Goal: Task Accomplishment & Management: Manage account settings

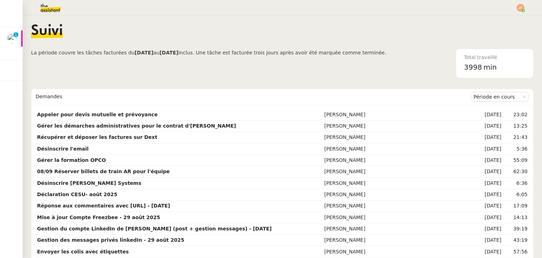
click at [110, 54] on span "La période couvre les tâches facturées du" at bounding box center [82, 53] width 103 height 6
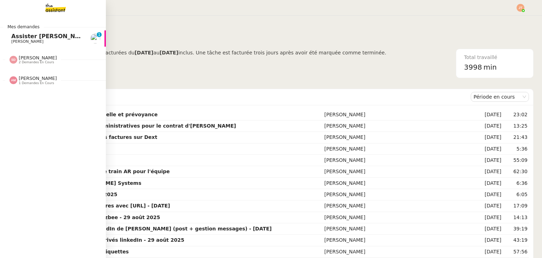
click at [38, 38] on span "Assister [PERSON_NAME] avec l'information OPCO" at bounding box center [91, 36] width 160 height 7
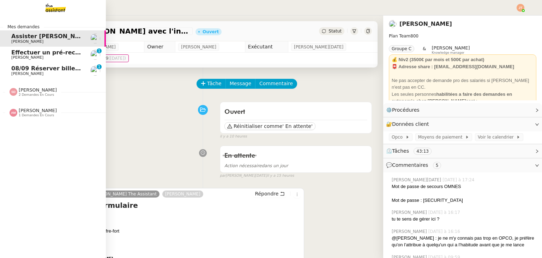
click at [26, 94] on span "2 demandes en cours" at bounding box center [36, 95] width 35 height 4
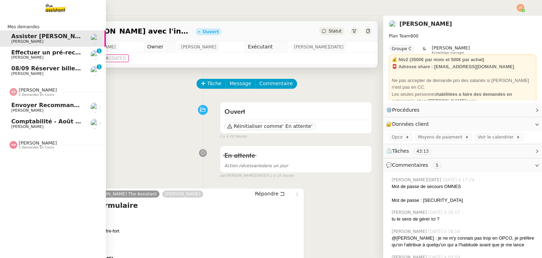
click at [27, 94] on span "2 demandes en cours" at bounding box center [36, 95] width 35 height 4
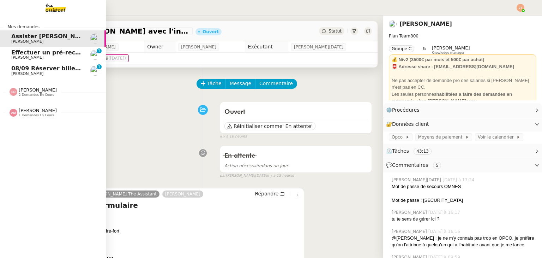
click at [40, 117] on span "1 demandes en cours" at bounding box center [36, 115] width 35 height 4
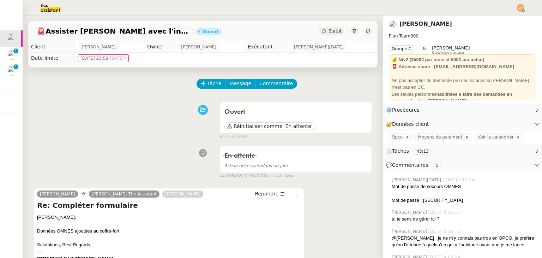
click at [129, 106] on div "Ouvert Réinitialiser comme ' En attente' false il y a 10 heures" at bounding box center [203, 119] width 338 height 41
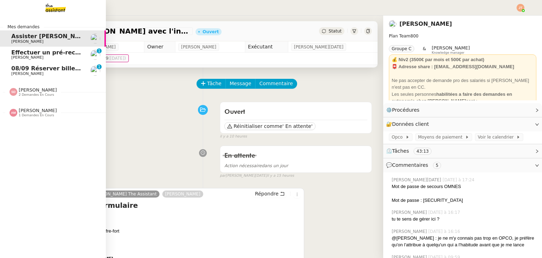
click at [41, 57] on span "[PERSON_NAME]" at bounding box center [46, 57] width 71 height 4
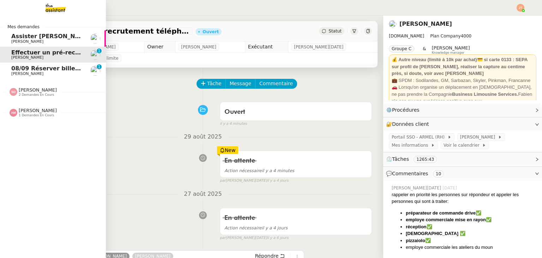
click at [35, 35] on span "Assister [PERSON_NAME] avec l'information OPCO" at bounding box center [91, 36] width 160 height 7
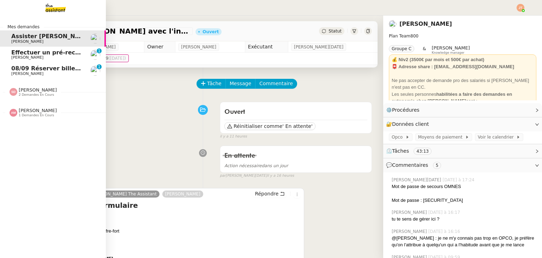
click at [60, 70] on span "08/09 Réserver billets de train AR pour l'équipe" at bounding box center [87, 68] width 152 height 7
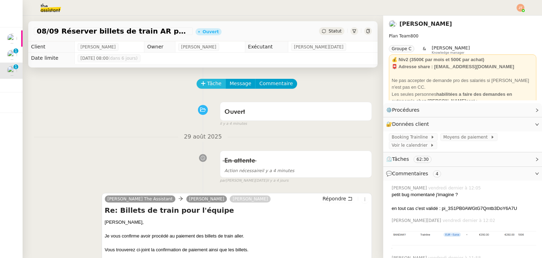
click at [210, 84] on span "Tâche" at bounding box center [214, 83] width 14 height 8
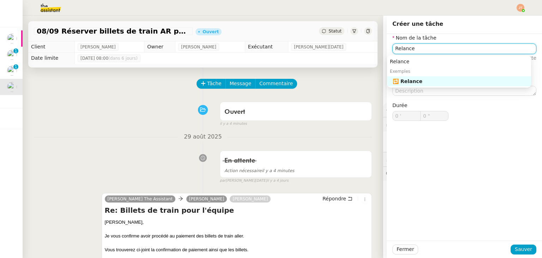
click at [409, 82] on div "🔁 Relance" at bounding box center [461, 81] width 136 height 6
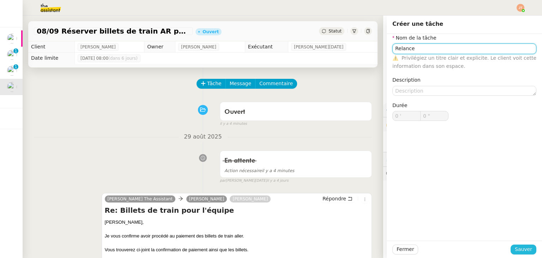
type input "Relance"
click at [521, 246] on span "Sauver" at bounding box center [523, 249] width 17 height 8
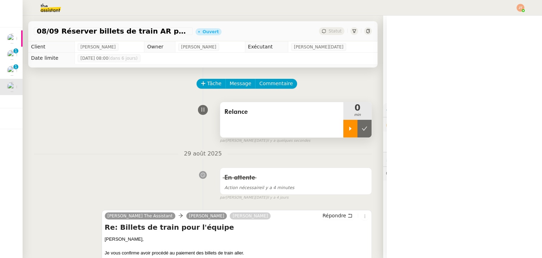
click at [344, 134] on div at bounding box center [351, 129] width 14 height 18
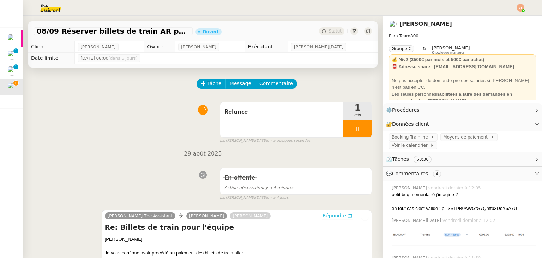
click at [327, 219] on span "Répondre" at bounding box center [335, 215] width 24 height 7
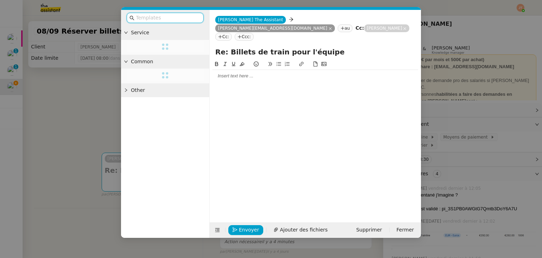
click at [234, 73] on div at bounding box center [316, 76] width 206 height 6
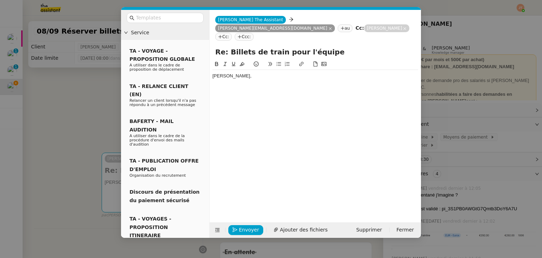
click at [277, 61] on icon at bounding box center [278, 63] width 5 height 5
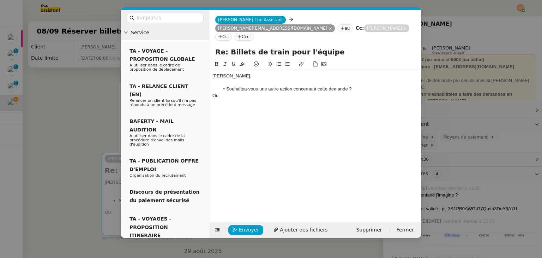
click at [277, 61] on icon at bounding box center [278, 63] width 5 height 5
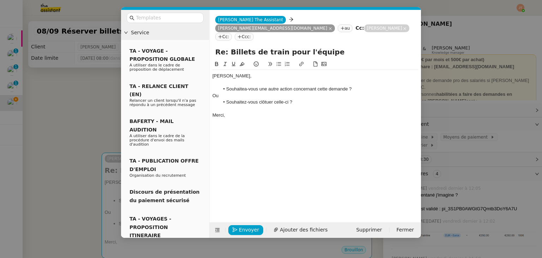
click at [253, 86] on li "Souhaitea-vous une autre action concernant cette demande ?" at bounding box center [319, 89] width 199 height 6
click at [0, 0] on lt-span "Souhaite z -vous" at bounding box center [0, 0] width 0 height 0
click at [248, 112] on div "Merci," at bounding box center [316, 115] width 206 height 6
drag, startPoint x: 95, startPoint y: 102, endPoint x: 107, endPoint y: 101, distance: 12.4
click at [95, 102] on nz-modal-container "Service TA - VOYAGE - PROPOSITION GLOBALE A utiliser dans le cadre de propositi…" at bounding box center [271, 129] width 542 height 258
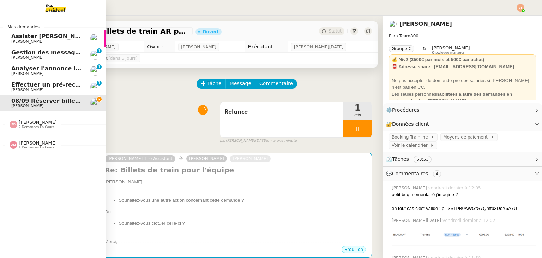
click at [26, 53] on span "Gestion des messages privés linkedIn - [DATE]" at bounding box center [85, 52] width 148 height 7
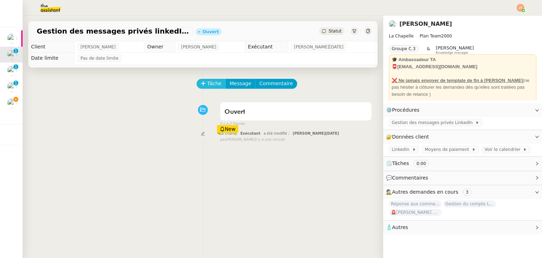
click at [208, 86] on span "Tâche" at bounding box center [214, 83] width 14 height 8
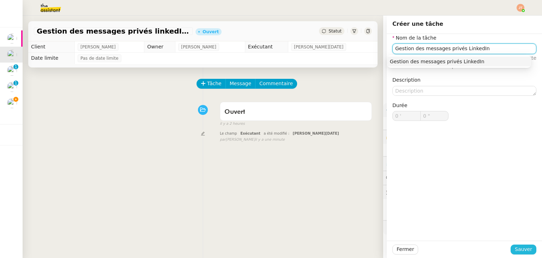
type input "Gestion des messages privés LinkedIn"
click at [515, 252] on span "Sauver" at bounding box center [523, 249] width 17 height 8
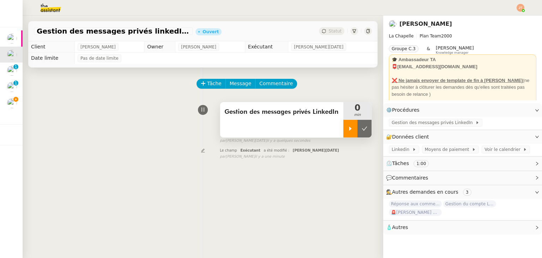
click at [348, 126] on icon at bounding box center [351, 129] width 6 height 6
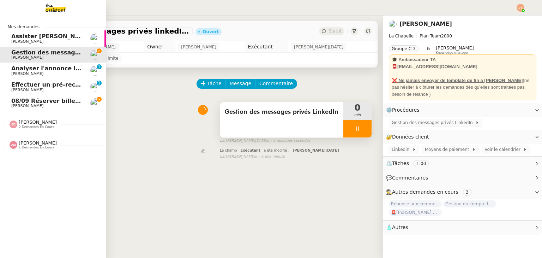
click at [30, 147] on span "1 demandes en cours" at bounding box center [36, 147] width 35 height 4
click at [31, 146] on span "1 demandes en cours" at bounding box center [36, 147] width 35 height 4
click at [55, 101] on span "08/09 Réserver billets de train AR pour l'équipe" at bounding box center [87, 100] width 152 height 7
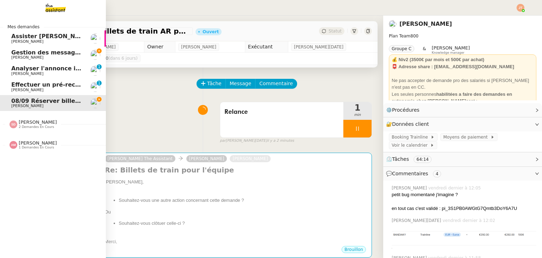
click at [28, 60] on link "Gestion des messages privés linkedIn - 2 septembre 2025 Hugo Bentz" at bounding box center [53, 55] width 106 height 16
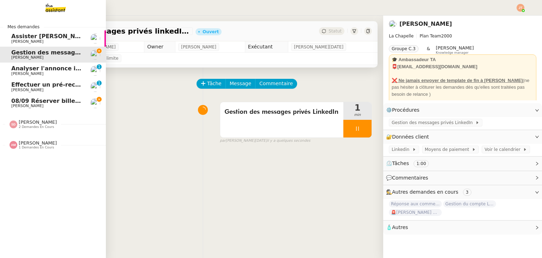
click at [26, 70] on span "Analyser l'annonce immobilière" at bounding box center [61, 68] width 100 height 7
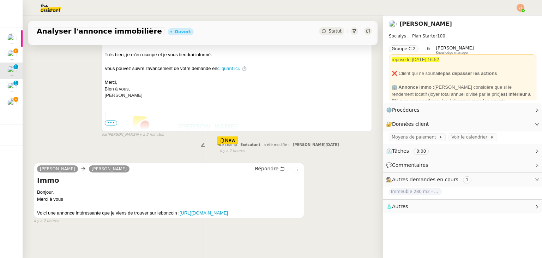
scroll to position [30, 0]
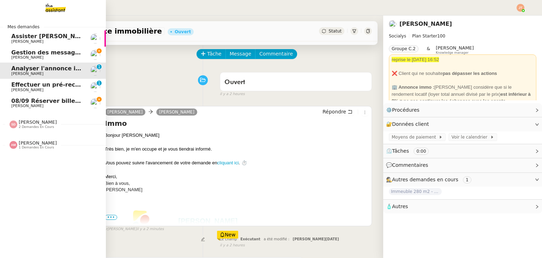
click at [28, 54] on span "Gestion des messages privés linkedIn - [DATE]" at bounding box center [85, 52] width 148 height 7
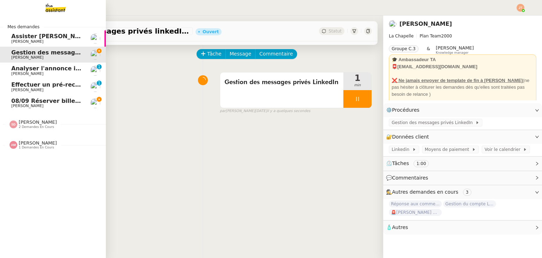
click at [49, 100] on span "08/09 Réserver billets de train AR pour l'équipe" at bounding box center [87, 100] width 152 height 7
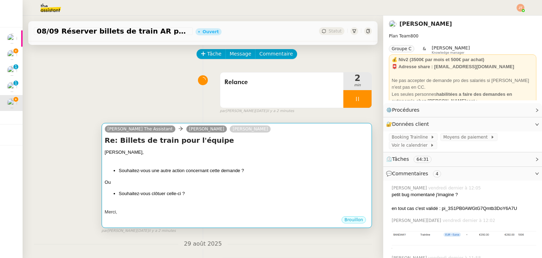
click at [208, 176] on div "Axel, Augustin, Souhaitez-vous une autre action concernant cette demande ? Ou S…" at bounding box center [237, 182] width 264 height 67
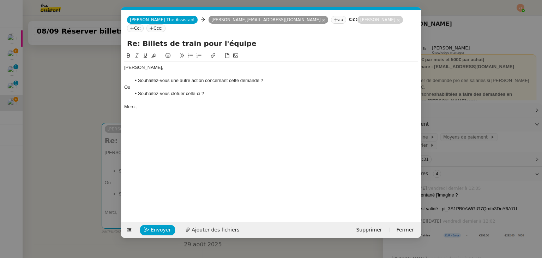
scroll to position [0, 15]
click at [181, 90] on li "Souhaitez-vous clôtuer celle-ci ?" at bounding box center [274, 93] width 287 height 6
click at [157, 102] on div "Axel, Augustin, Souhaitez-vous une autre action concernant cette demande ? Ou S…" at bounding box center [271, 86] width 294 height 51
click at [158, 229] on span "Envoyer" at bounding box center [161, 230] width 20 height 8
click at [158, 229] on span "Confirmer l'envoi" at bounding box center [172, 230] width 42 height 8
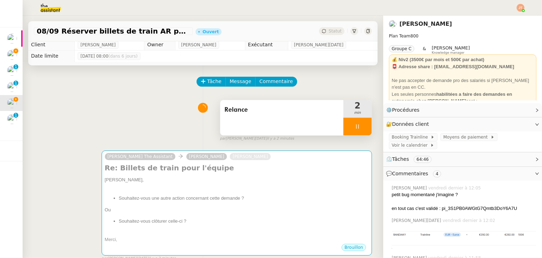
scroll to position [0, 0]
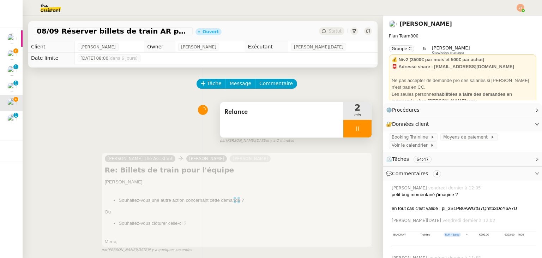
click at [344, 129] on div at bounding box center [358, 129] width 28 height 18
click at [358, 129] on button at bounding box center [365, 129] width 14 height 18
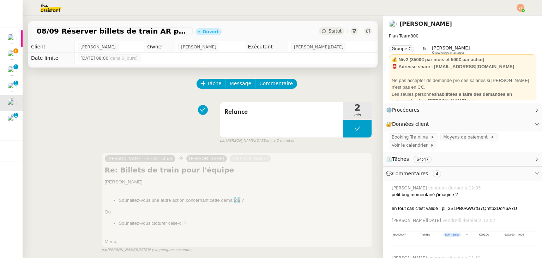
click at [327, 34] on div "Statut" at bounding box center [331, 31] width 25 height 8
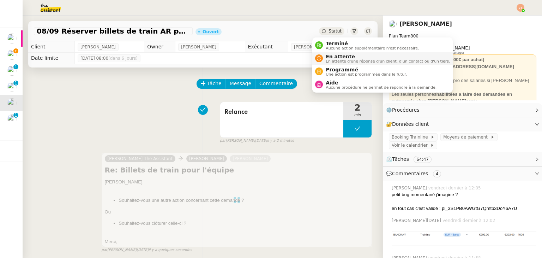
click at [333, 56] on span "En attente" at bounding box center [388, 57] width 124 height 6
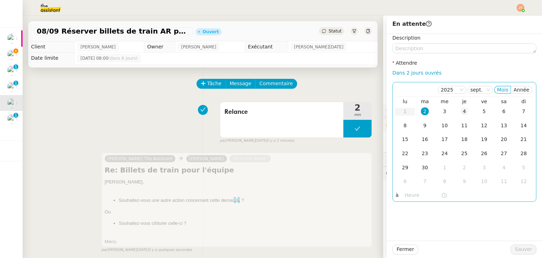
click at [461, 111] on div "4" at bounding box center [465, 111] width 8 height 8
click at [411, 199] on input "text" at bounding box center [423, 195] width 36 height 8
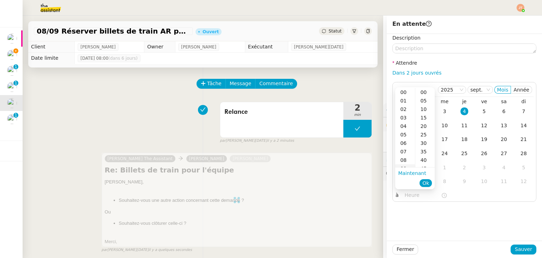
click at [407, 166] on div "09" at bounding box center [405, 168] width 20 height 8
click at [425, 94] on div "00" at bounding box center [425, 92] width 19 height 8
type input "09:00"
click at [426, 185] on span "Ok" at bounding box center [426, 182] width 7 height 7
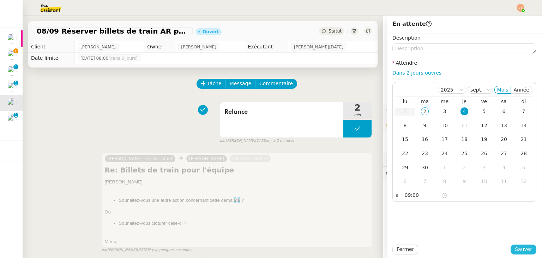
click at [517, 249] on span "Sauver" at bounding box center [523, 249] width 17 height 8
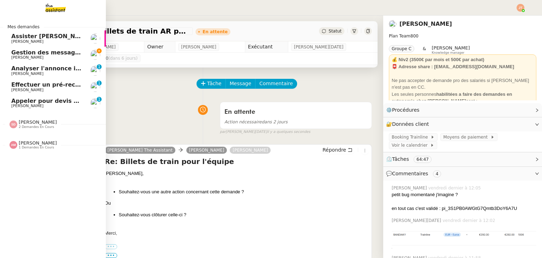
click at [28, 84] on span "Effectuer un pré-recrutement téléphonique" at bounding box center [80, 84] width 138 height 7
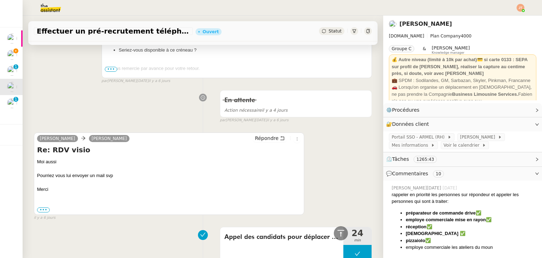
scroll to position [565, 0]
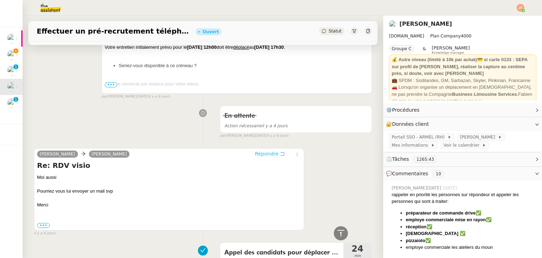
click at [256, 154] on span "Répondre" at bounding box center [267, 153] width 24 height 7
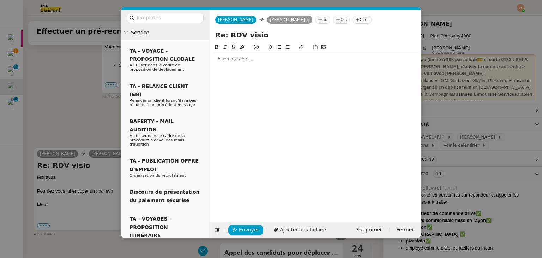
scroll to position [620, 0]
click at [238, 67] on div at bounding box center [316, 127] width 206 height 168
click at [235, 61] on div at bounding box center [316, 59] width 206 height 6
click at [279, 46] on icon at bounding box center [279, 47] width 5 height 4
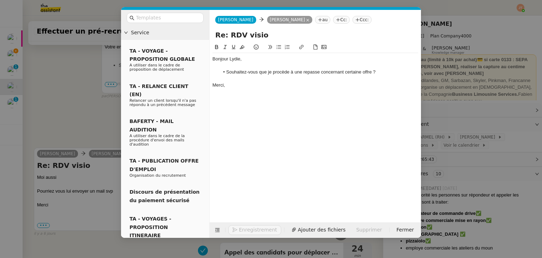
scroll to position [664, 0]
click at [309, 74] on li "Souhaitez-vous que je procède à une repasse concernant certaine offre ?" at bounding box center [319, 72] width 199 height 6
click at [241, 88] on div "Merci," at bounding box center [316, 85] width 206 height 6
click at [360, 72] on li "Souhaitez-vous que je procède à une repasse concernant certaine offre ?" at bounding box center [319, 72] width 199 height 6
click at [361, 72] on li "Souhaitez-vous que je procède à une repasse concernant certaine offre ?" at bounding box center [319, 72] width 199 height 6
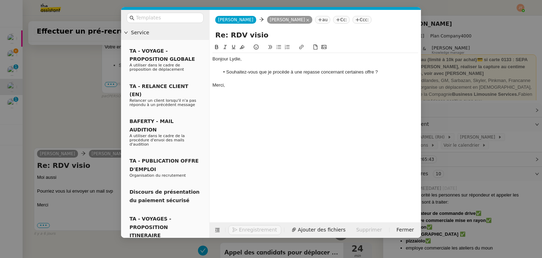
click at [374, 72] on li "Souhaitez-vous que je procède à une repasse concernant certaines offre ?" at bounding box center [319, 72] width 199 height 6
click at [308, 90] on div "Bonjour Lydie, Souhaitez-vous que je procède à une repasse concernant certaines…" at bounding box center [316, 72] width 206 height 38
click at [75, 131] on nz-modal-container "Service TA - VOYAGE - PROPOSITION GLOBALE A utiliser dans le cadre de propositi…" at bounding box center [271, 129] width 542 height 258
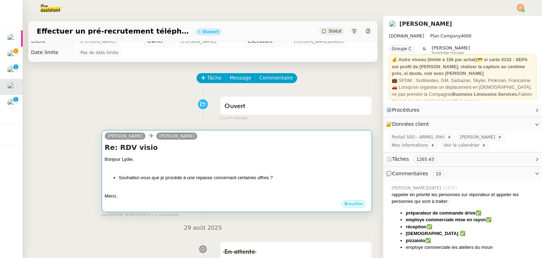
scroll to position [0, 0]
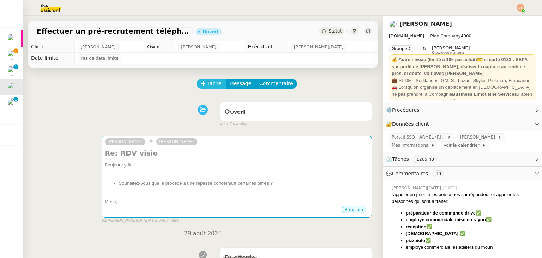
click at [207, 88] on span "Tâche" at bounding box center [214, 83] width 14 height 8
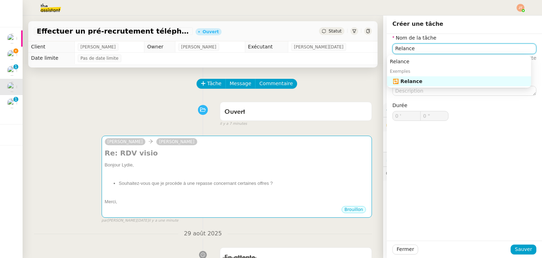
click at [408, 79] on div "🔁 Relance" at bounding box center [461, 81] width 136 height 6
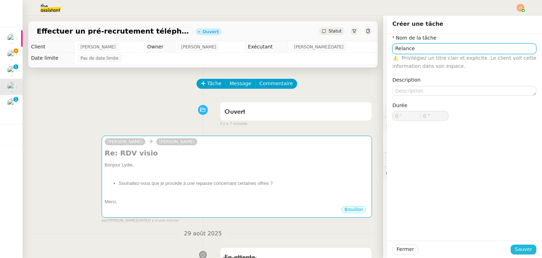
type input "Relance"
click at [520, 252] on span "Sauver" at bounding box center [523, 249] width 17 height 8
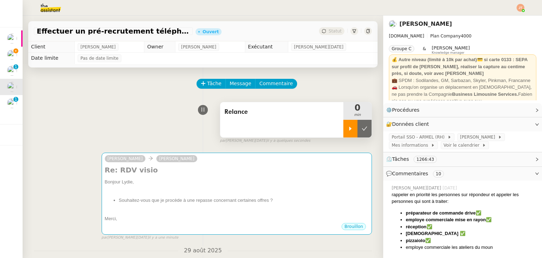
click at [344, 128] on div at bounding box center [351, 129] width 14 height 18
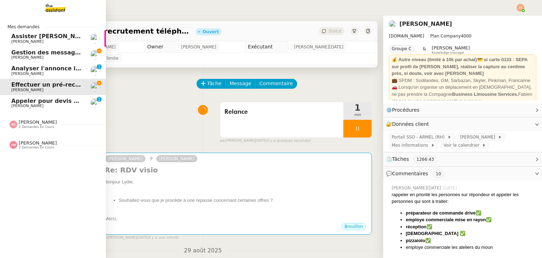
click at [49, 100] on span "Appeler pour devis mutuelle et prévoyance" at bounding box center [80, 100] width 138 height 7
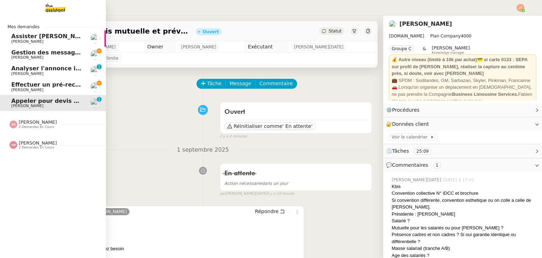
click at [20, 88] on span "[PERSON_NAME]" at bounding box center [27, 90] width 32 height 5
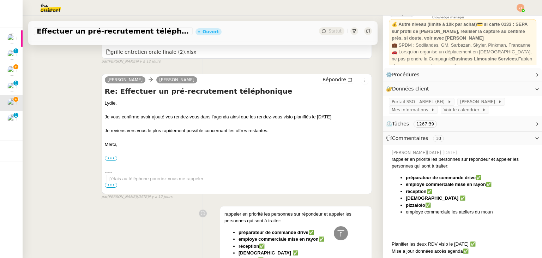
scroll to position [1906, 0]
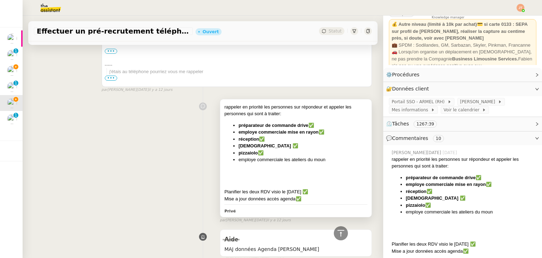
click at [316, 170] on div at bounding box center [296, 171] width 143 height 7
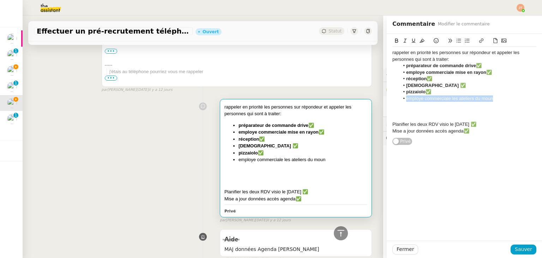
drag, startPoint x: 489, startPoint y: 100, endPoint x: 398, endPoint y: 96, distance: 90.4
click at [400, 96] on li "employe commerciale les ateliers du moun" at bounding box center [468, 98] width 137 height 6
click at [394, 40] on icon at bounding box center [396, 40] width 5 height 5
click at [500, 103] on div at bounding box center [465, 105] width 144 height 6
click at [497, 100] on li "employe commerciale les ateliers du moun" at bounding box center [468, 98] width 137 height 6
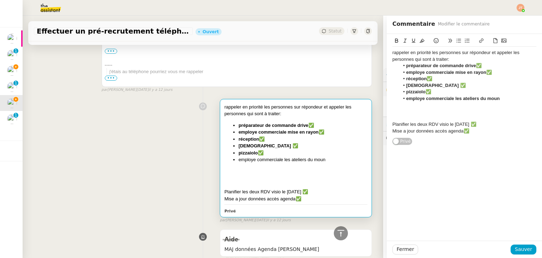
click at [434, 43] on icon at bounding box center [436, 40] width 5 height 5
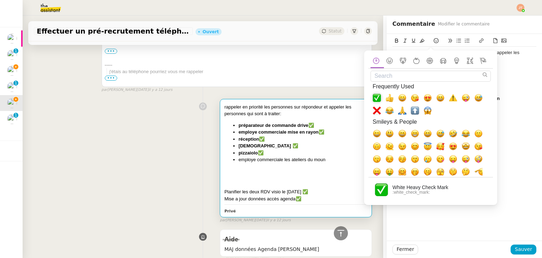
click at [378, 96] on span "✅, white_check_mark" at bounding box center [377, 98] width 8 height 8
click at [514, 127] on div "Planifier les deux RDV visio le 30/08/25 ✅" at bounding box center [465, 124] width 144 height 6
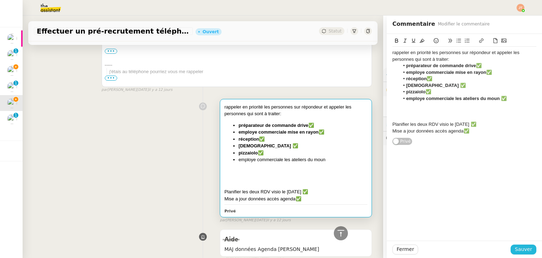
click at [517, 249] on span "Sauver" at bounding box center [523, 249] width 17 height 8
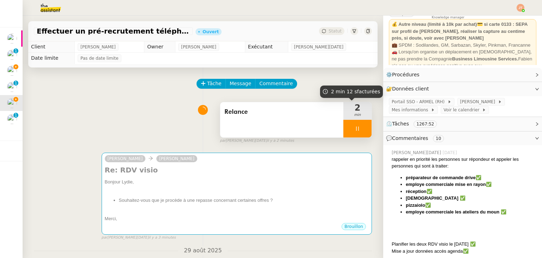
click at [355, 129] on icon at bounding box center [358, 129] width 6 height 6
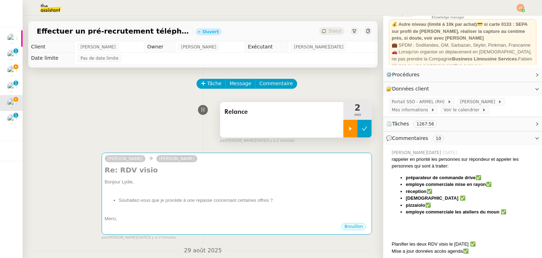
click at [362, 129] on icon at bounding box center [364, 128] width 5 height 4
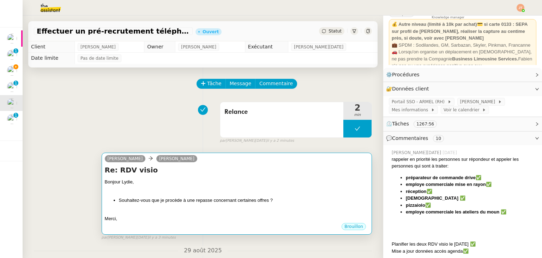
click at [313, 184] on div "Bonjour Lydie," at bounding box center [237, 181] width 264 height 7
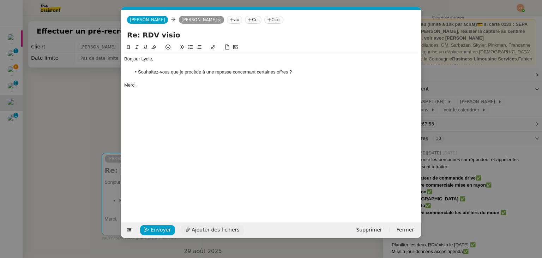
scroll to position [0, 15]
click at [157, 232] on span "Envoyer" at bounding box center [161, 230] width 20 height 8
click at [157, 232] on span "Confirmer l'envoi" at bounding box center [172, 230] width 42 height 8
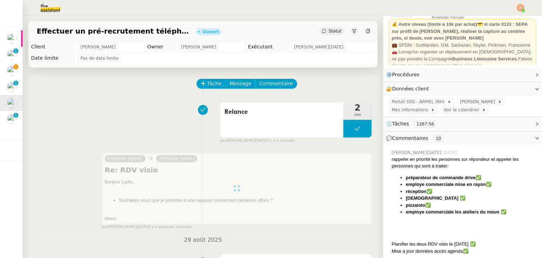
click at [327, 34] on div "Statut" at bounding box center [331, 31] width 25 height 8
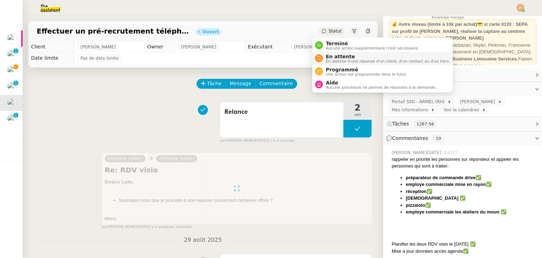
click at [332, 54] on span "En attente" at bounding box center [388, 57] width 124 height 6
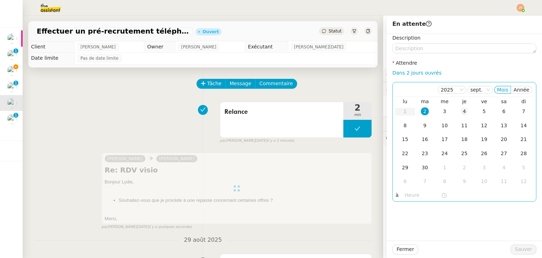
click at [461, 115] on div "4" at bounding box center [465, 111] width 8 height 8
click at [408, 197] on input "text" at bounding box center [423, 195] width 36 height 8
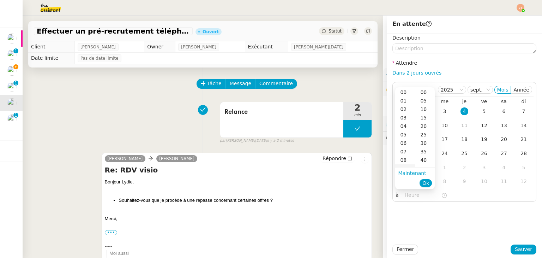
click at [404, 166] on div "09" at bounding box center [405, 168] width 20 height 8
click at [423, 93] on div "00" at bounding box center [425, 92] width 19 height 8
type input "09:00"
click at [425, 183] on span "Ok" at bounding box center [426, 182] width 7 height 7
click at [515, 247] on span "Sauver" at bounding box center [523, 249] width 17 height 8
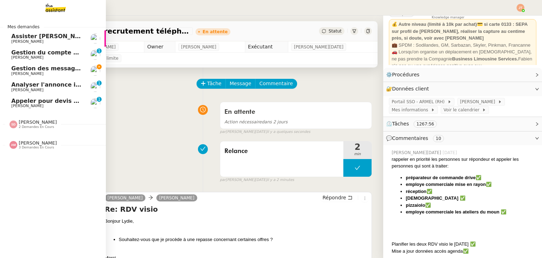
click at [49, 99] on span "Appeler pour devis mutuelle et prévoyance" at bounding box center [80, 100] width 138 height 7
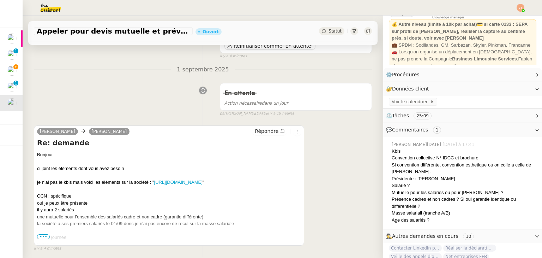
scroll to position [106, 0]
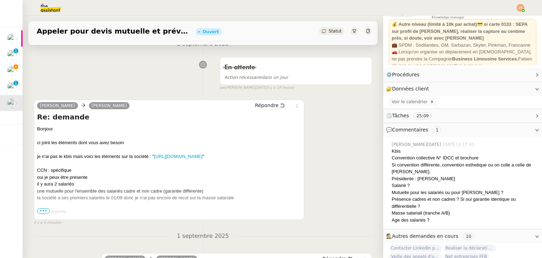
click at [41, 213] on span "•••" at bounding box center [43, 210] width 13 height 5
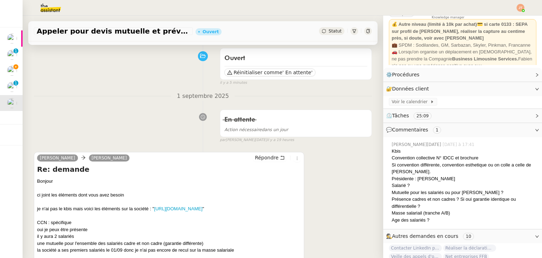
scroll to position [0, 0]
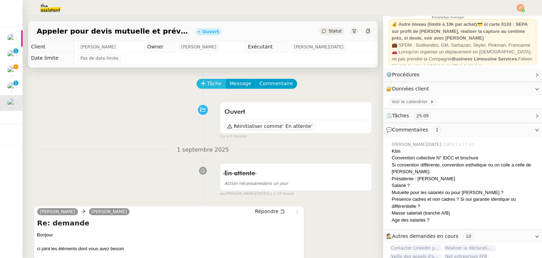
click at [211, 83] on span "Tâche" at bounding box center [214, 83] width 14 height 8
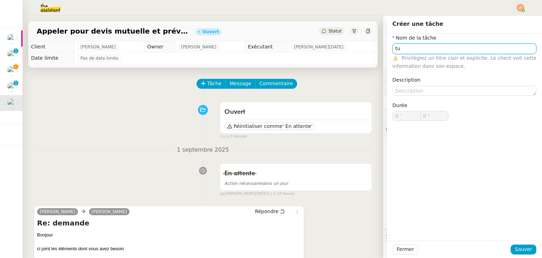
type input "t"
type input "2"
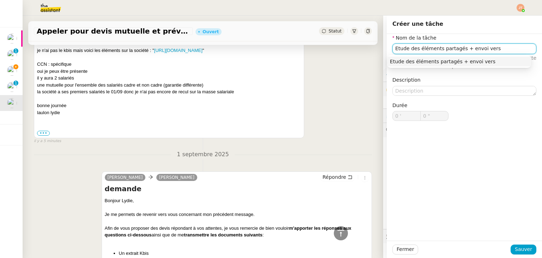
scroll to position [353, 0]
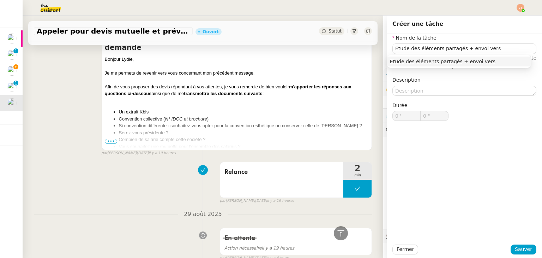
click at [109, 144] on span "•••" at bounding box center [111, 141] width 13 height 5
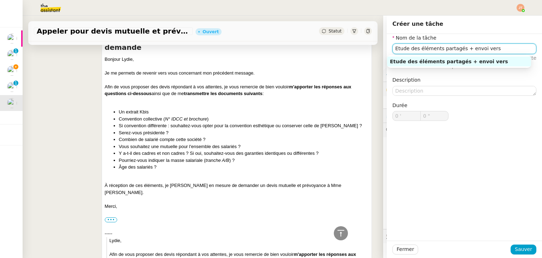
click at [488, 48] on input "Etude des éléments partagés + envoi vers" at bounding box center [465, 48] width 144 height 10
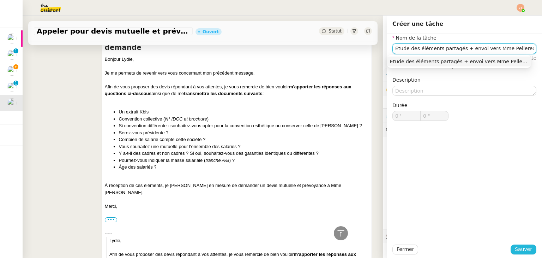
type input "Etude des éléments partagés + envoi vers Mme Pellereau"
click at [521, 249] on span "Sauver" at bounding box center [523, 249] width 17 height 8
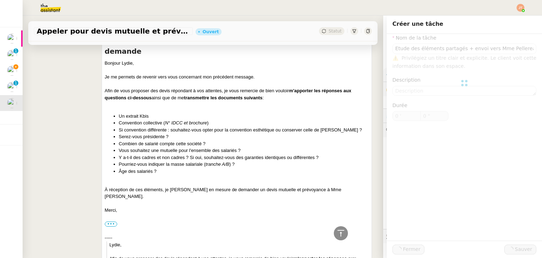
scroll to position [357, 0]
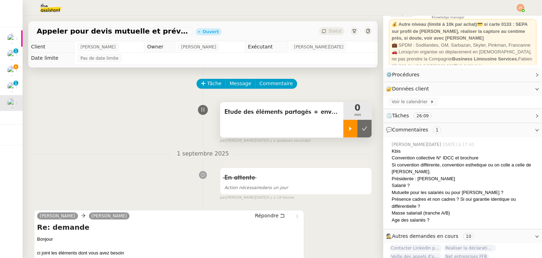
click at [344, 125] on div at bounding box center [351, 129] width 14 height 18
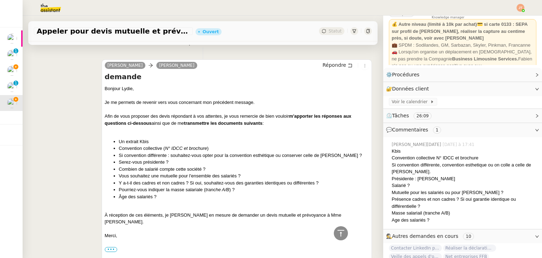
scroll to position [318, 0]
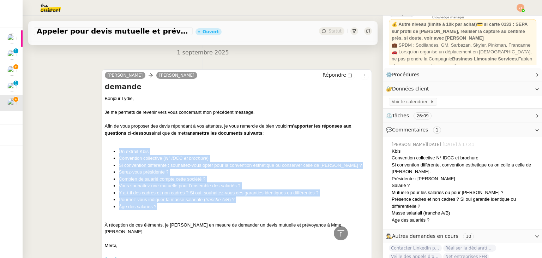
drag, startPoint x: 109, startPoint y: 158, endPoint x: 220, endPoint y: 213, distance: 123.5
click at [220, 210] on ul "Un extrait Kbis Convention collective ( N° IDCC et brochure ) Si convention dif…" at bounding box center [237, 179] width 264 height 62
copy ul "Un extrait Kbis Convention collective ( N° IDCC et brochure ) Si convention dif…"
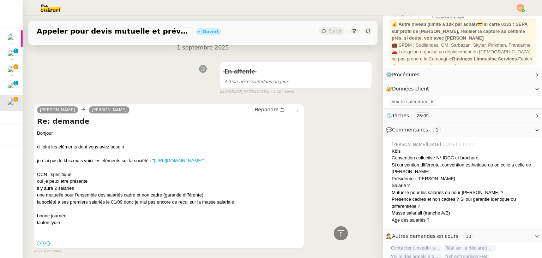
scroll to position [0, 0]
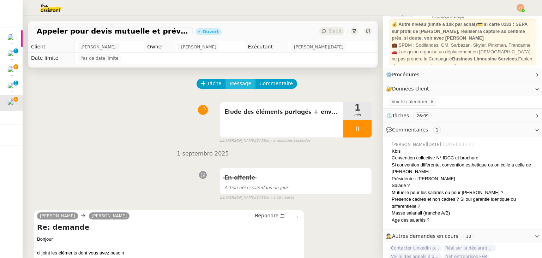
click at [230, 85] on span "Message" at bounding box center [241, 83] width 22 height 8
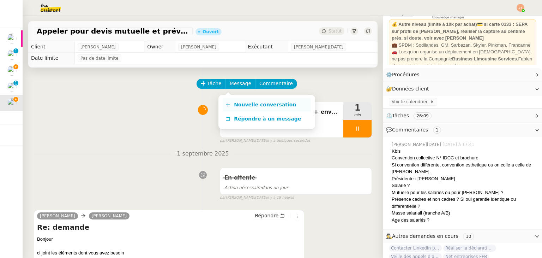
click at [244, 107] on span "Nouvelle conversation" at bounding box center [265, 105] width 62 height 6
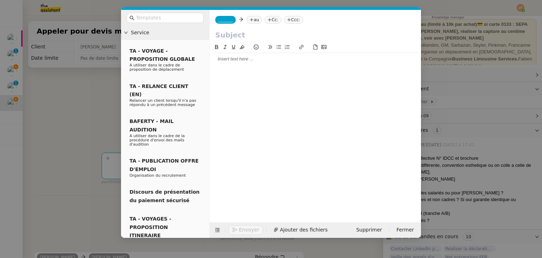
click at [255, 65] on div at bounding box center [316, 127] width 206 height 168
click at [250, 63] on div at bounding box center [316, 59] width 206 height 12
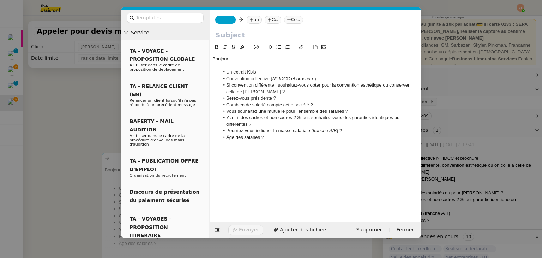
click at [85, 114] on nz-modal-container "Service TA - VOYAGE - PROPOSITION GLOBALE A utiliser dans le cadre de propositi…" at bounding box center [271, 129] width 542 height 258
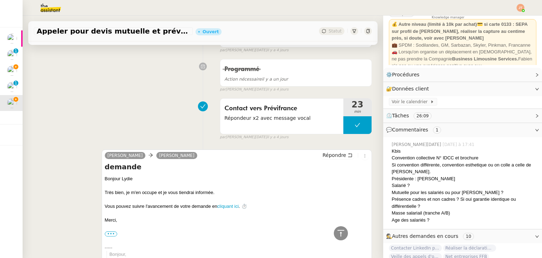
scroll to position [1491, 0]
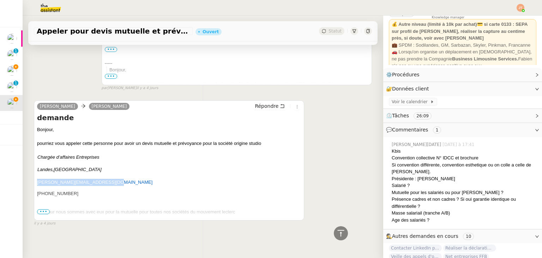
drag, startPoint x: 105, startPoint y: 177, endPoint x: 37, endPoint y: 177, distance: 68.1
click at [37, 179] on p "[PERSON_NAME][EMAIL_ADDRESS][DOMAIN_NAME]" at bounding box center [169, 182] width 264 height 7
copy span "[PERSON_NAME][EMAIL_ADDRESS][DOMAIN_NAME]"
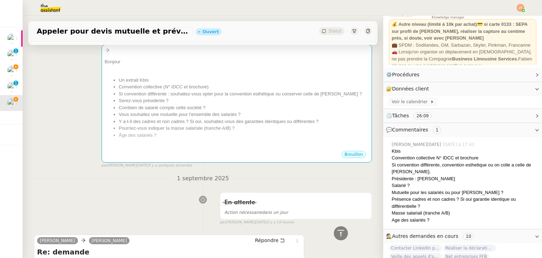
scroll to position [0, 0]
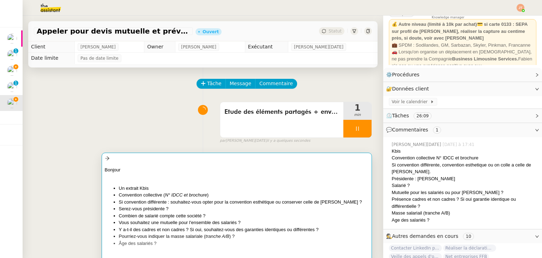
click at [210, 180] on div at bounding box center [237, 176] width 264 height 7
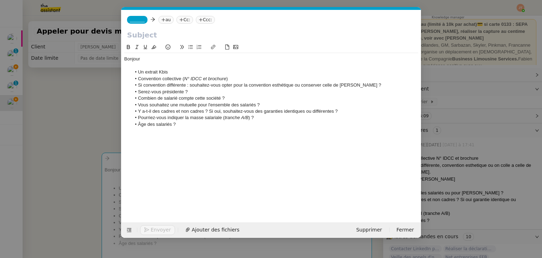
scroll to position [0, 15]
click at [163, 22] on nz-tag "au" at bounding box center [166, 20] width 15 height 8
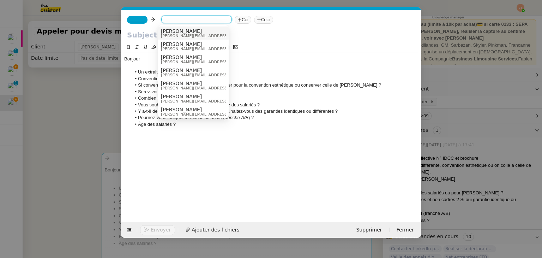
paste input "[PERSON_NAME][EMAIL_ADDRESS][DOMAIN_NAME]"
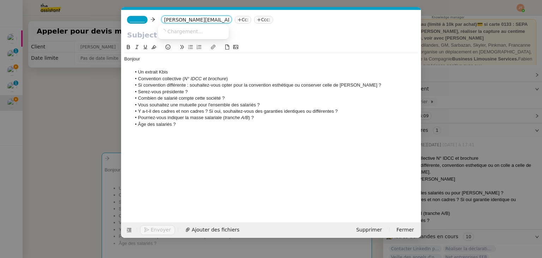
scroll to position [0, 0]
type input "[PERSON_NAME][EMAIL_ADDRESS][DOMAIN_NAME]"
click at [179, 34] on div "[PERSON_NAME][EMAIL_ADDRESS][DOMAIN_NAME]" at bounding box center [193, 31] width 65 height 6
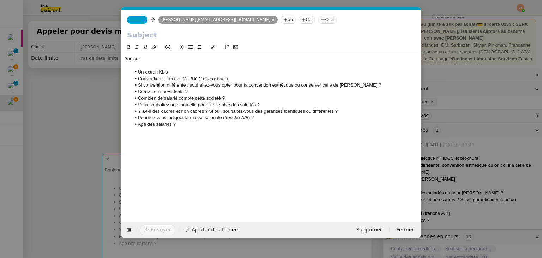
click at [141, 18] on span "_______" at bounding box center [137, 19] width 15 height 5
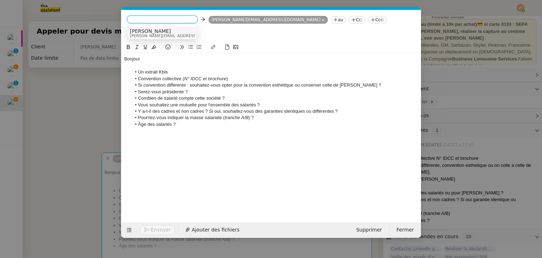
click at [83, 83] on nz-modal-container "Service TA - VOYAGE - PROPOSITION GLOBALE A utiliser dans le cadre de propositi…" at bounding box center [271, 129] width 542 height 258
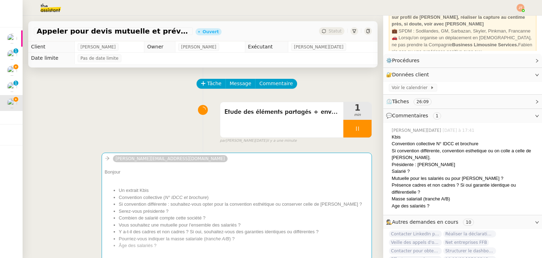
scroll to position [85, 0]
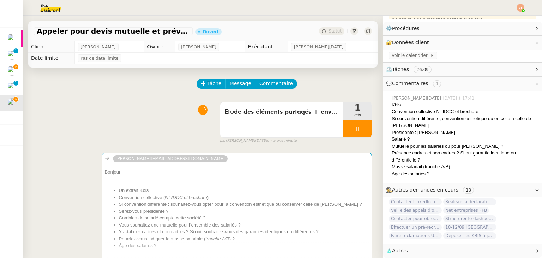
click at [399, 247] on span "Autres" at bounding box center [400, 250] width 16 height 6
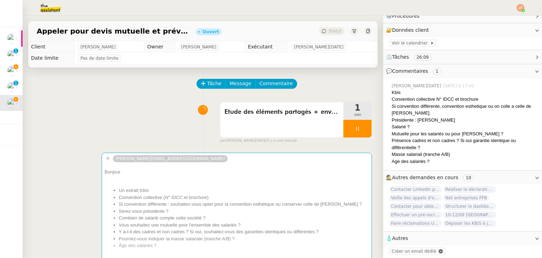
scroll to position [99, 0]
click at [411, 249] on span "Créer un email dédié" at bounding box center [414, 251] width 44 height 5
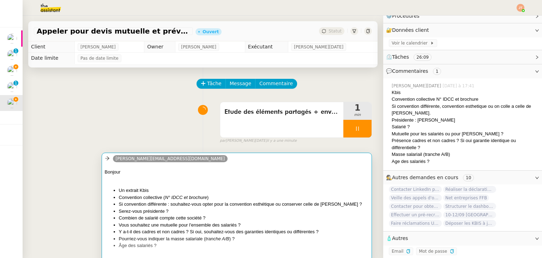
click at [176, 163] on div "[PERSON_NAME][EMAIL_ADDRESS][DOMAIN_NAME]" at bounding box center [237, 159] width 264 height 11
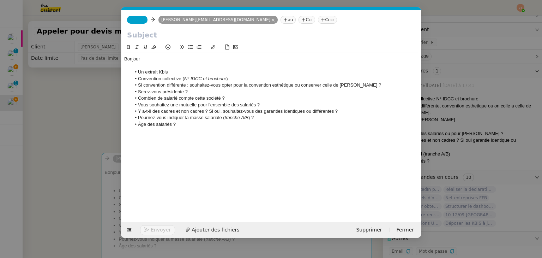
scroll to position [0, 15]
click at [133, 24] on div "_______ lucile.pellereau@previfrance.fr au Cc: Ccc:" at bounding box center [271, 20] width 300 height 20
click at [136, 20] on span "_______" at bounding box center [137, 19] width 15 height 5
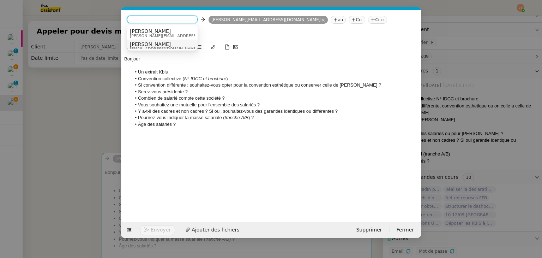
scroll to position [4, 0]
click at [153, 46] on span "[EMAIL_ADDRESS][DOMAIN_NAME]" at bounding box center [164, 45] width 68 height 4
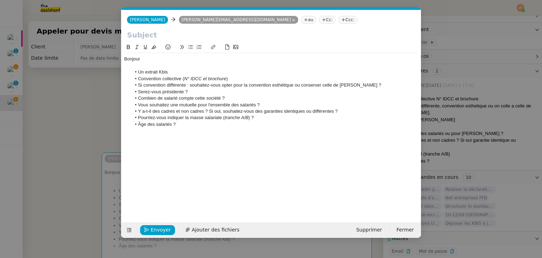
click at [143, 40] on input "text" at bounding box center [271, 35] width 288 height 11
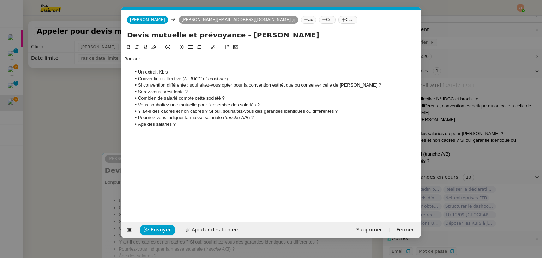
type input "Devis mutuelle et prévoyance - [PERSON_NAME]"
click at [69, 100] on nz-modal-container "Service TA - VOYAGE - PROPOSITION GLOBALE A utiliser dans le cadre de propositi…" at bounding box center [271, 129] width 542 height 258
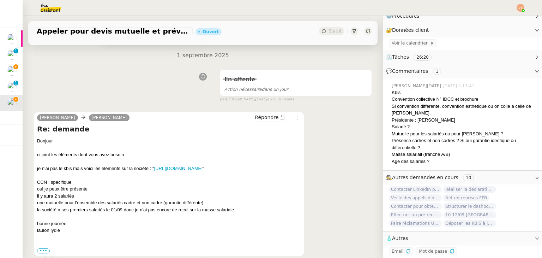
scroll to position [247, 0]
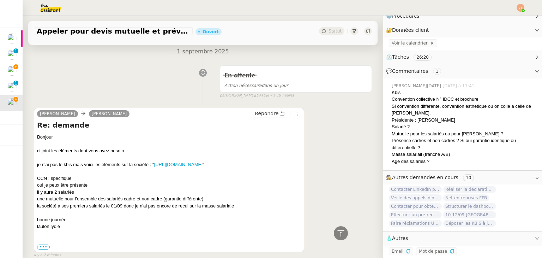
click at [120, 164] on div "je n'ai pas le kbis mais voici les éléments sur la société : " https://annuaire…" at bounding box center [169, 164] width 264 height 7
drag, startPoint x: 154, startPoint y: 165, endPoint x: 60, endPoint y: 174, distance: 93.7
click at [60, 168] on div "je n'ai pas le kbis mais voici les éléments sur la société : " https://annuaire…" at bounding box center [169, 164] width 264 height 7
copy link "[URL][DOMAIN_NAME]"
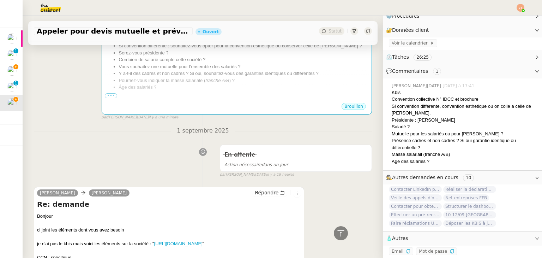
scroll to position [106, 0]
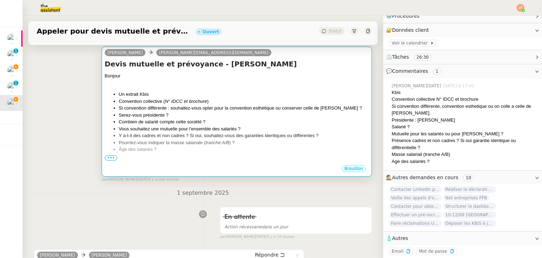
click at [207, 119] on li "Serez-vous présidente ?" at bounding box center [244, 115] width 250 height 7
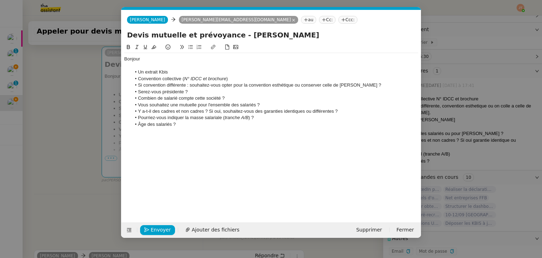
scroll to position [0, 15]
click at [175, 70] on li "Un extrait Kbis" at bounding box center [274, 72] width 287 height 6
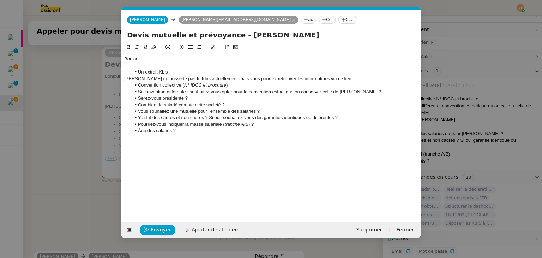
scroll to position [0, 0]
click at [220, 78] on div "Lydie ne possède pas le Kbis actuellement mais vous pourrez retrouver les infor…" at bounding box center [271, 79] width 294 height 6
click at [0, 0] on lt-span ", mais" at bounding box center [0, 0] width 0 height 0
drag, startPoint x: 170, startPoint y: 71, endPoint x: 138, endPoint y: 73, distance: 31.5
click at [138, 73] on li "Un extrait Kbis" at bounding box center [274, 72] width 287 height 6
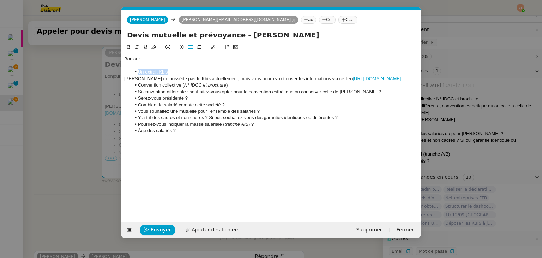
click at [129, 48] on icon at bounding box center [128, 46] width 5 height 5
click at [229, 88] on li "Convention collective ( N° IDCC et brochure )" at bounding box center [274, 85] width 287 height 6
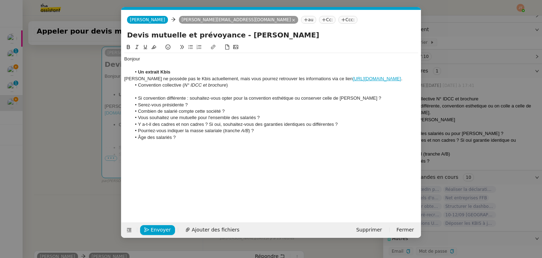
click at [353, 81] on link "[URL][DOMAIN_NAME]" at bounding box center [377, 78] width 48 height 5
click at [234, 97] on link "[URL][DOMAIN_NAME]" at bounding box center [224, 97] width 48 height 9
click at [259, 82] on div "Lydie ne possède pas le Kbis actuellement, mais vous pourrez retrouver les info…" at bounding box center [271, 79] width 294 height 6
click at [146, 95] on div at bounding box center [271, 92] width 294 height 6
drag, startPoint x: 229, startPoint y: 91, endPoint x: 185, endPoint y: 91, distance: 44.1
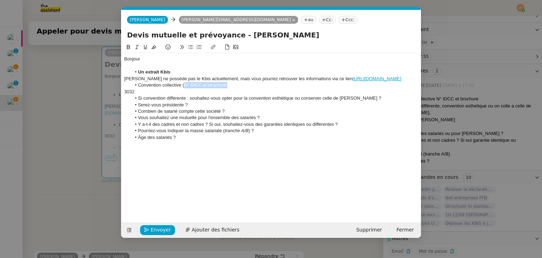
click at [185, 88] on li "Convention collective ( N° IDCC et brochure )" at bounding box center [274, 85] width 287 height 6
click at [196, 95] on div "3032" at bounding box center [271, 92] width 294 height 6
drag, startPoint x: 184, startPoint y: 91, endPoint x: 144, endPoint y: 90, distance: 39.5
click at [144, 88] on li "Convention collective ( N° IDCC et brochure )" at bounding box center [274, 85] width 287 height 6
drag, startPoint x: 184, startPoint y: 92, endPoint x: 165, endPoint y: 92, distance: 19.1
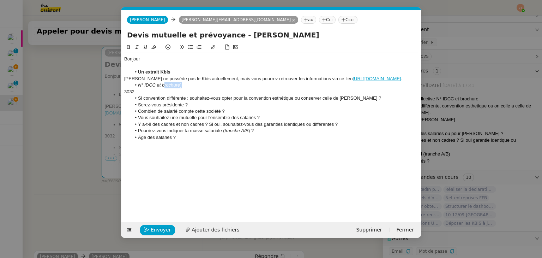
click at [165, 88] on li "N° IDCC et brochure )" at bounding box center [274, 85] width 287 height 6
click at [188, 143] on div "Bonjour Un extrait Kbis Lydie ne possède pas le Kbis actuellement, mais vous po…" at bounding box center [271, 98] width 294 height 90
click at [58, 150] on nz-modal-container "Service TA - VOYAGE - PROPOSITION GLOBALE A utiliser dans le cadre de propositi…" at bounding box center [271, 129] width 542 height 258
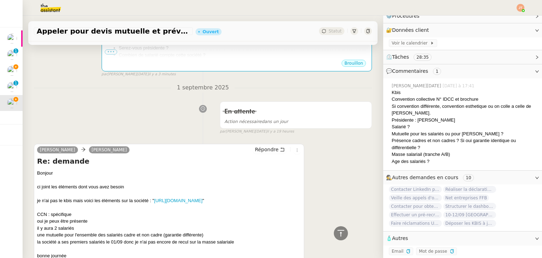
scroll to position [71, 0]
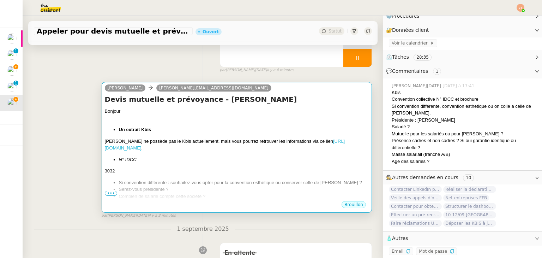
click at [145, 148] on link "[URL][DOMAIN_NAME]" at bounding box center [225, 144] width 240 height 12
click at [164, 160] on li "N° IDCC" at bounding box center [244, 159] width 250 height 7
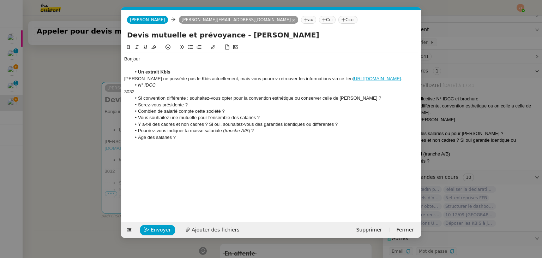
scroll to position [0, 15]
click at [73, 161] on nz-modal-container "Service TA - VOYAGE - PROPOSITION GLOBALE A utiliser dans le cadre de propositi…" at bounding box center [271, 129] width 542 height 258
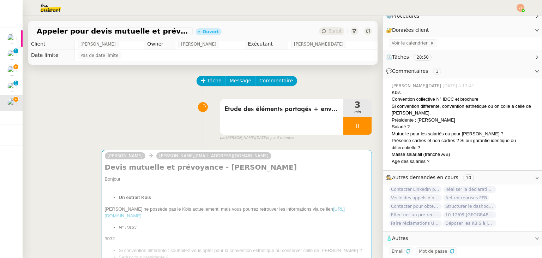
scroll to position [0, 0]
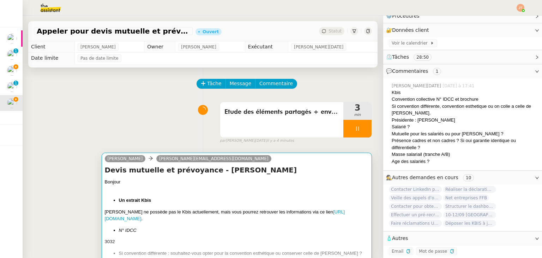
click at [136, 238] on div "Bonjour Un extrait Kbis Lydie ne possède pas le Kbis actuellement, mais vous po…" at bounding box center [237, 237] width 264 height 119
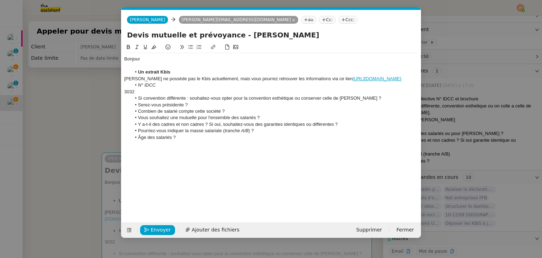
scroll to position [0, 15]
click at [139, 95] on div "3032" at bounding box center [271, 92] width 294 height 6
click at [370, 101] on li "Si convention différente : souhaitez-vous opter pour la convention esthétique o…" at bounding box center [274, 98] width 287 height 6
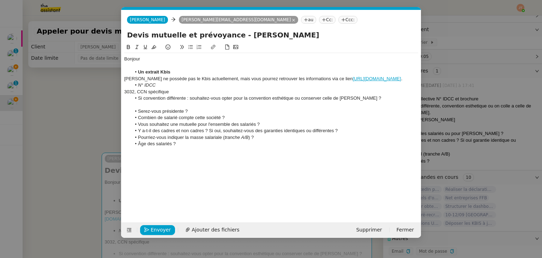
click at [78, 119] on nz-modal-container "Service TA - VOYAGE - PROPOSITION GLOBALE A utiliser dans le cadre de propositi…" at bounding box center [271, 129] width 542 height 258
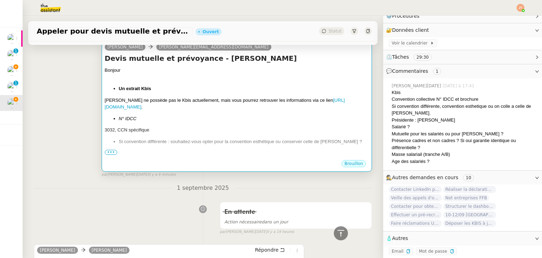
scroll to position [106, 0]
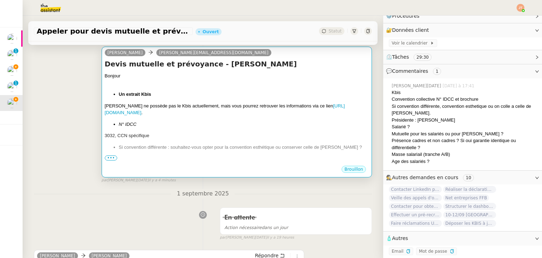
click at [162, 138] on div "3032, CCN spécifique" at bounding box center [237, 135] width 264 height 7
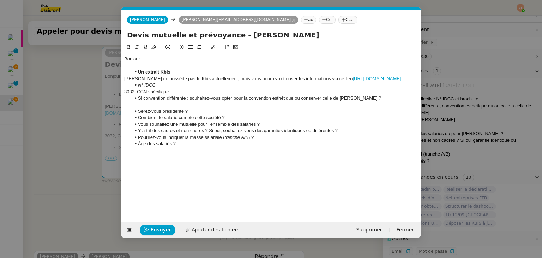
scroll to position [0, 15]
drag, startPoint x: 164, startPoint y: 98, endPoint x: 138, endPoint y: 98, distance: 25.4
click at [138, 95] on div "3032, CCN spécifique" at bounding box center [271, 92] width 294 height 6
copy div "CCN spécifique"
click at [143, 108] on div at bounding box center [271, 105] width 294 height 6
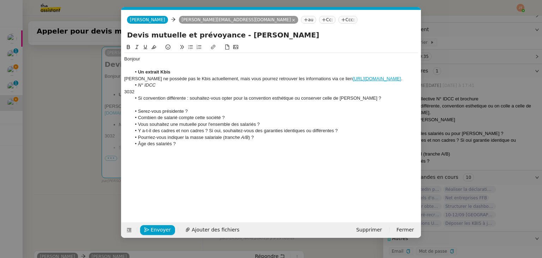
scroll to position [0, 0]
drag, startPoint x: 364, startPoint y: 103, endPoint x: 139, endPoint y: 103, distance: 225.6
click at [139, 101] on li "Si convention différente : souhaitez-vous opter pour la convention esthétique o…" at bounding box center [274, 98] width 287 height 6
click at [128, 48] on icon at bounding box center [128, 46] width 5 height 5
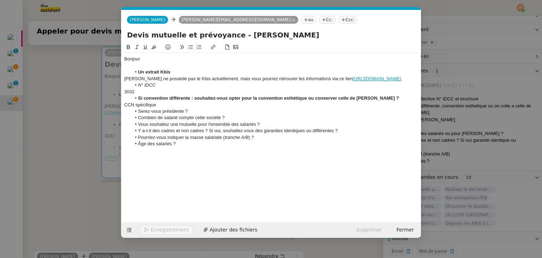
click at [195, 114] on li "Serez-vous présidente ?" at bounding box center [274, 111] width 287 height 6
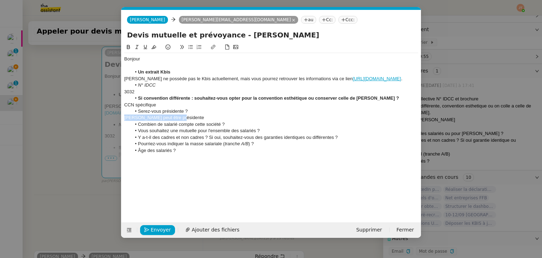
drag, startPoint x: 168, startPoint y: 124, endPoint x: 115, endPoint y: 127, distance: 52.7
click at [115, 127] on nz-modal-container "Service TA - VOYAGE - PROPOSITION GLOBALE A utiliser dans le cadre de propositi…" at bounding box center [271, 129] width 542 height 258
click at [129, 48] on icon at bounding box center [128, 46] width 5 height 5
click at [185, 121] on div "[PERSON_NAME] peut être présidente" at bounding box center [271, 117] width 294 height 6
click at [230, 127] on li "Combien de salarié compte cette société ?" at bounding box center [274, 124] width 287 height 6
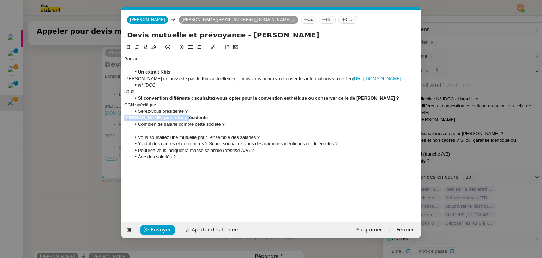
drag, startPoint x: 184, startPoint y: 123, endPoint x: 120, endPoint y: 125, distance: 63.6
click at [120, 125] on nz-modal-container "Service TA - VOYAGE - PROPOSITION GLOBALE A utiliser dans le cadre de propositi…" at bounding box center [271, 129] width 542 height 258
click at [130, 47] on icon at bounding box center [128, 47] width 3 height 4
drag, startPoint x: 190, startPoint y: 116, endPoint x: 139, endPoint y: 118, distance: 50.9
click at [139, 114] on li "Serez-vous présidente ?" at bounding box center [274, 111] width 287 height 6
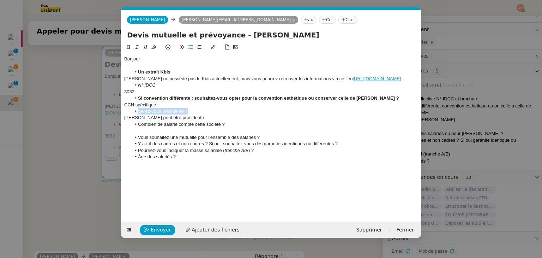
click at [127, 47] on icon at bounding box center [128, 47] width 3 height 4
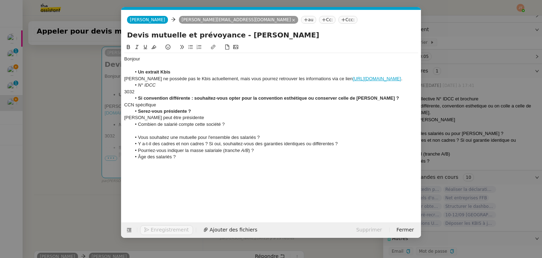
click at [186, 121] on div "[PERSON_NAME] peut être présidente" at bounding box center [271, 117] width 294 height 6
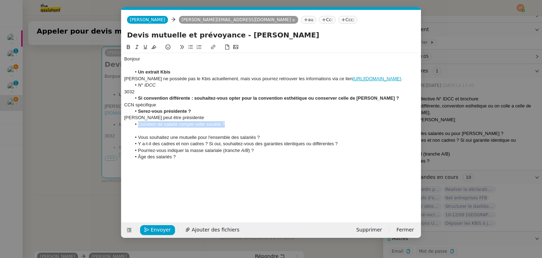
drag, startPoint x: 227, startPoint y: 130, endPoint x: 138, endPoint y: 132, distance: 89.3
click at [138, 127] on li "Combien de salarié compte cette société ?" at bounding box center [274, 124] width 287 height 6
click at [129, 47] on icon at bounding box center [128, 46] width 5 height 5
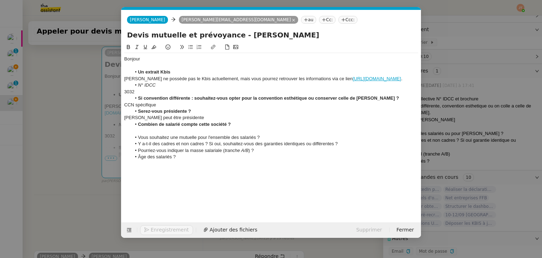
click at [140, 134] on div at bounding box center [271, 130] width 294 height 6
click at [44, 110] on nz-modal-container "Service TA - VOYAGE - PROPOSITION GLOBALE A utiliser dans le cadre de propositi…" at bounding box center [271, 129] width 542 height 258
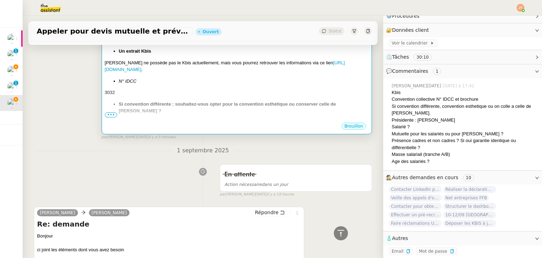
scroll to position [71, 0]
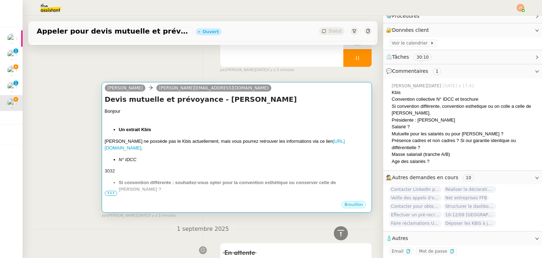
click at [159, 175] on div "Bonjour Un extrait Kbis Lydie ne possède pas le Kbis actuellement, mais vous po…" at bounding box center [237, 195] width 264 height 174
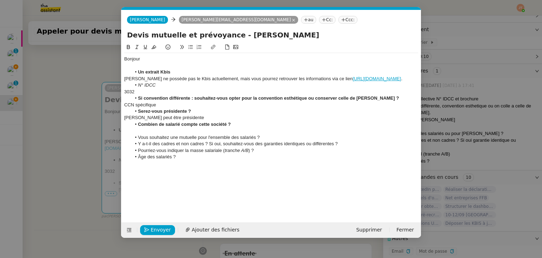
scroll to position [0, 15]
click at [152, 134] on div at bounding box center [271, 130] width 294 height 6
click at [265, 141] on li "Vous souhaitez une mutuelle pour l'ensemble des salariés ?" at bounding box center [274, 137] width 287 height 6
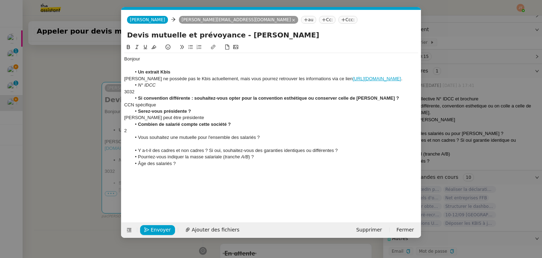
click at [257, 141] on li "Vous souhaitez une mutuelle pour l'ensemble des salariés ?" at bounding box center [274, 137] width 287 height 6
drag, startPoint x: 260, startPoint y: 144, endPoint x: 140, endPoint y: 105, distance: 125.9
click at [138, 141] on li "Vous souhaitez une mutuelle pour l'ensemble des salariés ?" at bounding box center [274, 137] width 287 height 6
click at [130, 49] on icon at bounding box center [128, 47] width 3 height 4
click at [345, 154] on li "Y a-t-il des cadres et non cadres ? Si oui, souhaitez-vous des garanties identi…" at bounding box center [274, 150] width 287 height 6
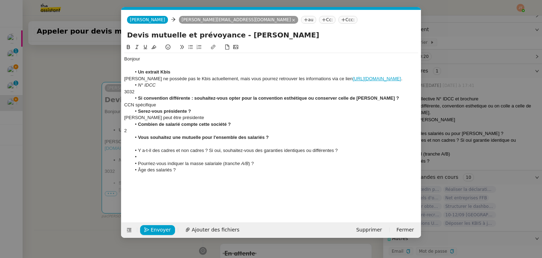
click at [264, 167] on li "Pourriez-vous indiquer la masse salariale ( tranche A/B ) ?" at bounding box center [274, 163] width 287 height 6
click at [187, 179] on li "Âge des salariés ?" at bounding box center [274, 176] width 287 height 6
click at [152, 173] on li at bounding box center [274, 170] width 287 height 6
click at [143, 160] on li at bounding box center [274, 157] width 287 height 6
click at [143, 186] on li at bounding box center [274, 183] width 287 height 6
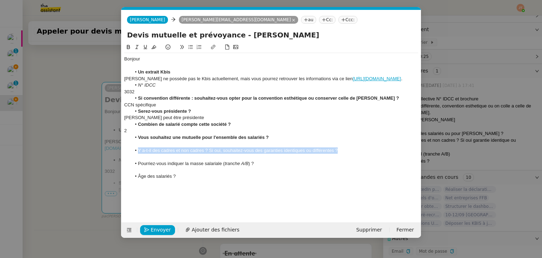
drag, startPoint x: 342, startPoint y: 157, endPoint x: 138, endPoint y: 159, distance: 203.4
click at [138, 154] on li "Y a-t-il des cadres et non cadres ? Si oui, souhaitez-vous des garanties identi…" at bounding box center [274, 150] width 287 height 6
click at [128, 49] on icon at bounding box center [128, 46] width 5 height 5
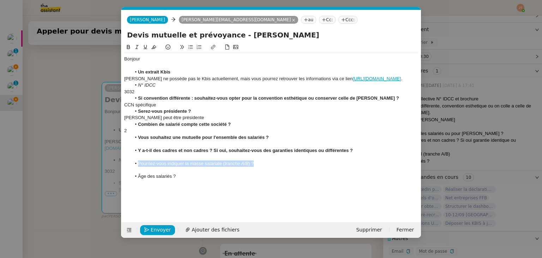
drag, startPoint x: 256, startPoint y: 171, endPoint x: 138, endPoint y: 170, distance: 118.6
click at [138, 167] on li "Pourriez-vous indiquer la masse salariale ( tranche A/B ) ?" at bounding box center [274, 163] width 287 height 6
click at [127, 48] on icon at bounding box center [128, 46] width 5 height 5
drag, startPoint x: 176, startPoint y: 183, endPoint x: 145, endPoint y: 135, distance: 56.7
click at [139, 179] on li "Âge des salariés ?" at bounding box center [274, 176] width 287 height 6
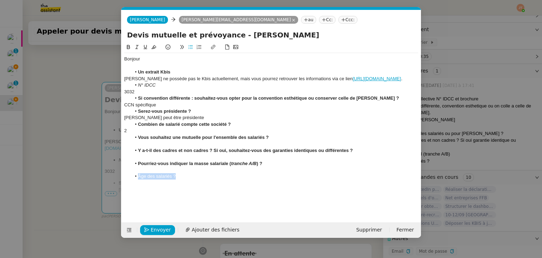
click at [127, 47] on icon at bounding box center [128, 47] width 3 height 4
click at [69, 141] on nz-modal-container "Service TA - VOYAGE - PROPOSITION GLOBALE A utiliser dans le cadre de propositi…" at bounding box center [271, 129] width 542 height 258
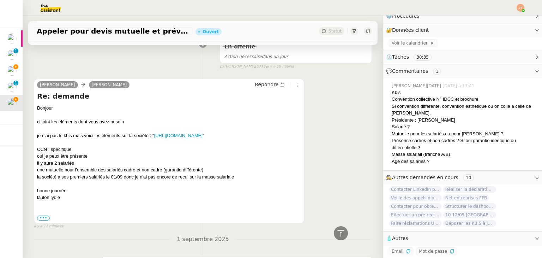
scroll to position [282, 0]
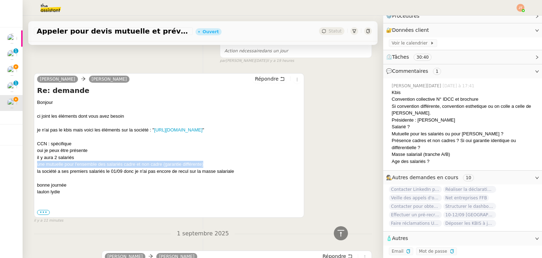
drag, startPoint x: 37, startPoint y: 172, endPoint x: 203, endPoint y: 173, distance: 165.6
click at [203, 168] on div "une mutuelle pour l'ensemble des salariés cadre et non cadre (garantie différen…" at bounding box center [169, 164] width 264 height 7
copy div "une mutuelle pour l'ensemble des salariés cadre et non cadre (garantie différen…"
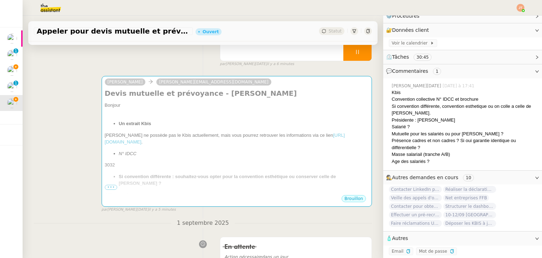
scroll to position [0, 0]
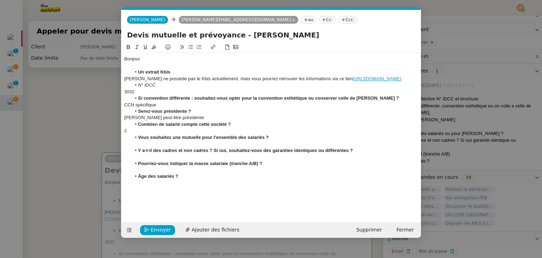
scroll to position [0, 15]
click at [152, 147] on div at bounding box center [271, 144] width 294 height 6
click at [150, 160] on div at bounding box center [271, 157] width 294 height 6
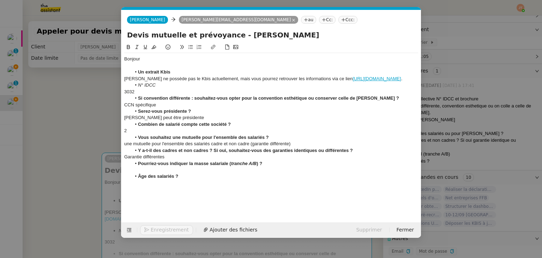
click at [159, 160] on div "Garantie différentes" at bounding box center [271, 157] width 294 height 6
click at [0, 0] on lt-em "différente" at bounding box center [0, 0] width 0 height 0
click at [141, 160] on div "Garantie différente" at bounding box center [271, 157] width 294 height 6
click at [171, 160] on div "Garanties différente" at bounding box center [271, 157] width 294 height 6
drag, startPoint x: 281, startPoint y: 150, endPoint x: 258, endPoint y: 150, distance: 23.3
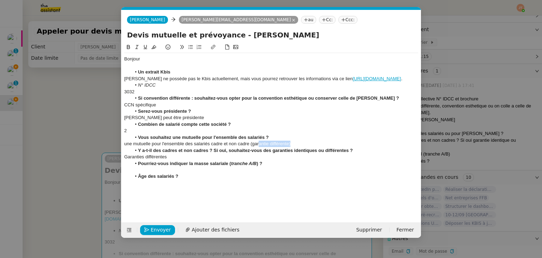
click at [258, 147] on div "une mutuelle pour l'ensemble des salariés cadre et non cadre (garantie différen…" at bounding box center [271, 144] width 294 height 6
click at [130, 147] on div "une mutuelle pour l'ensemble des salariés cadre et non cadre" at bounding box center [271, 144] width 294 height 6
click at [127, 147] on div "une mutuelle pour l'ensemble des salariés cadre et non cadre" at bounding box center [271, 144] width 294 height 6
click at [0, 0] on lt-span "U ne" at bounding box center [0, 0] width 0 height 0
click at [64, 139] on nz-modal-container "Service TA - VOYAGE - PROPOSITION GLOBALE A utiliser dans le cadre de propositi…" at bounding box center [271, 129] width 542 height 258
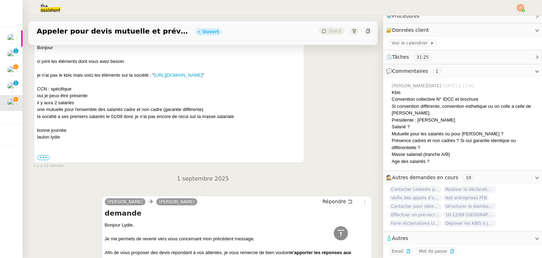
scroll to position [353, 0]
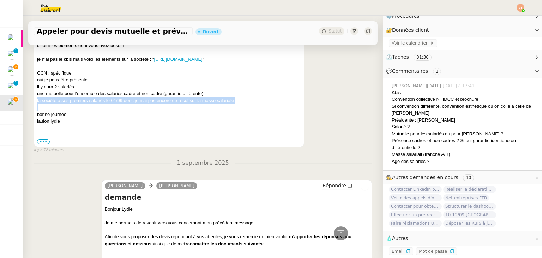
drag, startPoint x: 37, startPoint y: 108, endPoint x: 227, endPoint y: 114, distance: 190.0
click at [227, 114] on div "Lydie Laulon camille Répondre Re: demande Bonjour ci joint les éléments dont vo…" at bounding box center [169, 74] width 270 height 144
copy div "la société a ses premiers salariés le 01/09 donc je n'ai pas encore de recul su…"
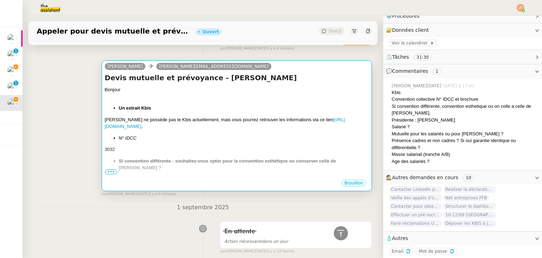
scroll to position [71, 0]
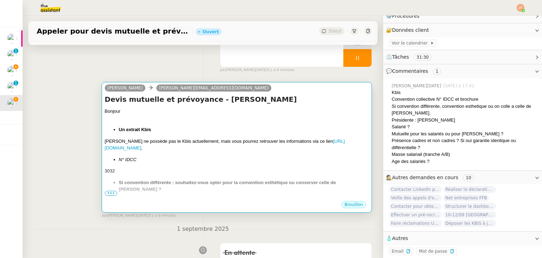
click at [195, 122] on div at bounding box center [237, 118] width 264 height 7
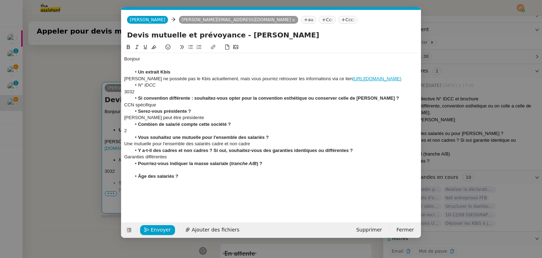
scroll to position [0, 15]
click at [145, 173] on div at bounding box center [271, 170] width 294 height 6
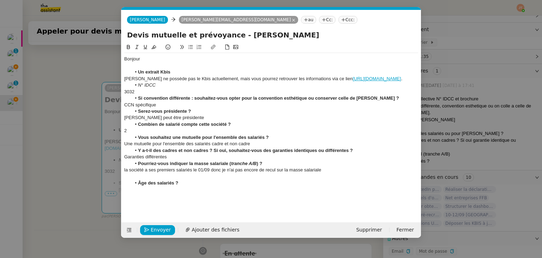
click at [260, 166] on strong "Pourriez-vous indiquer la masse salariale ( tranche A/B ) ?" at bounding box center [200, 163] width 124 height 5
click at [128, 173] on div "la société a ses premiers salariés le 01/09 donc je n'ai pas encore de recul su…" at bounding box center [271, 170] width 294 height 6
click at [235, 173] on div "La société a ses premiers salariés le 01/09 donc je n'ai pas encore de recul su…" at bounding box center [271, 170] width 294 height 6
drag, startPoint x: 227, startPoint y: 177, endPoint x: 223, endPoint y: 177, distance: 4.2
click at [223, 173] on div "La société a ses premiers salariés le 01/09 donc je n'a pas encore de recul sur…" at bounding box center [271, 170] width 294 height 6
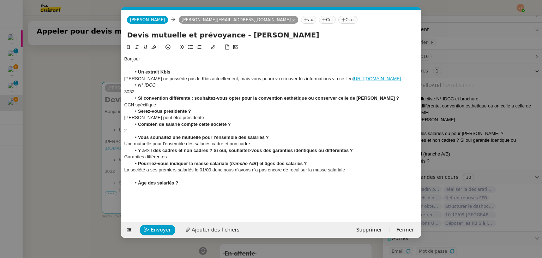
click at [258, 173] on div "La société a ses premiers salariés le 01/09 donc nous n'avons n'a pas encore de…" at bounding box center [271, 170] width 294 height 6
click at [280, 173] on div "La société a ses premiers salariés le 01/09 donc nous n'avons pas encore de rec…" at bounding box center [271, 170] width 294 height 6
click at [292, 173] on div "La société a ses premiers salariés le 01/09 donc nous n'avons pas encore le rec…" at bounding box center [271, 170] width 294 height 6
click at [324, 173] on div "La société a ses premiers salariés le 01/09 donc nous n'avons pas encore le rec…" at bounding box center [271, 170] width 294 height 6
click at [311, 173] on div "La société a ses premiers salariés le 01/09 donc nous n'avons pas encore le rec…" at bounding box center [271, 170] width 294 height 6
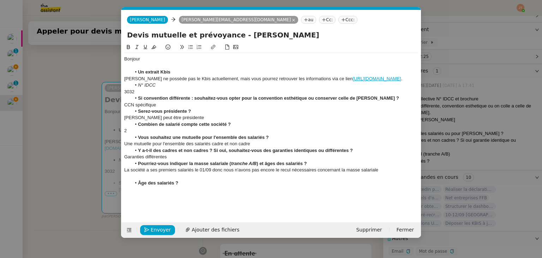
click at [0, 0] on lt-em "nécessaire" at bounding box center [0, 0] width 0 height 0
click at [380, 173] on div "La société a ses premiers salariés le 01/09 donc nous n'avons pas encore le rec…" at bounding box center [271, 170] width 294 height 6
click at [374, 173] on div "La société a ses premiers salariés le 01/09 donc nous n'avons pas encore le rec…" at bounding box center [271, 170] width 294 height 6
click at [0, 0] on lt-span "salariale ." at bounding box center [0, 0] width 0 height 0
click at [183, 179] on div at bounding box center [271, 176] width 294 height 6
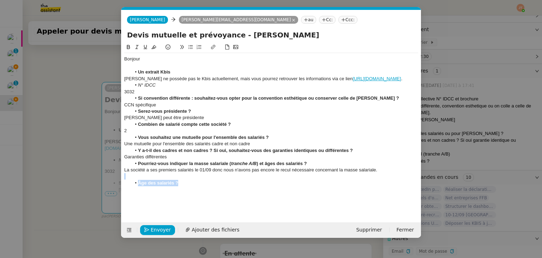
drag, startPoint x: 186, startPoint y: 189, endPoint x: 142, endPoint y: 185, distance: 43.9
click at [142, 185] on div "Bonjour Un extrait Kbis Lydie ne possède pas le Kbis actuellement, mais vous po…" at bounding box center [271, 121] width 294 height 136
drag, startPoint x: 159, startPoint y: 79, endPoint x: 125, endPoint y: 79, distance: 34.3
click at [125, 79] on div "Lydie ne possède pas le Kbis actuellement, mais vous pourrez retrouver les info…" at bounding box center [271, 79] width 294 height 6
drag, startPoint x: 157, startPoint y: 94, endPoint x: 138, endPoint y: 92, distance: 18.8
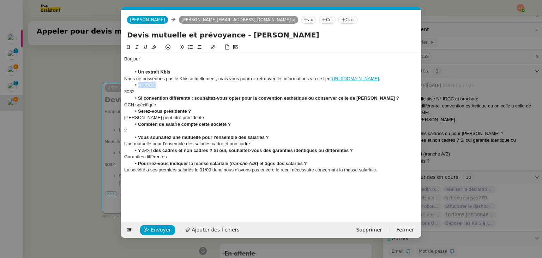
click at [138, 88] on li "N° IDCC" at bounding box center [274, 85] width 287 height 6
click at [130, 49] on icon at bounding box center [128, 47] width 3 height 4
click at [168, 95] on div "3032" at bounding box center [271, 92] width 294 height 6
click at [56, 137] on nz-modal-container "Service TA - VOYAGE - PROPOSITION GLOBALE A utiliser dans le cadre de propositi…" at bounding box center [271, 129] width 542 height 258
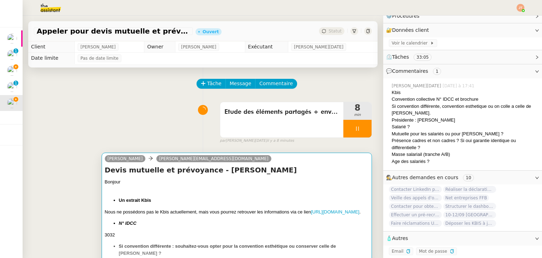
click at [164, 184] on div "Bonjour" at bounding box center [237, 181] width 264 height 7
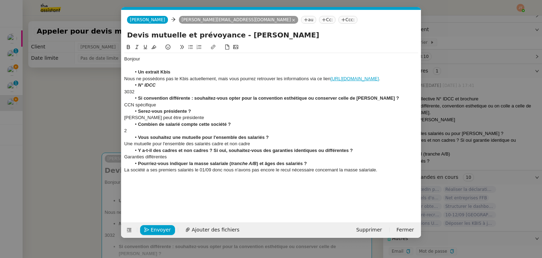
scroll to position [0, 15]
click at [149, 58] on div "Bonjour" at bounding box center [271, 59] width 294 height 6
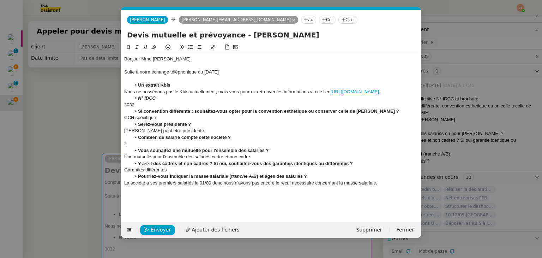
click at [233, 73] on div "Suite à notre échange téléphonique du vendredi" at bounding box center [271, 72] width 294 height 6
click at [366, 74] on div "Suite à notre échange téléphonique du vendredi 29 août, vous trouverez ci-desso…" at bounding box center [271, 72] width 294 height 6
click at [0, 0] on lt-span "cons t itution" at bounding box center [0, 0] width 0 height 0
click at [414, 71] on div "Suite à notre échange téléphonique du [DATE], vous trouverez ci-dessous les inf…" at bounding box center [271, 72] width 294 height 6
click at [180, 206] on div "Bonjour Mme Pellereau, Suite à notre échange téléphonique du vendredi 29 août, …" at bounding box center [271, 127] width 294 height 168
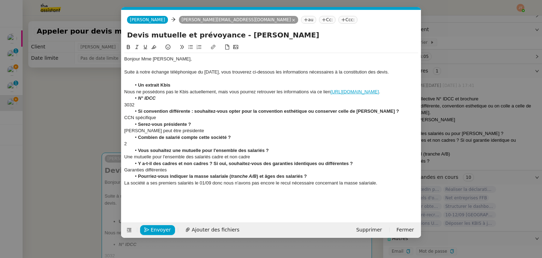
click at [180, 205] on div "Bonjour Mme Pellereau, Suite à notre échange téléphonique du vendredi 29 août, …" at bounding box center [271, 127] width 294 height 168
click at [182, 196] on div "Bonjour Mme Pellereau, Suite à notre échange téléphonique du vendredi 29 août, …" at bounding box center [271, 124] width 294 height 143
click at [82, 112] on nz-modal-container "Service TA - VOYAGE - PROPOSITION GLOBALE A utiliser dans le cadre de propositi…" at bounding box center [271, 129] width 542 height 258
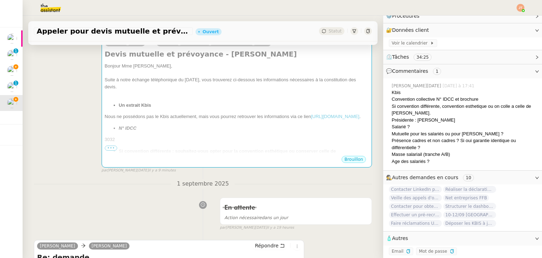
scroll to position [141, 0]
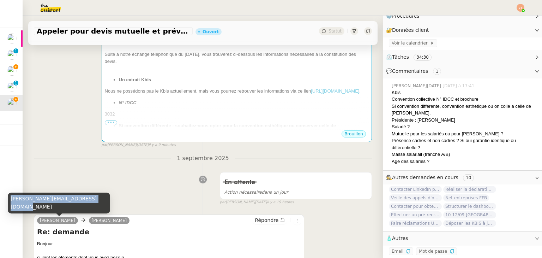
drag, startPoint x: 10, startPoint y: 206, endPoint x: 91, endPoint y: 206, distance: 80.8
click at [91, 206] on div "[PERSON_NAME][EMAIL_ADDRESS][DOMAIN_NAME]" at bounding box center [59, 202] width 102 height 21
copy div "[PERSON_NAME][EMAIL_ADDRESS][DOMAIN_NAME]"
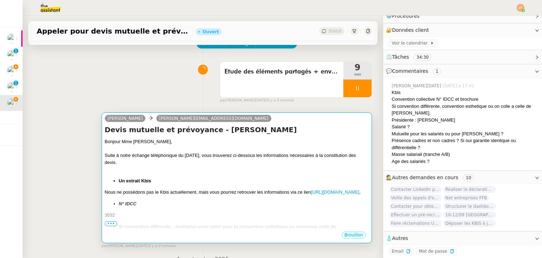
scroll to position [35, 0]
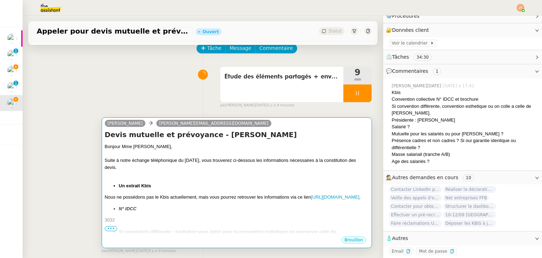
click at [240, 172] on div at bounding box center [237, 174] width 264 height 7
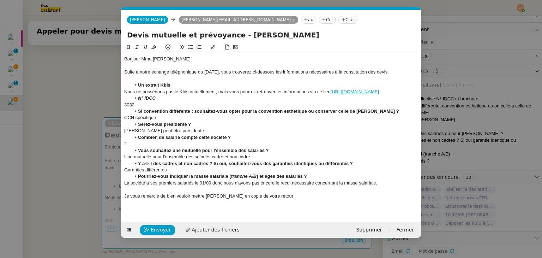
scroll to position [0, 15]
click at [271, 199] on div "Je vous remercie de bien vouloir mettre Lydie en copie de votre retour" at bounding box center [271, 196] width 294 height 6
drag, startPoint x: 348, startPoint y: 202, endPoint x: 267, endPoint y: 203, distance: 80.5
click at [267, 199] on div "Je vous remercie de bien vouloir mettre Lydie en copie de votre retour lydie.la…" at bounding box center [271, 196] width 294 height 6
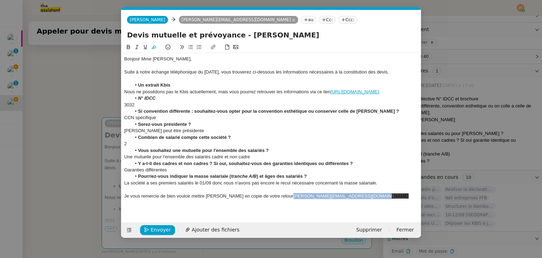
click at [153, 50] on button at bounding box center [154, 47] width 8 height 8
click at [374, 202] on div "Bonjour Mme Pellereau, Suite à notre échange téléphonique du vendredi 29 août, …" at bounding box center [271, 127] width 294 height 149
drag, startPoint x: 345, startPoint y: 204, endPoint x: 257, endPoint y: 186, distance: 89.4
click at [267, 199] on div "Je vous remercie de bien vouloir mettre Lydie en copie de votre retour lydie.la…" at bounding box center [271, 196] width 294 height 6
click at [153, 47] on icon at bounding box center [153, 47] width 5 height 4
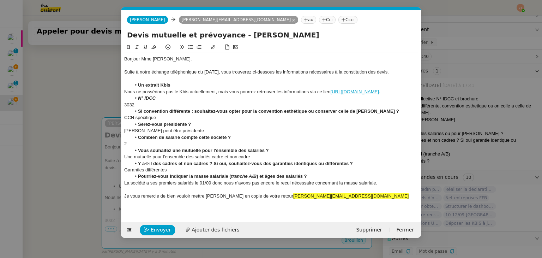
click at [330, 186] on div "La société a ses premiers salariés le 01/09 donc nous n'avons pas encore le rec…" at bounding box center [271, 183] width 294 height 6
drag, startPoint x: 344, startPoint y: 204, endPoint x: 265, endPoint y: 205, distance: 78.0
click at [265, 199] on div "Je vous remercie de bien vouloir mettre Lydie en copie de votre retour lydie.la…" at bounding box center [271, 196] width 294 height 6
click at [154, 47] on icon at bounding box center [153, 47] width 5 height 4
click at [363, 199] on div "Je vous remercie de bien vouloir mettre Lydie en copie de votre retour lydie.la…" at bounding box center [271, 196] width 294 height 6
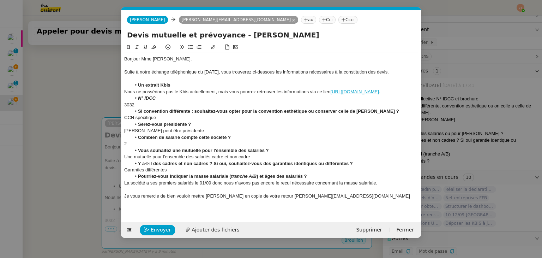
click at [267, 199] on div "Je vous remercie de bien vouloir mettre Lydie en copie de votre retour lydie.la…" at bounding box center [271, 196] width 294 height 6
click at [347, 202] on div "Bonjour Mme Pellereau, Suite à notre échange téléphonique du vendredi 29 août, …" at bounding box center [271, 127] width 294 height 149
drag, startPoint x: 345, startPoint y: 202, endPoint x: 269, endPoint y: 202, distance: 75.9
click at [269, 199] on div "Je vous remercie de bien vouloir mettre Lydie en copie de votre retour (lydie.l…" at bounding box center [271, 196] width 294 height 6
click at [212, 48] on icon at bounding box center [213, 47] width 4 height 4
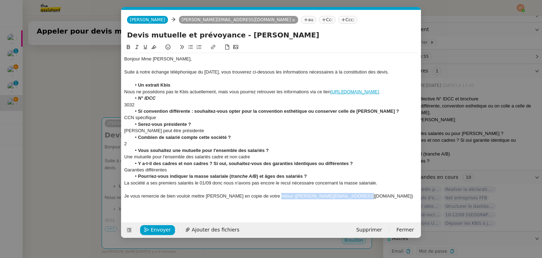
type input "mailto:lydie.laulon@mont-de-marsan.leclerc"
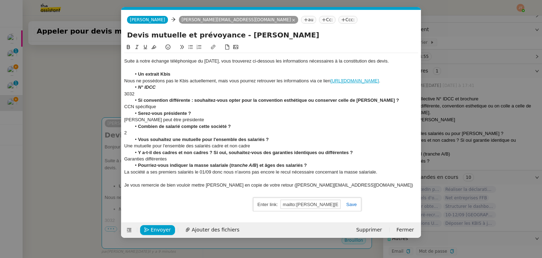
scroll to position [11, 0]
click at [350, 203] on link at bounding box center [349, 204] width 16 height 5
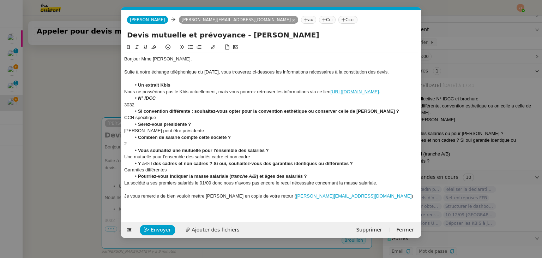
click at [353, 192] on div at bounding box center [271, 189] width 294 height 6
click at [357, 199] on div "Je vous remercie de bien vouloir mettre Lydie en copie de votre retour ( lydie.…" at bounding box center [271, 196] width 294 height 6
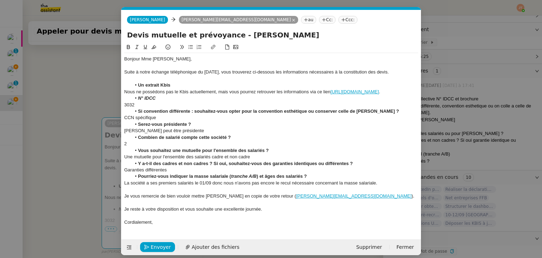
click at [82, 108] on nz-modal-container "Service TA - VOYAGE - PROPOSITION GLOBALE A utiliser dans le cadre de propositi…" at bounding box center [271, 129] width 542 height 258
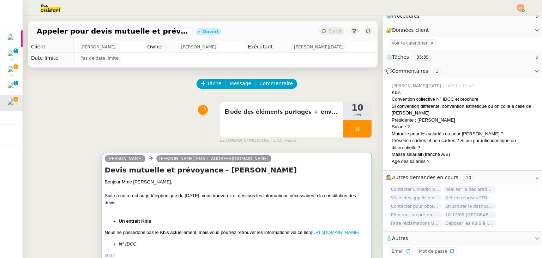
click at [196, 211] on div at bounding box center [237, 209] width 264 height 7
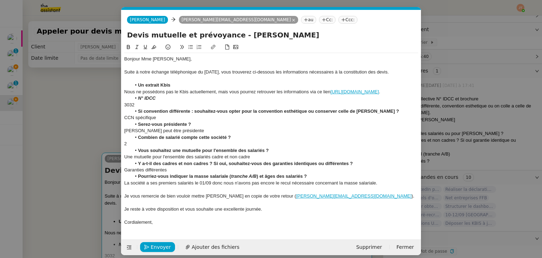
scroll to position [0, 15]
click at [409, 71] on div "Suite à notre échange téléphonique du [DATE], vous trouverez ci-dessous les inf…" at bounding box center [271, 72] width 294 height 6
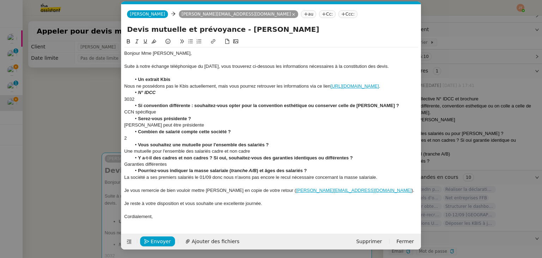
scroll to position [13, 0]
click at [78, 127] on nz-modal-container "Service TA - VOYAGE - PROPOSITION GLOBALE A utiliser dans le cadre de propositi…" at bounding box center [271, 129] width 542 height 258
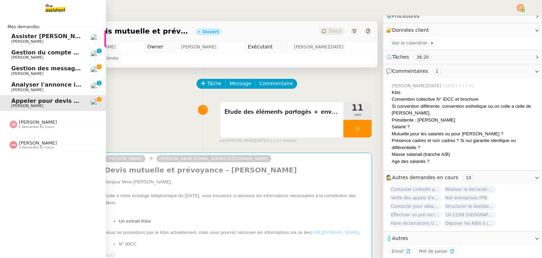
click at [22, 70] on span "Gestion des messages privés linkedIn - [DATE]" at bounding box center [85, 68] width 148 height 7
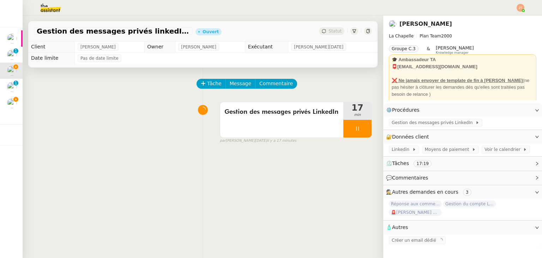
click at [47, 7] on img at bounding box center [45, 8] width 55 height 16
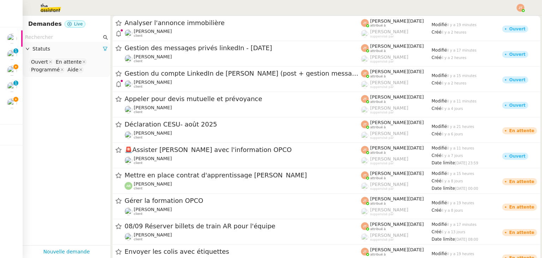
click at [55, 33] on nz-input-group at bounding box center [67, 37] width 88 height 10
click at [54, 39] on input "text" at bounding box center [63, 37] width 77 height 8
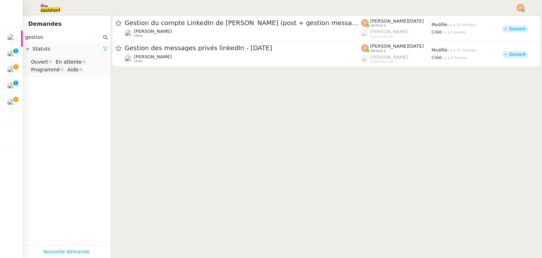
type input "gestion"
click at [103, 50] on icon at bounding box center [105, 48] width 5 height 5
click at [57, 53] on span "Statuts" at bounding box center [69, 49] width 75 height 8
click at [55, 60] on nz-select-top-control "Please select" at bounding box center [66, 62] width 77 height 9
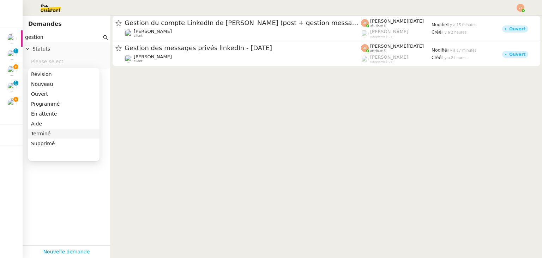
click at [47, 133] on div "Terminé" at bounding box center [64, 133] width 66 height 6
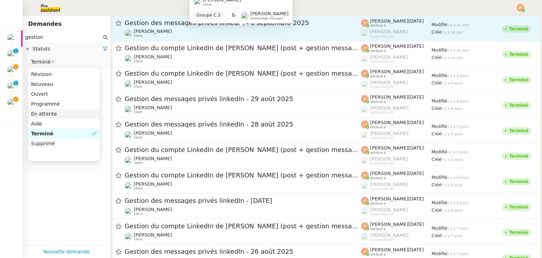
click at [182, 29] on div "Hugo Bentz client" at bounding box center [243, 33] width 237 height 9
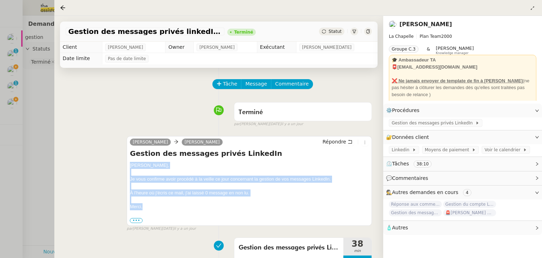
drag, startPoint x: 130, startPoint y: 168, endPoint x: 151, endPoint y: 206, distance: 44.1
click at [151, 206] on div "camille Hugo Bentz Répondre Gestion des messages privés LinkedIn Hugo, Je vous …" at bounding box center [249, 180] width 245 height 89
copy div "Hugo, Je vous confirme avoir procédé à la veille ce jour concernant la gestion …"
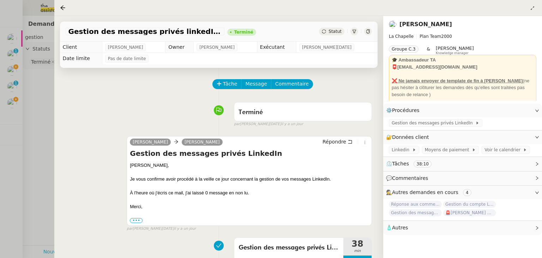
click at [15, 55] on div at bounding box center [271, 129] width 542 height 258
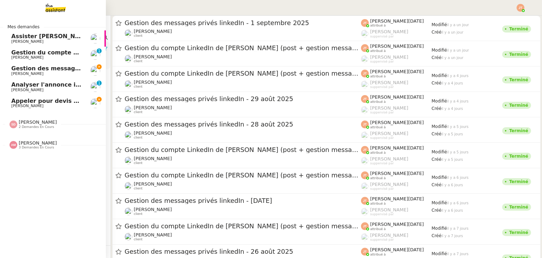
click at [23, 70] on span "Gestion des messages privés linkedIn - [DATE]" at bounding box center [85, 68] width 148 height 7
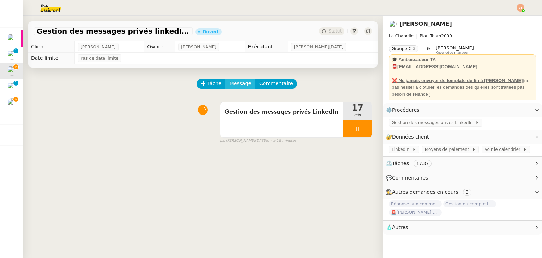
click at [230, 88] on span "Message" at bounding box center [241, 83] width 22 height 8
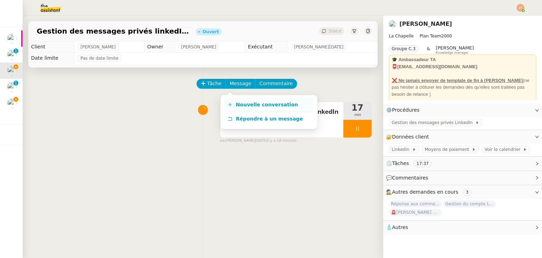
click at [233, 104] on link "Nouvelle conversation" at bounding box center [269, 105] width 88 height 14
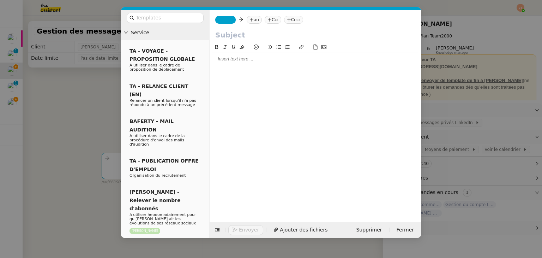
click at [222, 61] on div at bounding box center [316, 59] width 206 height 6
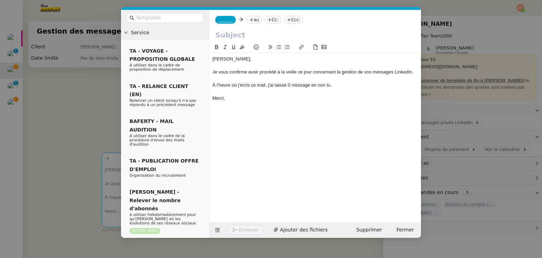
click at [250, 22] on icon at bounding box center [252, 20] width 4 height 4
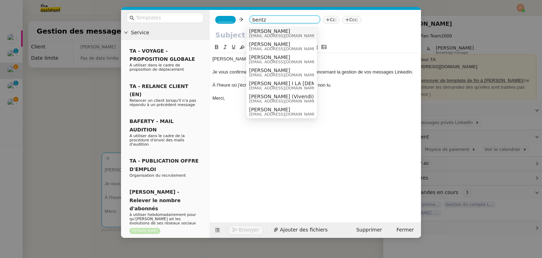
type input "bentz"
click at [257, 34] on span "hugo@lachapelle.club" at bounding box center [283, 36] width 68 height 4
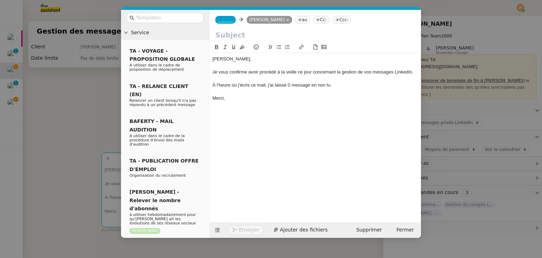
click at [226, 20] on span "_______" at bounding box center [225, 19] width 15 height 5
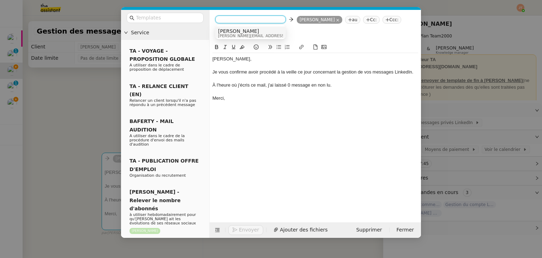
click at [229, 31] on span "[PERSON_NAME]" at bounding box center [268, 31] width 100 height 6
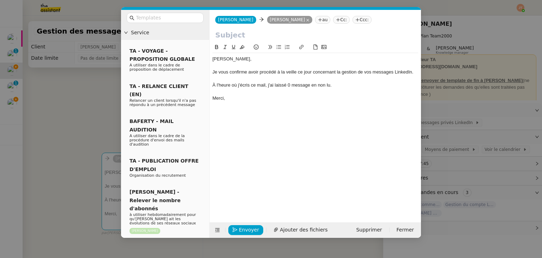
click at [79, 84] on nz-modal-container "Service TA - VOYAGE - PROPOSITION GLOBALE A utiliser dans le cadre de propositi…" at bounding box center [271, 129] width 542 height 258
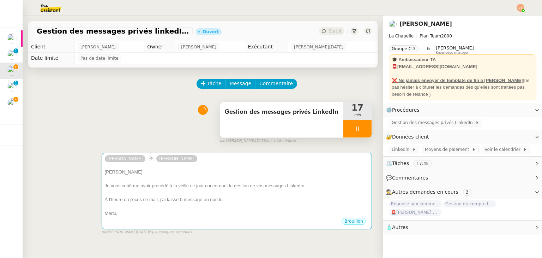
click at [261, 112] on span "Gestion des messages privés LinkedIn" at bounding box center [282, 112] width 115 height 11
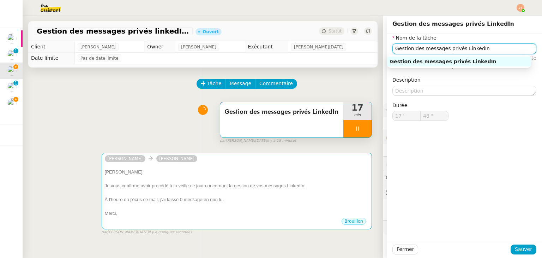
drag, startPoint x: 439, startPoint y: 50, endPoint x: 374, endPoint y: 53, distance: 65.3
click at [374, 53] on app-ticket "Gestion des messages privés linkedIn - 2 septembre 2025 Ouvert Statut Client Hu…" at bounding box center [283, 137] width 520 height 242
type input "49 ""
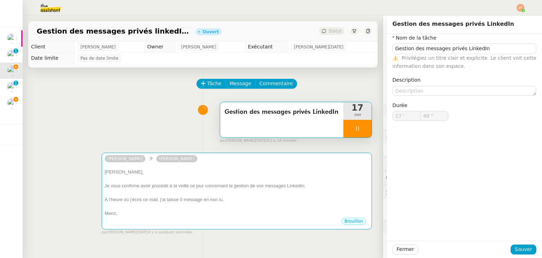
drag, startPoint x: 153, startPoint y: 105, endPoint x: 184, endPoint y: 98, distance: 31.3
click at [154, 105] on div "Gestion des messages privés LinkedIn 17 min false par Jean-Noël D. il y a 18 mi…" at bounding box center [203, 121] width 338 height 45
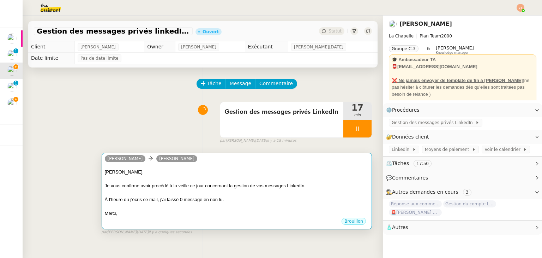
click at [208, 168] on div "Hugo, Je vous confirme avoir procédé à la veille ce jour concernant la gestion …" at bounding box center [237, 191] width 264 height 52
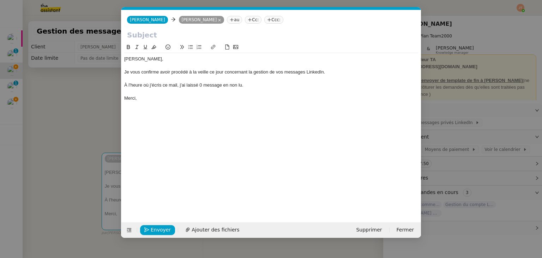
scroll to position [0, 15]
click at [188, 34] on input "text" at bounding box center [271, 35] width 288 height 11
paste input "Gestion des messages privés LinkedIn"
type input "Gestion des messages privés LinkedIn"
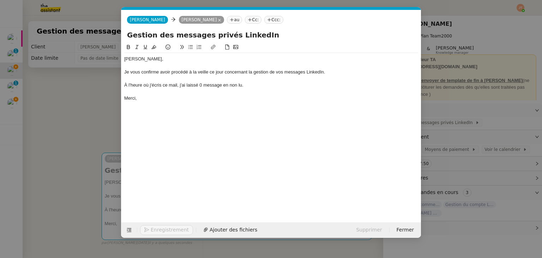
click at [83, 96] on nz-modal-container "Service TA - VOYAGE - PROPOSITION GLOBALE A utiliser dans le cadre de propositi…" at bounding box center [271, 129] width 542 height 258
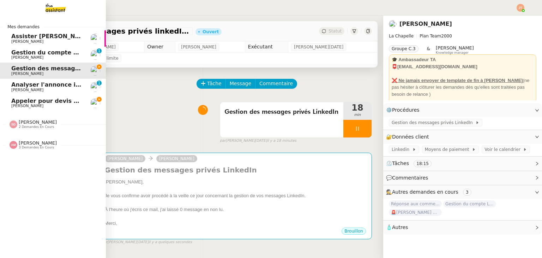
click at [52, 101] on span "Appeler pour devis mutuelle et prévoyance" at bounding box center [80, 100] width 138 height 7
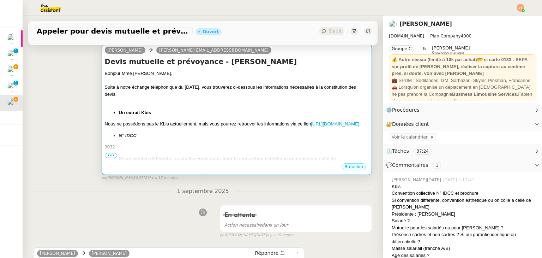
scroll to position [106, 0]
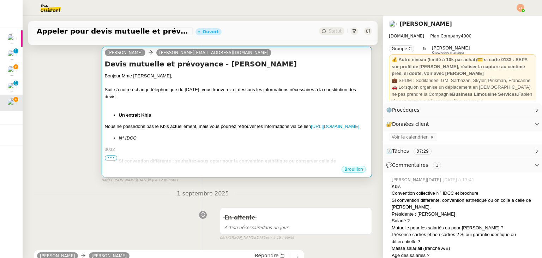
click at [136, 107] on div at bounding box center [237, 103] width 264 height 7
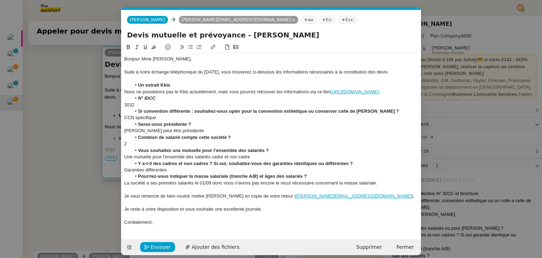
scroll to position [0, 15]
click at [64, 88] on nz-modal-container "Service TA - VOYAGE - PROPOSITION GLOBALE A utiliser dans le cadre de propositi…" at bounding box center [271, 129] width 542 height 258
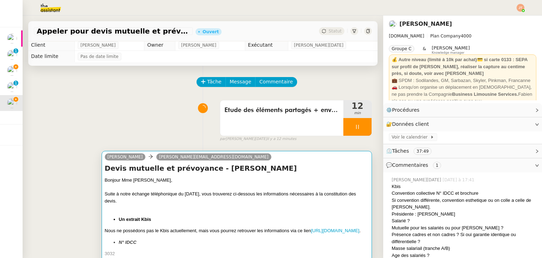
scroll to position [0, 0]
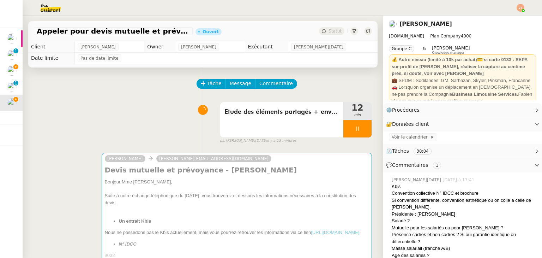
click at [102, 113] on div "Etude des éléments partagés + envoi vers Mme Pellereau 12 min false par Jean-No…" at bounding box center [203, 121] width 338 height 45
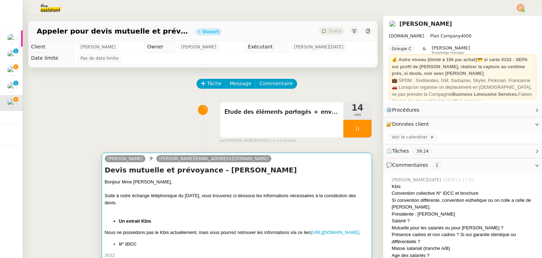
click at [187, 210] on div at bounding box center [237, 209] width 264 height 7
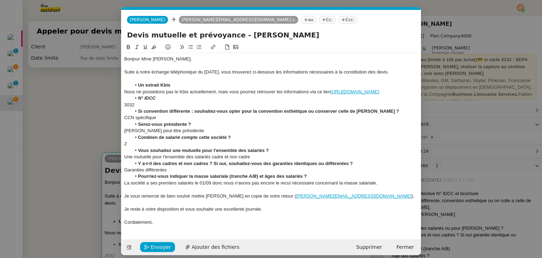
scroll to position [0, 15]
click at [165, 251] on span "Envoyer" at bounding box center [161, 247] width 20 height 8
click at [165, 251] on span "Confirmer l'envoi" at bounding box center [172, 247] width 42 height 8
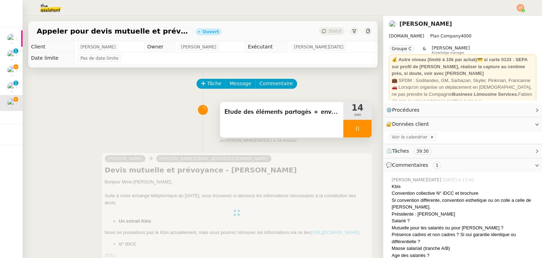
click at [344, 132] on div at bounding box center [358, 129] width 28 height 18
click at [358, 132] on button at bounding box center [365, 129] width 14 height 18
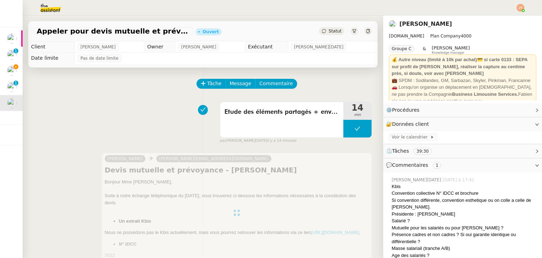
click at [329, 33] on span "Statut" at bounding box center [335, 31] width 13 height 5
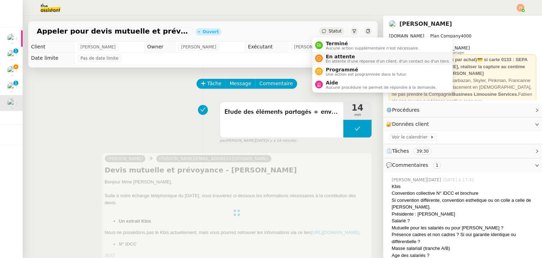
click at [333, 61] on span "En attente d'une réponse d'un client, d'un contact ou d'un tiers." at bounding box center [388, 61] width 124 height 4
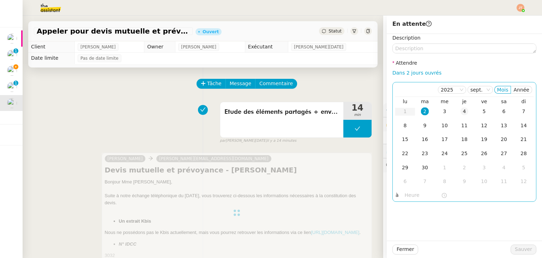
click at [461, 113] on div "4" at bounding box center [465, 111] width 8 height 8
click at [110, 95] on div "Tâche Message Commentaire" at bounding box center [203, 87] width 338 height 17
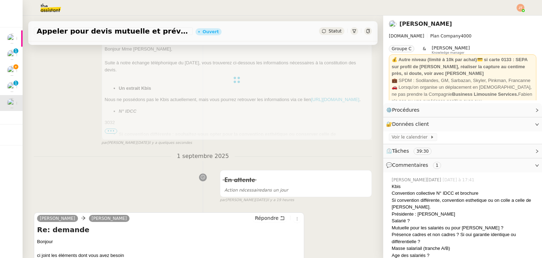
scroll to position [247, 0]
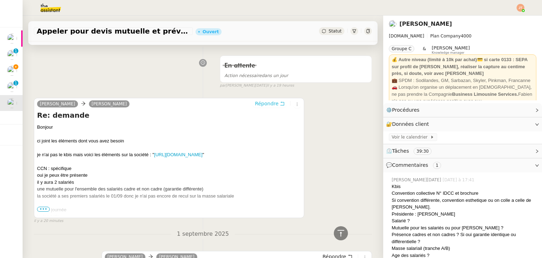
click at [268, 103] on span "Répondre" at bounding box center [267, 103] width 24 height 7
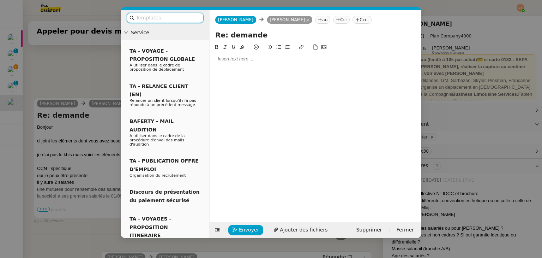
scroll to position [302, 0]
click at [241, 65] on div at bounding box center [316, 59] width 206 height 12
click at [84, 60] on nz-modal-container "Service TA - VOYAGE - PROPOSITION GLOBALE A utiliser dans le cadre de propositi…" at bounding box center [271, 129] width 542 height 258
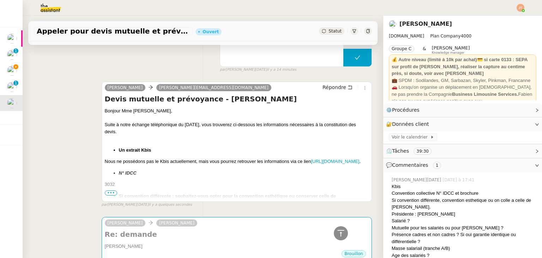
scroll to position [0, 0]
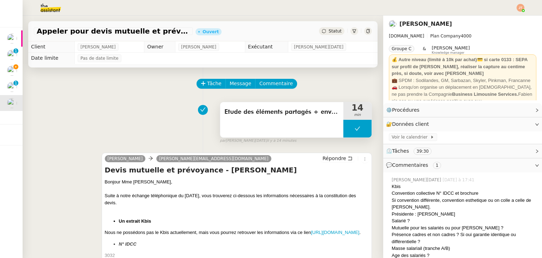
click at [344, 124] on button at bounding box center [358, 129] width 28 height 18
click at [344, 126] on div at bounding box center [351, 129] width 14 height 18
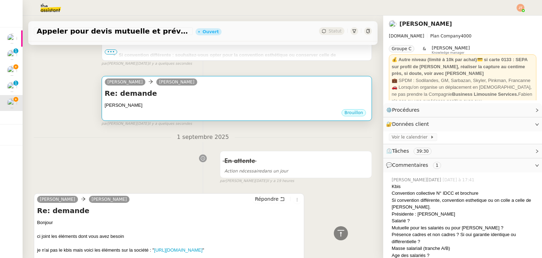
click at [183, 98] on h4 "Re: demande" at bounding box center [237, 93] width 264 height 10
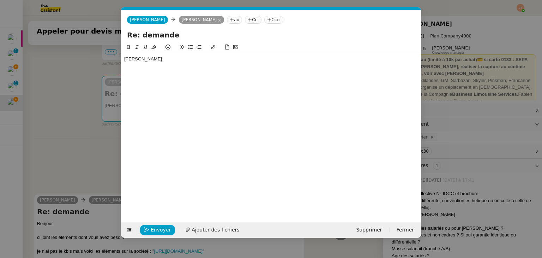
scroll to position [0, 15]
click at [151, 61] on div "Lydie" at bounding box center [271, 59] width 294 height 6
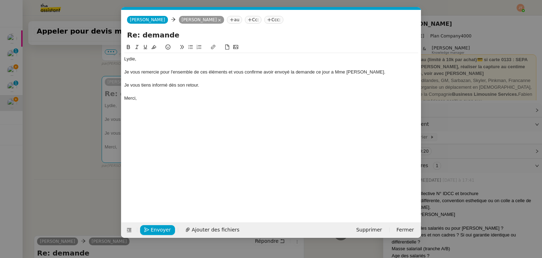
click at [333, 72] on div "Je vous remercie pour l'ensemble de ces éléments et vous confirme avoir envoyé …" at bounding box center [271, 72] width 294 height 6
click at [0, 0] on lt-em "à" at bounding box center [0, 0] width 0 height 0
click at [153, 98] on div "Merci," at bounding box center [271, 98] width 294 height 6
click at [156, 228] on span "Envoyer" at bounding box center [161, 230] width 20 height 8
click at [156, 228] on span "Confirmer l'envoi" at bounding box center [172, 230] width 42 height 8
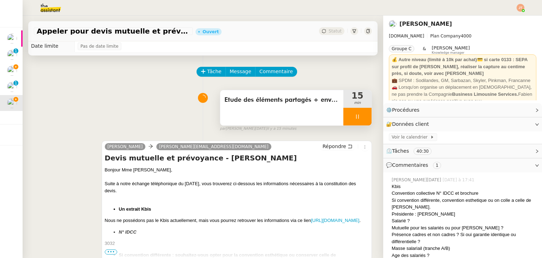
scroll to position [0, 0]
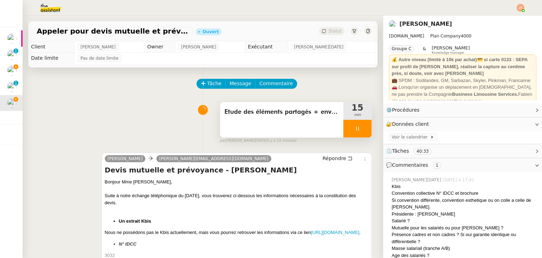
click at [345, 130] on div at bounding box center [358, 129] width 28 height 18
click at [362, 130] on icon at bounding box center [365, 129] width 6 height 6
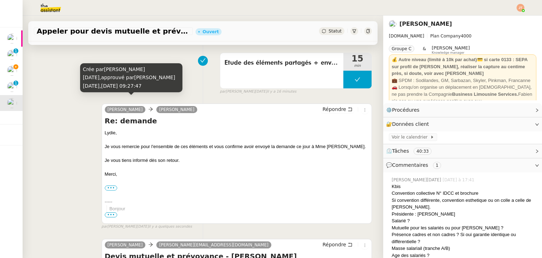
scroll to position [35, 0]
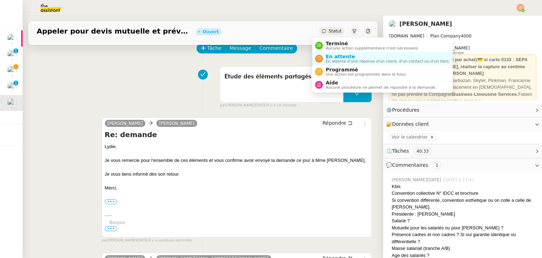
click at [329, 31] on span "Statut" at bounding box center [335, 31] width 13 height 5
click at [339, 59] on span "En attente d'une réponse d'un client, d'un contact ou d'un tiers." at bounding box center [388, 61] width 124 height 4
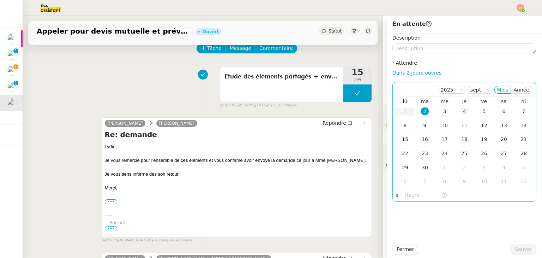
click at [461, 112] on div "4" at bounding box center [465, 111] width 8 height 8
click at [405, 196] on input "text" at bounding box center [423, 195] width 36 height 8
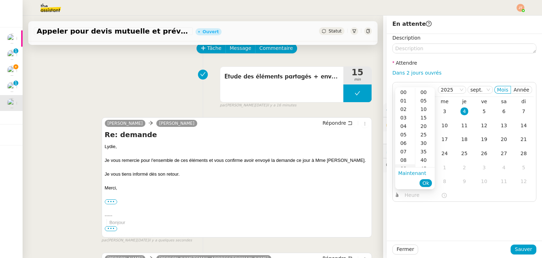
click at [407, 166] on div "09" at bounding box center [405, 168] width 20 height 8
click at [423, 93] on div "00" at bounding box center [425, 92] width 19 height 8
type input "09:00"
click at [431, 182] on button "Ok" at bounding box center [426, 183] width 12 height 8
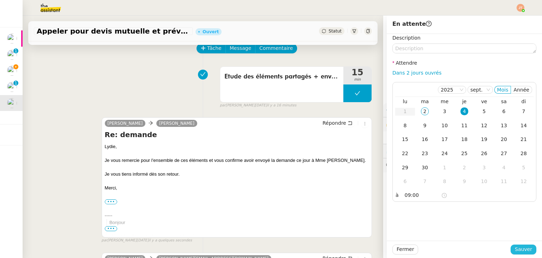
click at [518, 246] on span "Sauver" at bounding box center [523, 249] width 17 height 8
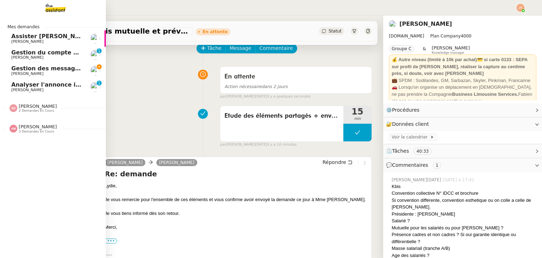
click at [47, 70] on span "Gestion des messages privés linkedIn - [DATE]" at bounding box center [85, 68] width 148 height 7
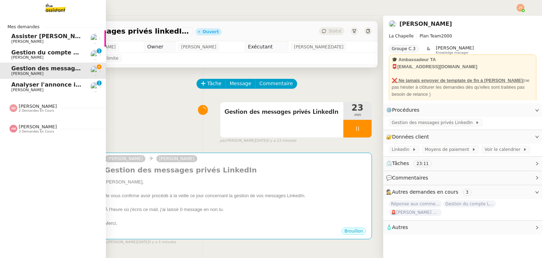
click at [56, 38] on span "Assister [PERSON_NAME] avec l'information OPCO" at bounding box center [91, 36] width 160 height 7
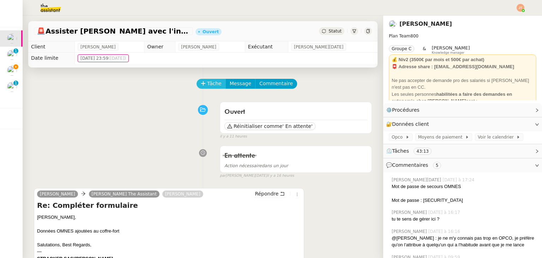
click at [207, 85] on span "Tâche" at bounding box center [214, 83] width 14 height 8
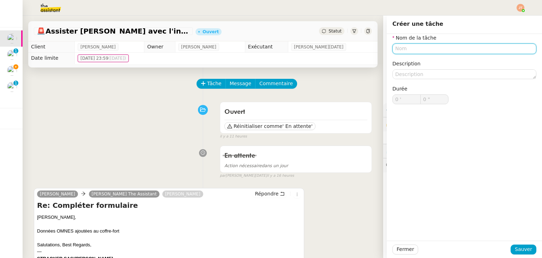
click at [398, 48] on input "text" at bounding box center [465, 48] width 144 height 10
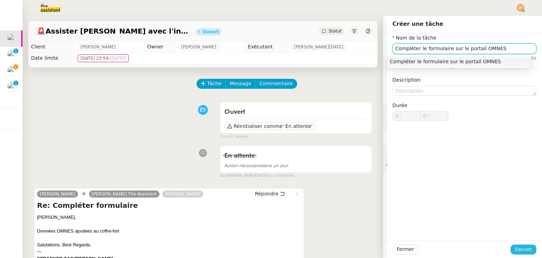
type input "Compléter le formulaire sur le portail OMNES"
click at [515, 250] on span "Sauver" at bounding box center [523, 249] width 17 height 8
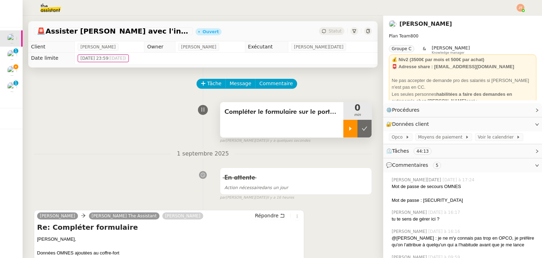
click at [348, 129] on icon at bounding box center [351, 129] width 6 height 6
click at [403, 139] on span at bounding box center [404, 137] width 3 height 5
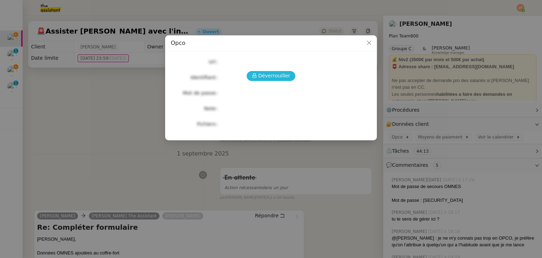
click at [288, 79] on button "Déverrouiller" at bounding box center [271, 76] width 49 height 10
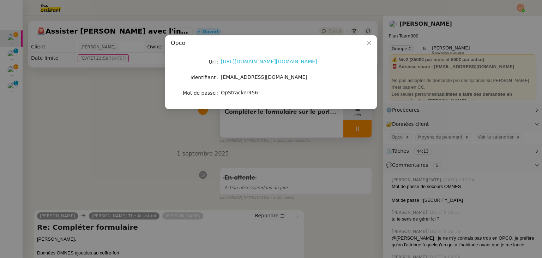
click at [269, 60] on link "https://login.iamfafiec.org/adfs/oauth2/authorize/?client_id=dd2970e3-246b-400c…" at bounding box center [269, 62] width 96 height 6
click at [287, 159] on nz-modal-container "Opco Url https://login.iamfafiec.org/adfs/oauth2/authorize/?client_id=dd2970e3-…" at bounding box center [271, 129] width 542 height 258
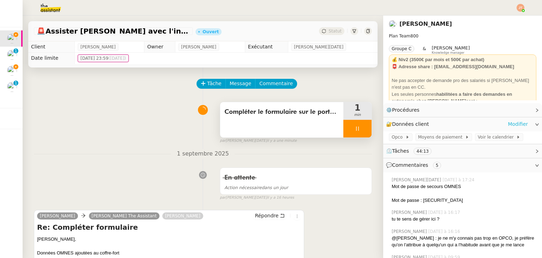
click at [511, 123] on link "Modifier" at bounding box center [518, 124] width 20 height 8
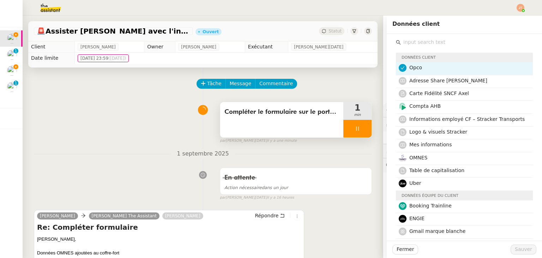
click at [401, 68] on icon at bounding box center [403, 68] width 4 height 4
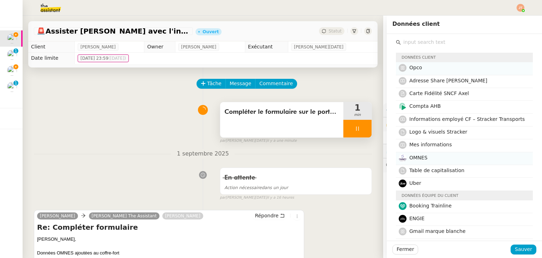
click at [399, 156] on img at bounding box center [403, 158] width 8 height 8
click at [519, 247] on span "Sauver" at bounding box center [523, 249] width 17 height 8
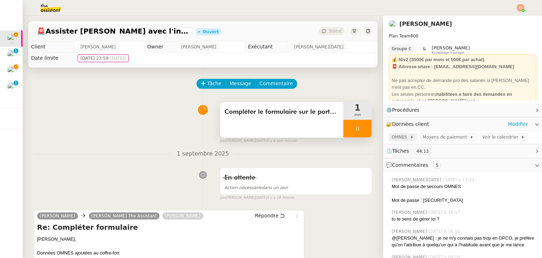
click at [394, 137] on span "OMNES" at bounding box center [401, 136] width 18 height 7
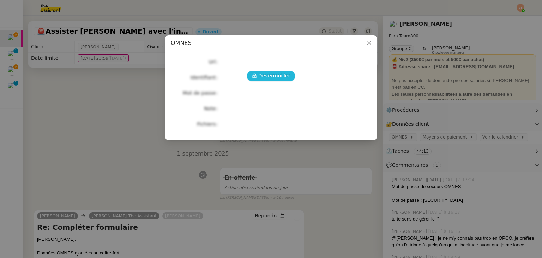
click at [275, 73] on span "Déverrouiller" at bounding box center [274, 76] width 32 height 8
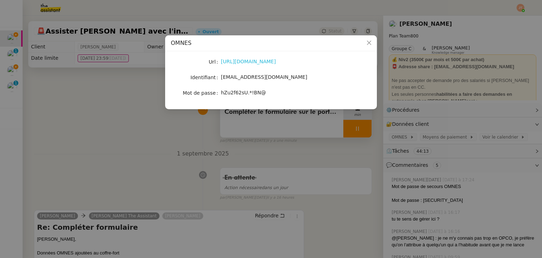
click at [244, 63] on link "[URL][DOMAIN_NAME]" at bounding box center [248, 62] width 55 height 6
drag, startPoint x: 257, startPoint y: 77, endPoint x: 222, endPoint y: 77, distance: 35.0
click at [222, 77] on div "[EMAIL_ADDRESS][DOMAIN_NAME]" at bounding box center [279, 77] width 117 height 8
copy span "[EMAIL_ADDRESS][DOMAIN_NAME]"
drag, startPoint x: 245, startPoint y: 94, endPoint x: 221, endPoint y: 94, distance: 24.0
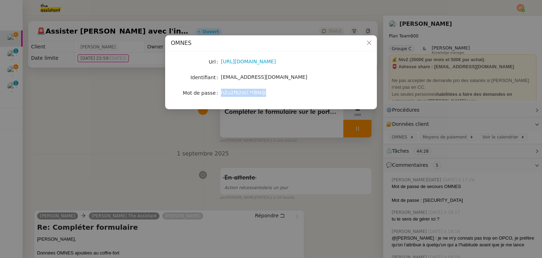
click at [221, 94] on span "hZu2f62sU.*!BN@" at bounding box center [243, 93] width 45 height 6
copy span "hZu2f62sU.*!BN@"
click at [96, 118] on nz-modal-container "OMNES Url https://entreprises.omneseducation.com/ Identifiant axel@stracker.fr …" at bounding box center [271, 129] width 542 height 258
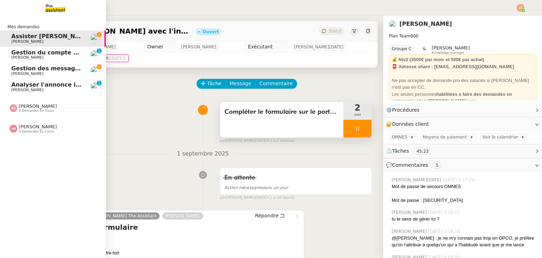
click at [49, 66] on span "Gestion des messages privés linkedIn - [DATE]" at bounding box center [85, 68] width 148 height 7
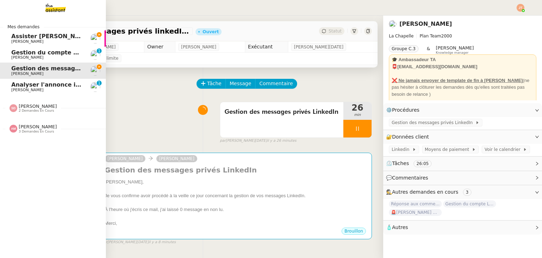
click at [58, 38] on span "Assister [PERSON_NAME] avec l'information OPCO" at bounding box center [91, 36] width 160 height 7
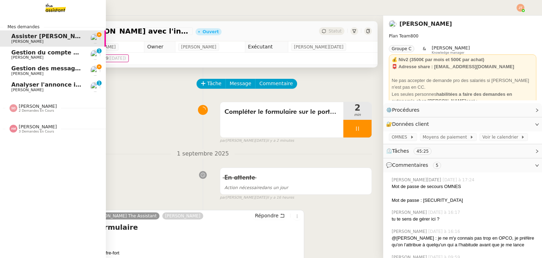
click at [10, 69] on link "Gestion des messages privés linkedIn - 2 septembre 2025 Hugo Bentz" at bounding box center [53, 70] width 106 height 16
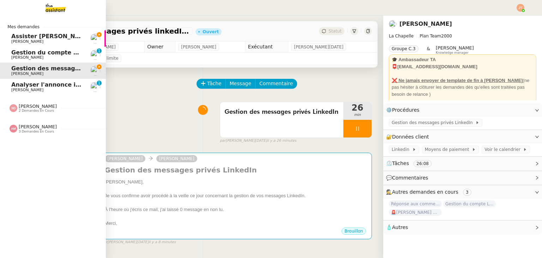
click at [52, 37] on span "Assister [PERSON_NAME] avec l'information OPCO" at bounding box center [91, 36] width 160 height 7
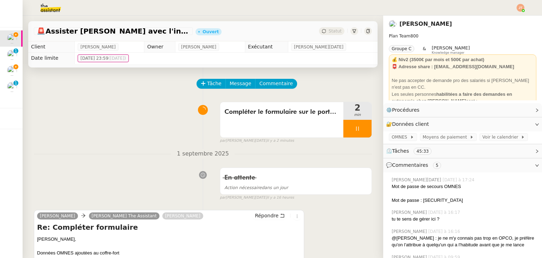
click at [105, 103] on div "Compléter le formulaire sur le portail OMNES 2 min false par Jean-Noël D. il y …" at bounding box center [203, 121] width 338 height 45
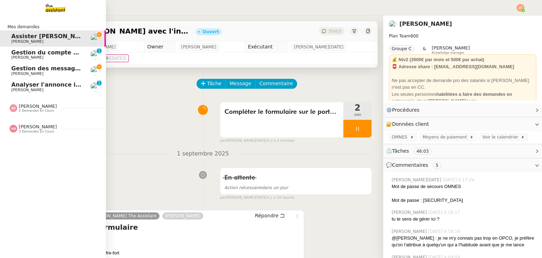
click at [58, 13] on img at bounding box center [50, 8] width 55 height 16
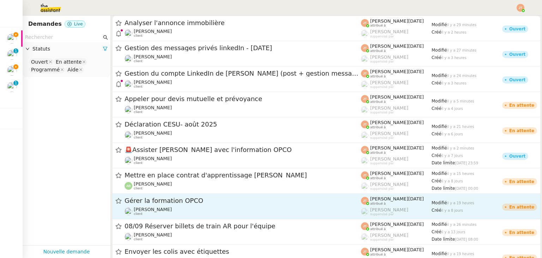
click at [161, 205] on div "Gérer la formation OPCO Axel BANDIAKY client" at bounding box center [243, 205] width 237 height 19
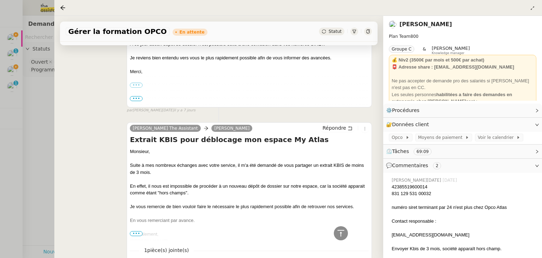
scroll to position [3072, 0]
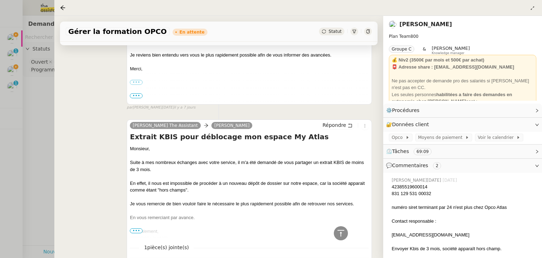
click at [362, 257] on icon at bounding box center [364, 261] width 4 height 4
click at [46, 119] on div at bounding box center [271, 129] width 542 height 258
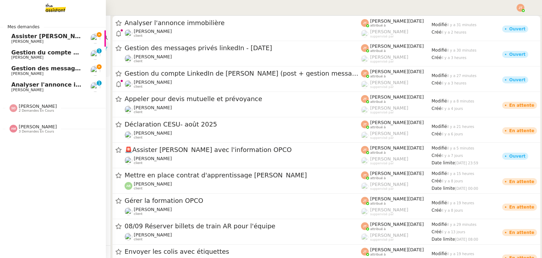
click at [44, 71] on span "Gestion des messages privés linkedIn - [DATE]" at bounding box center [85, 68] width 148 height 7
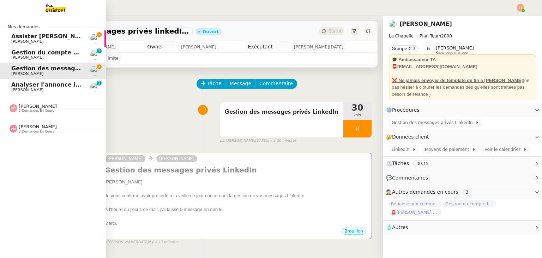
click at [61, 38] on span "Assister [PERSON_NAME] avec l'information OPCO" at bounding box center [91, 36] width 160 height 7
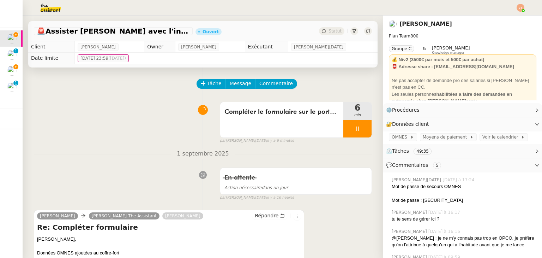
drag, startPoint x: 37, startPoint y: 202, endPoint x: 64, endPoint y: 202, distance: 26.8
click at [50, 218] on link "[PERSON_NAME]" at bounding box center [57, 216] width 41 height 6
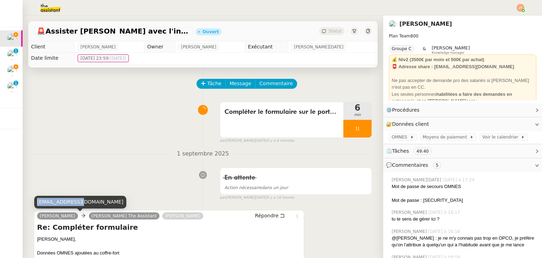
drag, startPoint x: 37, startPoint y: 201, endPoint x: 71, endPoint y: 201, distance: 34.2
click at [71, 201] on div "[EMAIL_ADDRESS][DOMAIN_NAME]" at bounding box center [80, 202] width 92 height 12
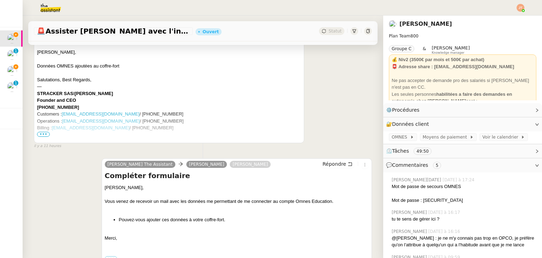
scroll to position [212, 0]
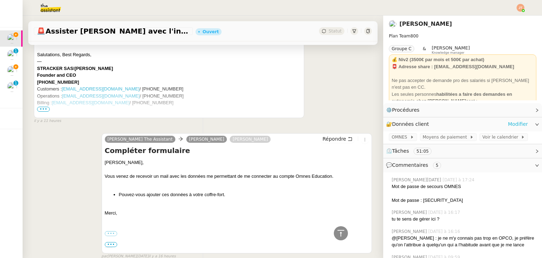
click at [514, 123] on link "Modifier" at bounding box center [518, 124] width 20 height 8
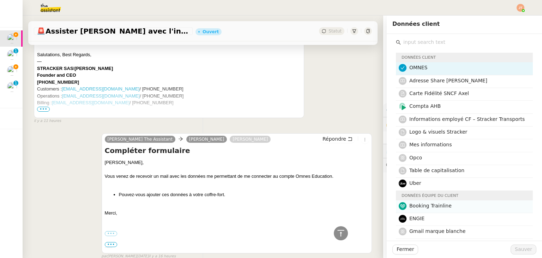
click at [414, 207] on span "Booking Trainline" at bounding box center [431, 206] width 42 height 6
click at [519, 248] on span "Sauver" at bounding box center [523, 249] width 17 height 8
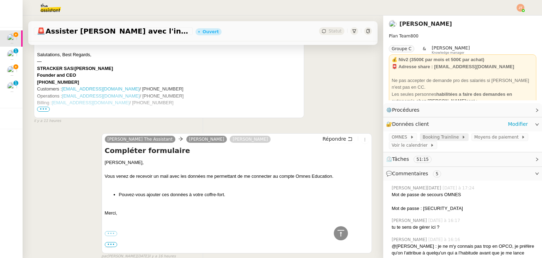
click at [425, 139] on span "Booking Trainline" at bounding box center [442, 136] width 39 height 7
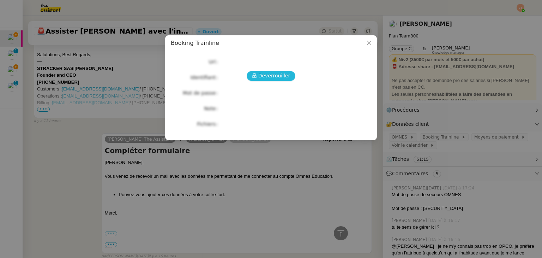
click at [274, 78] on span "Déverrouiller" at bounding box center [274, 76] width 32 height 8
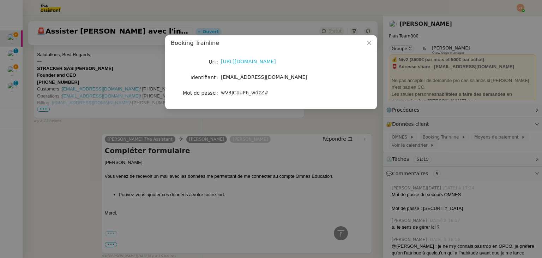
click at [249, 64] on link "https://www.thetrainline.com/" at bounding box center [248, 62] width 55 height 6
drag, startPoint x: 262, startPoint y: 93, endPoint x: 220, endPoint y: 92, distance: 42.0
click at [220, 92] on nz-form-item "Mot de passe wV3JCpuP6_wdzZ#" at bounding box center [271, 93] width 201 height 10
drag, startPoint x: 48, startPoint y: 136, endPoint x: 46, endPoint y: 130, distance: 6.3
click at [48, 137] on nz-modal-container "Booking Trainline Url https://www.thetrainline.com/ Identifiant axel@stracker.f…" at bounding box center [271, 129] width 542 height 258
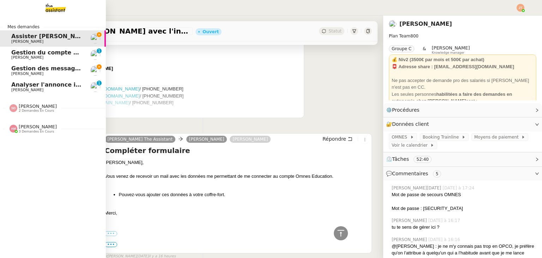
click at [29, 71] on span "Gestion des messages privés linkedIn - [DATE]" at bounding box center [85, 68] width 148 height 7
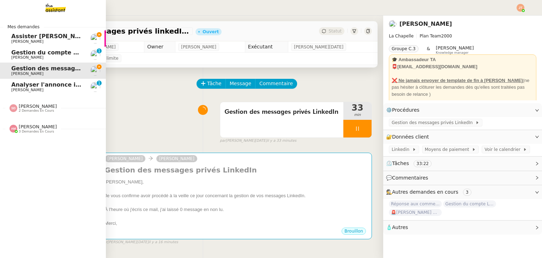
click at [37, 37] on span "Assister [PERSON_NAME] avec l'information OPCO" at bounding box center [91, 36] width 160 height 7
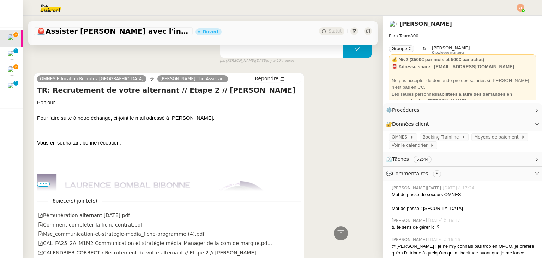
scroll to position [530, 0]
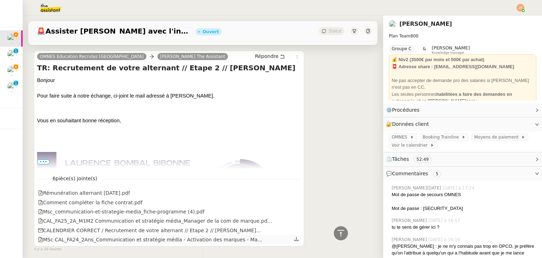
click at [294, 241] on icon at bounding box center [296, 238] width 5 height 5
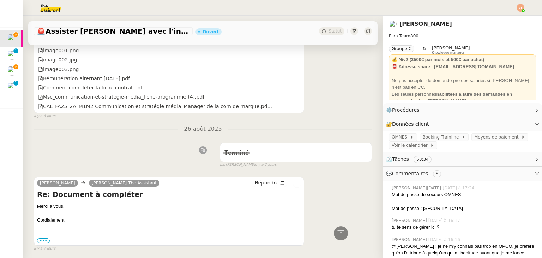
scroll to position [1753, 0]
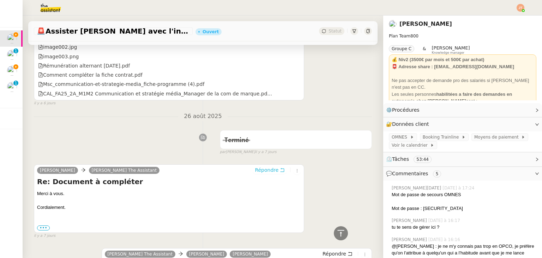
click at [258, 166] on span "Répondre" at bounding box center [267, 169] width 24 height 7
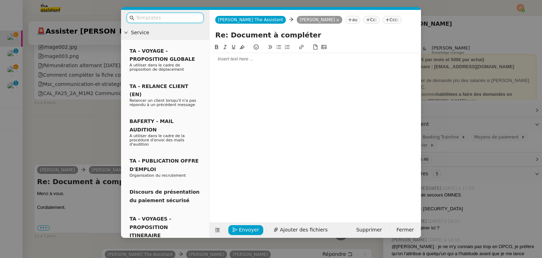
scroll to position [1810, 0]
click at [232, 59] on div at bounding box center [316, 59] width 206 height 6
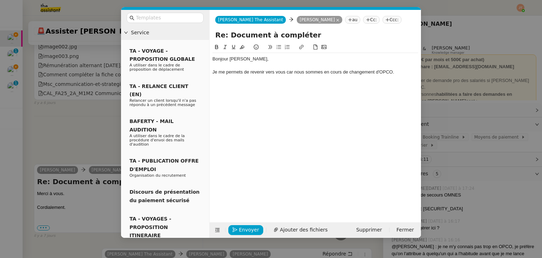
scroll to position [1844, 0]
click at [291, 72] on div "Je me permets de revenir vers vous car nous sommes en cours de changement d'OPC…" at bounding box center [316, 72] width 206 height 6
click at [0, 0] on lt-strong "," at bounding box center [0, 0] width 0 height 0
click at [253, 89] on div "Bonjour Laurane, Je me permets de revenir vers vous, car nous sommes en cours d…" at bounding box center [316, 72] width 206 height 38
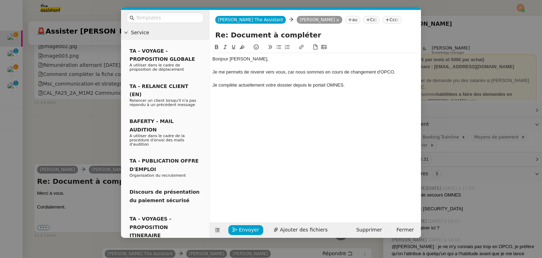
click at [278, 49] on icon at bounding box center [278, 46] width 5 height 5
click at [246, 226] on span "Envoyer" at bounding box center [249, 230] width 20 height 8
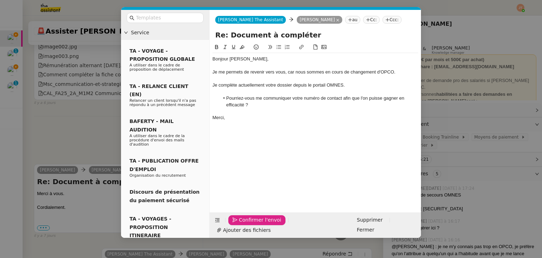
click at [246, 224] on span "Confirmer l'envoi" at bounding box center [260, 220] width 42 height 8
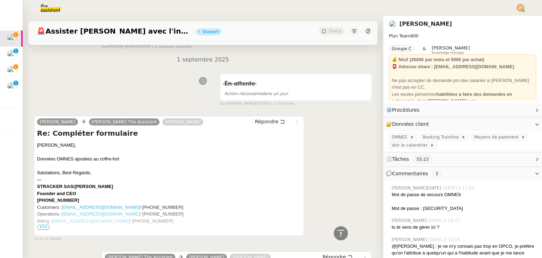
scroll to position [0, 0]
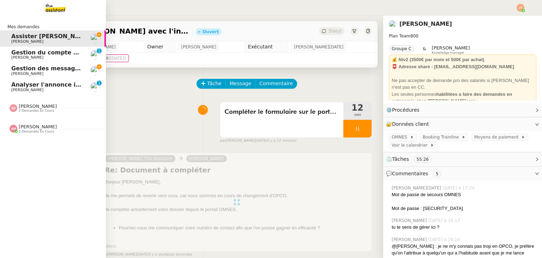
click at [67, 67] on span "Gestion des messages privés linkedIn - [DATE]" at bounding box center [85, 68] width 148 height 7
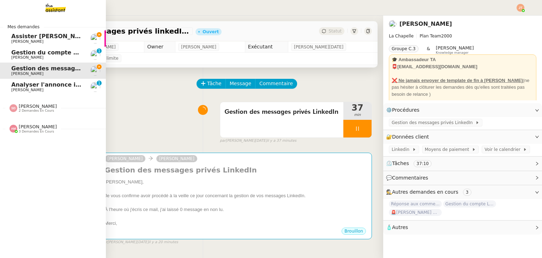
drag, startPoint x: 58, startPoint y: 42, endPoint x: 64, endPoint y: 43, distance: 5.7
click at [58, 42] on span "[PERSON_NAME]" at bounding box center [46, 42] width 71 height 4
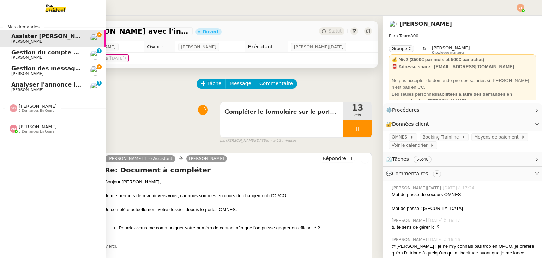
click at [29, 70] on span "Gestion des messages privés linkedIn - [DATE]" at bounding box center [85, 68] width 148 height 7
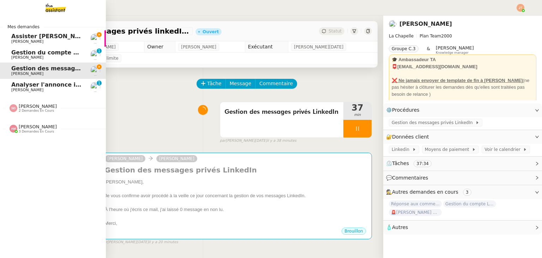
click at [32, 54] on span "Gestion du compte LinkedIn de [PERSON_NAME] (post + gestion messages) - [DATE]" at bounding box center [145, 52] width 268 height 7
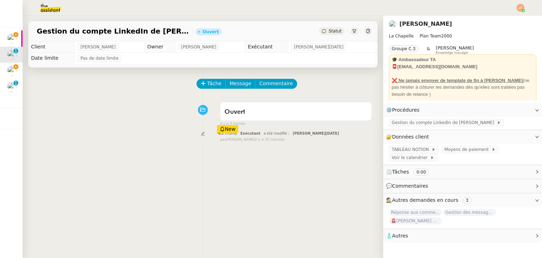
click at [207, 90] on div "Tâche Message Commentaire" at bounding box center [284, 87] width 175 height 17
click at [207, 85] on span "Tâche" at bounding box center [214, 83] width 14 height 8
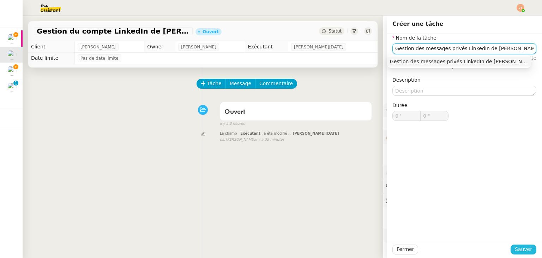
type input "Gestion des messages privés LinkedIn de [PERSON_NAME]"
click at [515, 249] on span "Sauver" at bounding box center [523, 249] width 17 height 8
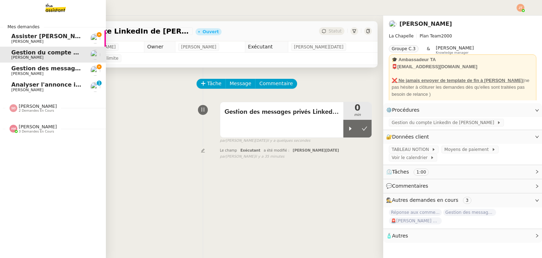
click at [25, 68] on span "Gestion des messages privés linkedIn - [DATE]" at bounding box center [85, 68] width 148 height 7
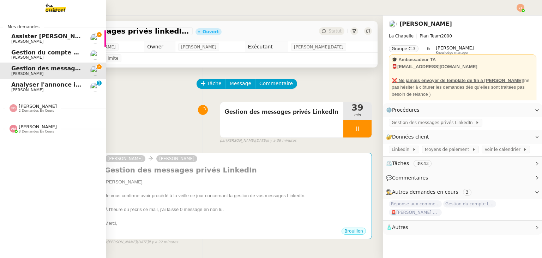
click at [16, 36] on span "Assister [PERSON_NAME] avec l'information OPCO" at bounding box center [91, 36] width 160 height 7
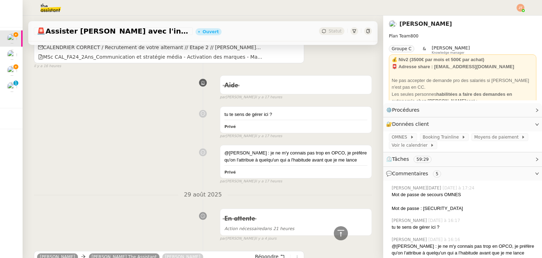
scroll to position [706, 0]
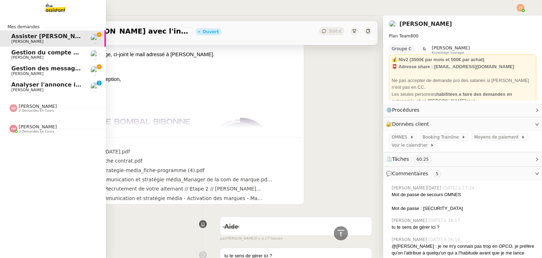
click at [14, 65] on span "Gestion des messages privés linkedIn - [DATE]" at bounding box center [85, 68] width 148 height 7
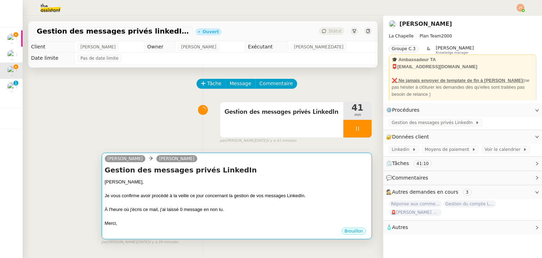
click at [260, 187] on div at bounding box center [237, 188] width 264 height 7
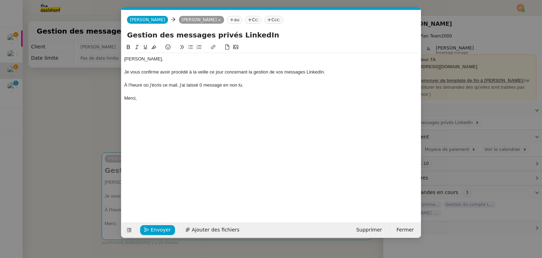
scroll to position [0, 15]
click at [163, 229] on span "Envoyer" at bounding box center [161, 230] width 20 height 8
click at [163, 229] on span "Confirmer l'envoi" at bounding box center [172, 230] width 42 height 8
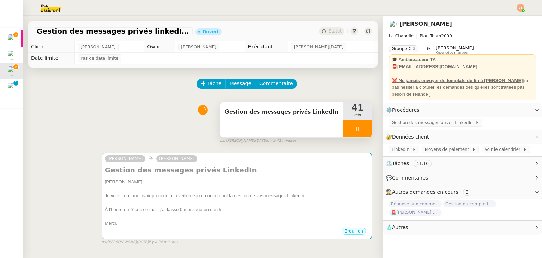
click at [353, 124] on div at bounding box center [358, 129] width 28 height 18
click at [361, 129] on button at bounding box center [365, 129] width 14 height 18
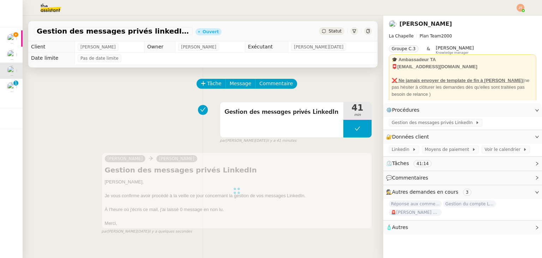
click at [324, 28] on div "Statut" at bounding box center [331, 31] width 25 height 8
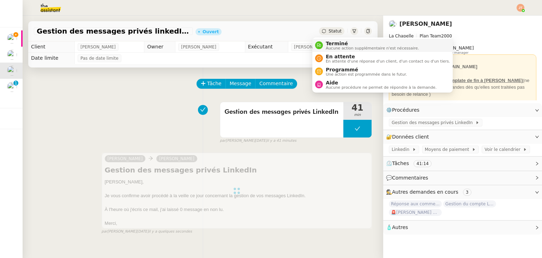
click at [334, 47] on span "Aucune action supplémentaire n'est nécessaire." at bounding box center [372, 48] width 93 height 4
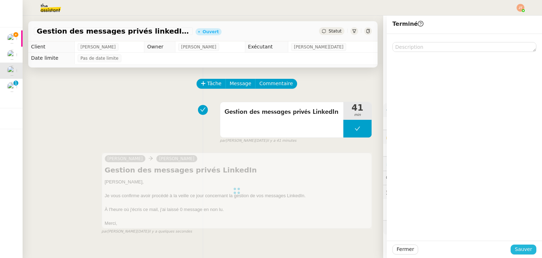
click at [515, 247] on span "Sauver" at bounding box center [523, 249] width 17 height 8
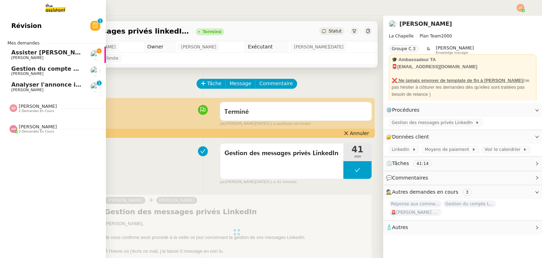
click at [29, 69] on span "Gestion du compte LinkedIn de [PERSON_NAME] (post + gestion messages) - [DATE]" at bounding box center [145, 68] width 268 height 7
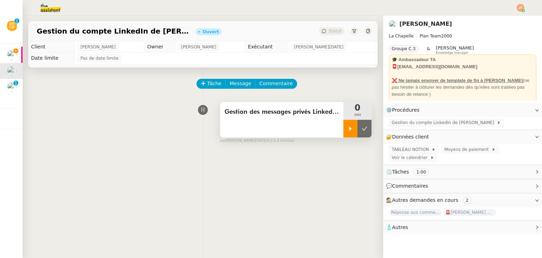
click at [348, 131] on icon at bounding box center [351, 129] width 6 height 6
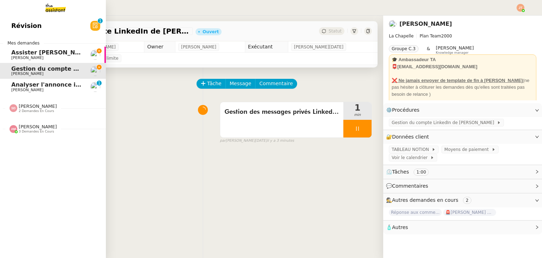
click at [33, 52] on span "Assister [PERSON_NAME] avec l'information OPCO" at bounding box center [91, 52] width 160 height 7
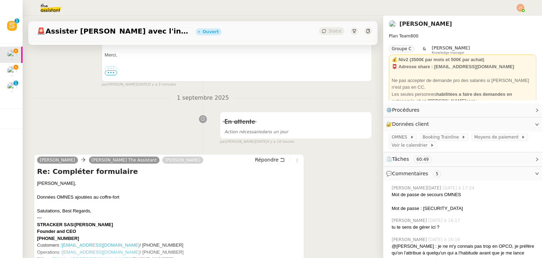
scroll to position [212, 0]
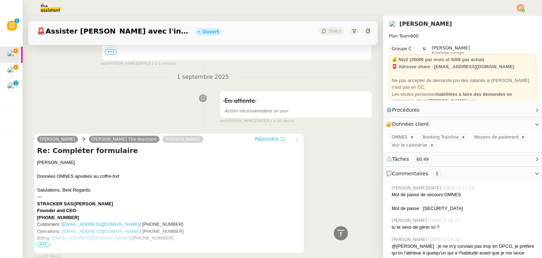
click at [259, 141] on span "Répondre" at bounding box center [267, 138] width 24 height 7
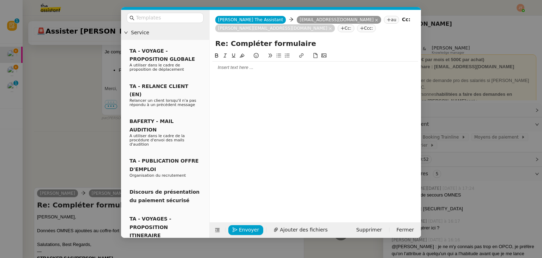
scroll to position [267, 0]
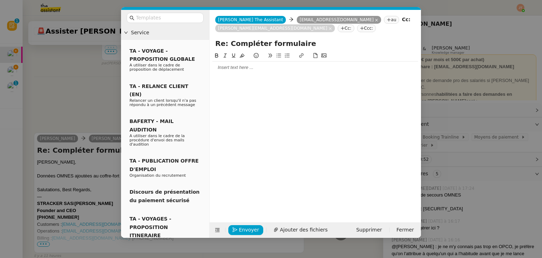
click at [242, 71] on div at bounding box center [316, 67] width 206 height 6
click at [278, 55] on icon at bounding box center [279, 56] width 5 height 4
click at [344, 95] on li "Pourriez-vous me partager les missions attribuées à l'aternante ?" at bounding box center [319, 93] width 199 height 6
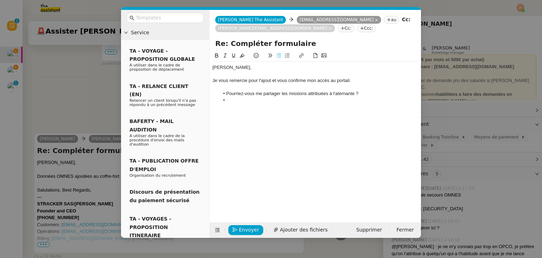
click at [0, 0] on lt-span "alternante" at bounding box center [0, 0] width 0 height 0
click at [233, 101] on li at bounding box center [319, 100] width 199 height 6
click at [251, 115] on div "Merci," at bounding box center [316, 113] width 206 height 6
click at [374, 95] on li "Pourriez-vous me partager les missions attribuées à l'alternante ?" at bounding box center [319, 93] width 199 height 6
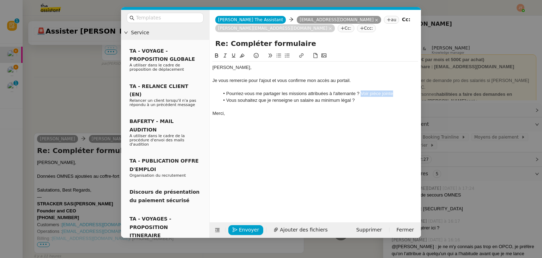
drag, startPoint x: 404, startPoint y: 92, endPoint x: 362, endPoint y: 93, distance: 42.0
click at [362, 93] on li "Pourriez-vous me partager les missions attribuées à l'alternante ? Voir pièce j…" at bounding box center [319, 93] width 199 height 6
click at [225, 55] on icon at bounding box center [224, 56] width 3 height 4
click at [255, 115] on div "Merci," at bounding box center [316, 113] width 206 height 6
click at [246, 228] on span "Envoyer" at bounding box center [249, 230] width 20 height 8
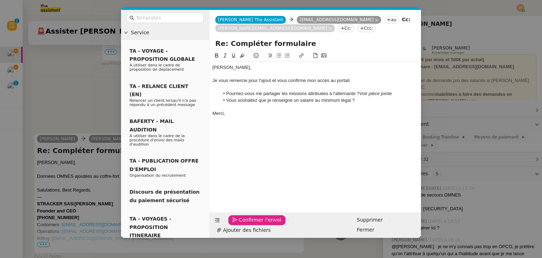
click at [246, 224] on span "Confirmer l'envoi" at bounding box center [260, 220] width 42 height 8
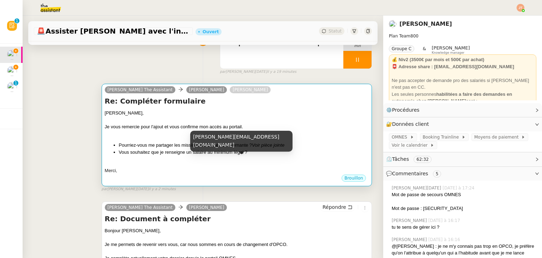
scroll to position [71, 0]
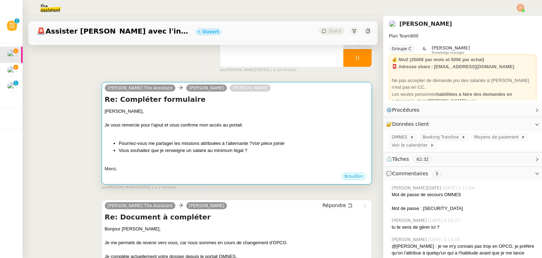
click at [253, 143] on em "Voir pièce jointe" at bounding box center [268, 143] width 32 height 5
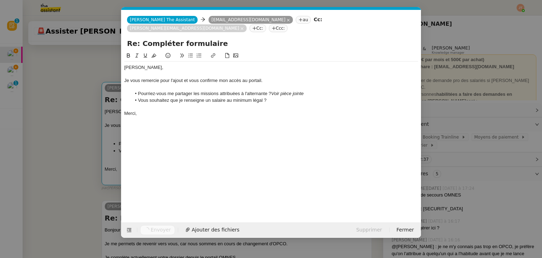
scroll to position [0, 15]
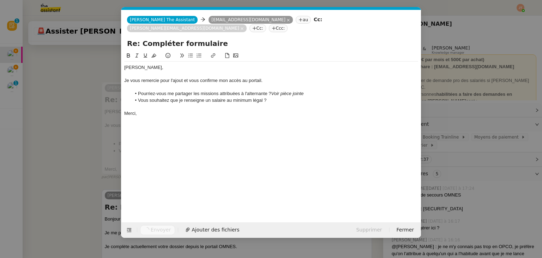
click at [70, 135] on nz-modal-container "Service TA - VOYAGE - PROPOSITION GLOBALE A utiliser dans le cadre de propositi…" at bounding box center [271, 129] width 542 height 258
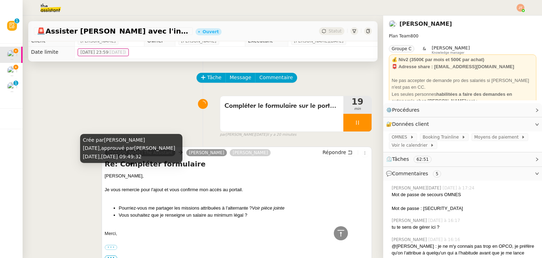
scroll to position [0, 0]
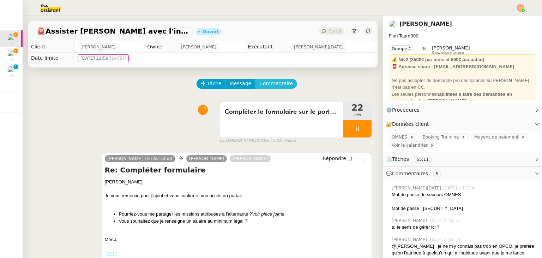
click at [259, 85] on span "Commentaire" at bounding box center [276, 83] width 34 height 8
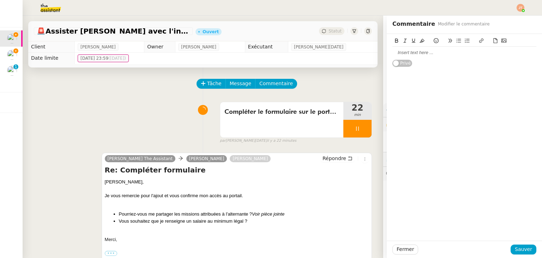
click at [400, 50] on div at bounding box center [465, 52] width 144 height 6
click at [449, 53] on div "Erreur système partie rémunértion" at bounding box center [465, 52] width 144 height 6
click at [519, 249] on span "Sauver" at bounding box center [523, 249] width 17 height 8
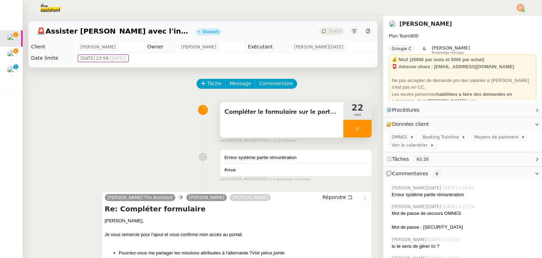
click at [355, 130] on icon at bounding box center [358, 129] width 6 height 6
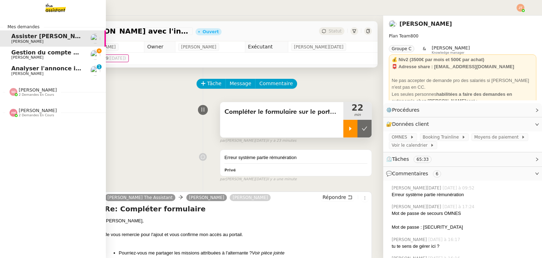
click at [23, 54] on span "Gestion du compte LinkedIn de [PERSON_NAME] (post + gestion messages) - [DATE]" at bounding box center [145, 52] width 268 height 7
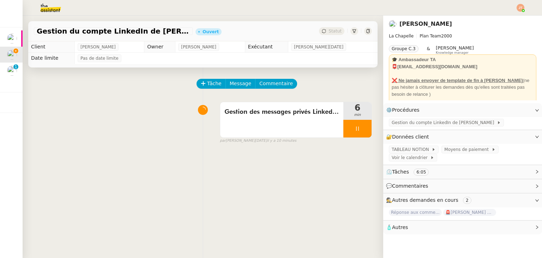
click at [55, 10] on img at bounding box center [45, 8] width 55 height 16
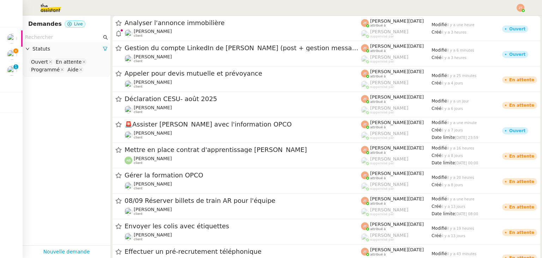
click at [58, 35] on input "text" at bounding box center [63, 37] width 77 height 8
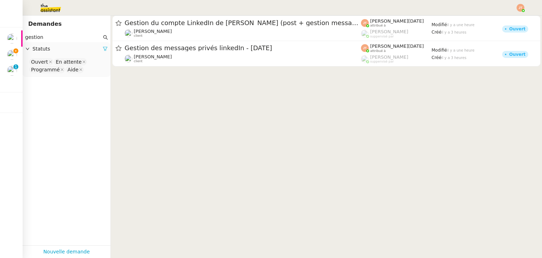
type input "gestion"
click at [103, 49] on icon at bounding box center [105, 48] width 5 height 5
click at [81, 53] on div "Statuts" at bounding box center [67, 49] width 88 height 14
click at [56, 65] on nz-select-top-control "Please select" at bounding box center [66, 62] width 77 height 9
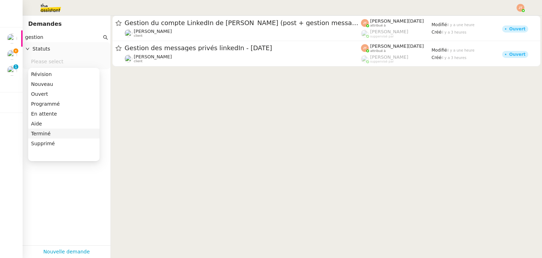
click at [50, 131] on div "Terminé" at bounding box center [64, 133] width 66 height 6
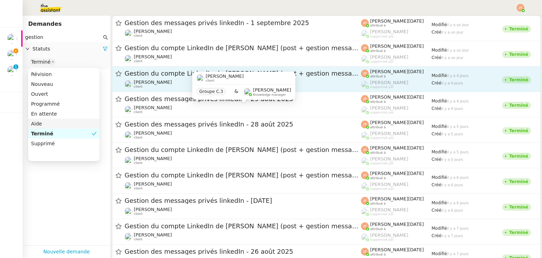
click at [169, 84] on div "Hugo Bentz client" at bounding box center [243, 83] width 237 height 9
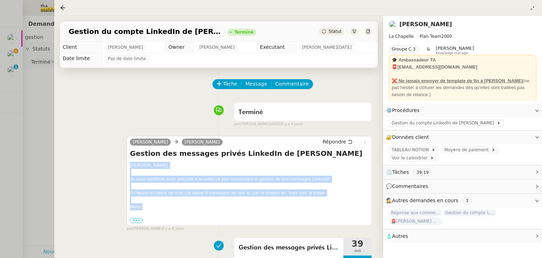
drag, startPoint x: 130, startPoint y: 165, endPoint x: 148, endPoint y: 205, distance: 43.9
click at [148, 205] on div "Hugo, Je vous confirme avoir procédé à la veille ce jour concernant la gestion …" at bounding box center [249, 193] width 239 height 62
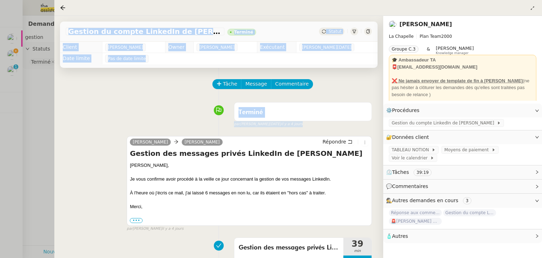
click at [52, 123] on nz-layout "Mes demandes Assister Laurane avec l'information OPCO Axel BANDIAKY Gestion du …" at bounding box center [271, 129] width 542 height 258
click at [14, 55] on div at bounding box center [271, 129] width 542 height 258
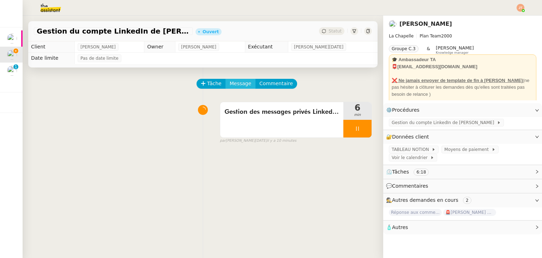
click at [236, 87] on span "Message" at bounding box center [241, 83] width 22 height 8
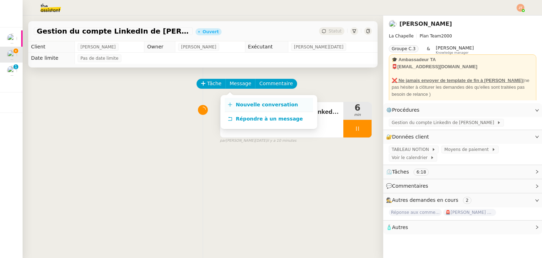
click at [239, 106] on span "Nouvelle conversation" at bounding box center [267, 105] width 62 height 6
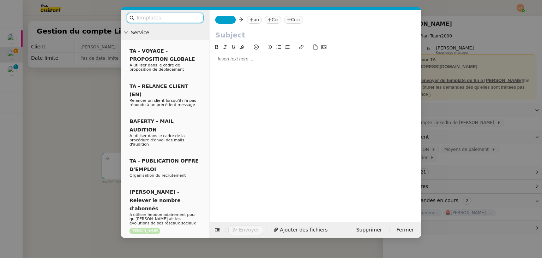
click at [226, 61] on div at bounding box center [316, 59] width 206 height 6
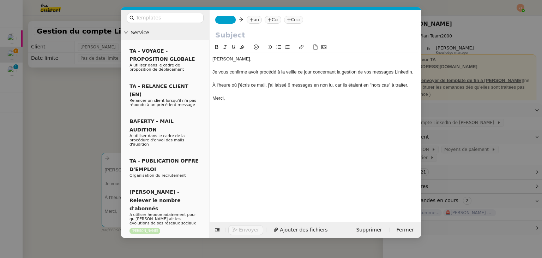
click at [290, 86] on div "À l'heure où j'écris ce mail, j'ai laissé 6 messages en non lu, car ils étaient…" at bounding box center [316, 85] width 206 height 6
click at [225, 35] on input "text" at bounding box center [315, 35] width 200 height 11
click at [96, 96] on nz-modal-container "Service TA - VOYAGE - PROPOSITION GLOBALE A utiliser dans le cadre de propositi…" at bounding box center [271, 129] width 542 height 258
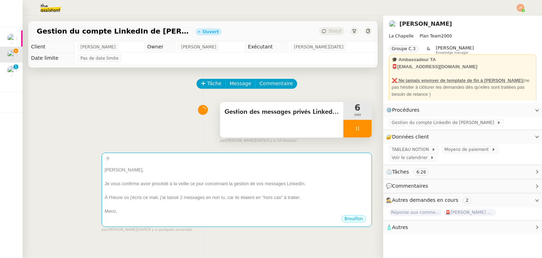
click at [258, 119] on div "Gestion des messages privés LinkedIn de [PERSON_NAME]" at bounding box center [281, 119] width 123 height 35
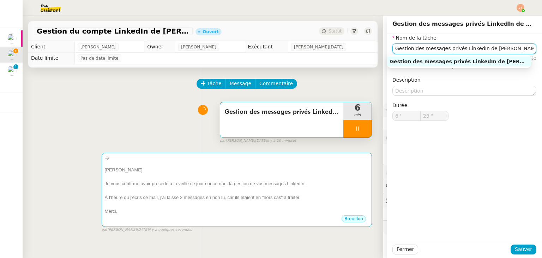
drag, startPoint x: 497, startPoint y: 50, endPoint x: 381, endPoint y: 50, distance: 115.8
click at [381, 50] on app-ticket "Gestion du compte LinkedIn de Charly LAMARD (post + gestion messages) - 2 septe…" at bounding box center [283, 137] width 520 height 242
type input "30 ""
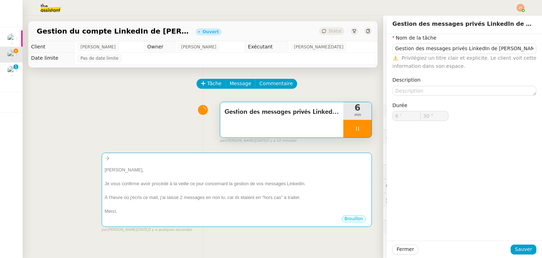
click at [125, 143] on div "Gestion des messages privés LinkedIn de Charly 6 min false par Jean-Noël D. il …" at bounding box center [203, 121] width 338 height 45
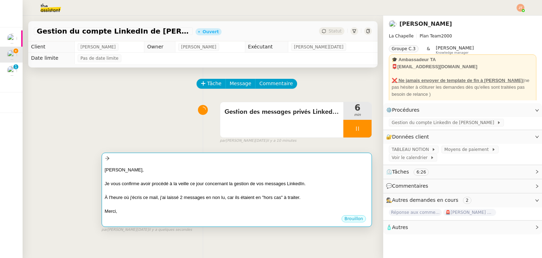
click at [167, 173] on div "[PERSON_NAME]," at bounding box center [237, 169] width 264 height 7
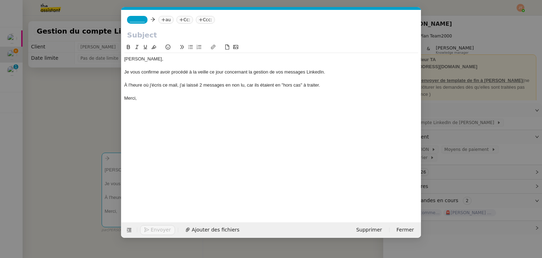
scroll to position [0, 15]
click at [164, 33] on input "text" at bounding box center [271, 35] width 288 height 11
paste input "Gestion des messages privés LinkedIn de [PERSON_NAME]"
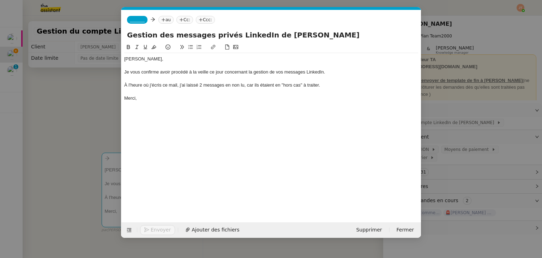
type input "Gestion des messages privés LinkedIn de [PERSON_NAME]"
click at [163, 22] on nz-tag "au" at bounding box center [166, 20] width 15 height 8
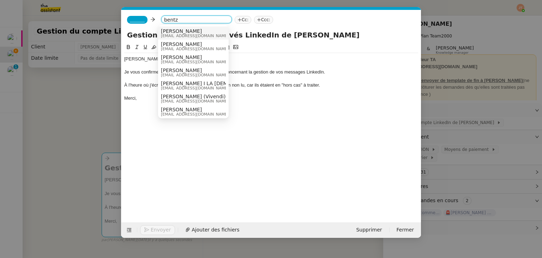
type input "bentz"
click at [177, 34] on span "hugo@lachapelle.club" at bounding box center [195, 36] width 68 height 4
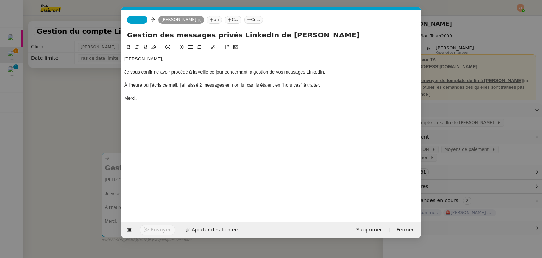
click at [130, 20] on span "_______" at bounding box center [137, 19] width 15 height 5
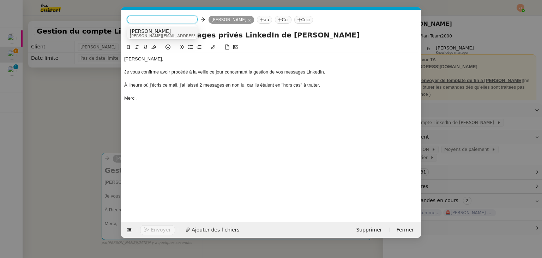
click at [141, 30] on span "[PERSON_NAME]" at bounding box center [180, 31] width 100 height 6
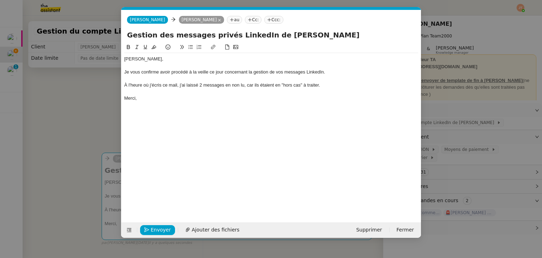
click at [110, 54] on nz-modal-container "Service TA - VOYAGE - PROPOSITION GLOBALE A utiliser dans le cadre de propositi…" at bounding box center [271, 129] width 542 height 258
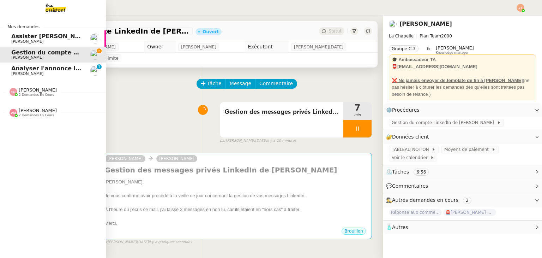
click at [20, 37] on span "Assister [PERSON_NAME] avec l'information OPCO" at bounding box center [91, 36] width 160 height 7
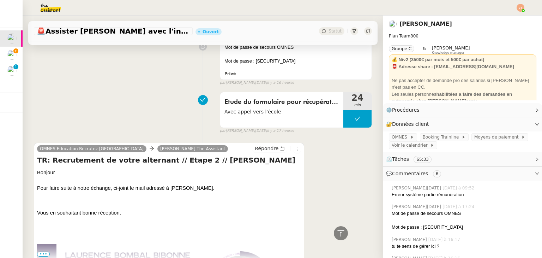
scroll to position [847, 0]
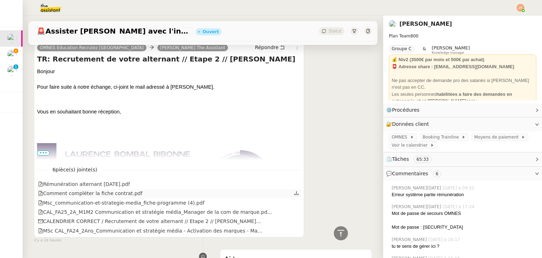
click at [294, 195] on icon at bounding box center [296, 192] width 5 height 5
click at [294, 185] on icon at bounding box center [296, 183] width 5 height 5
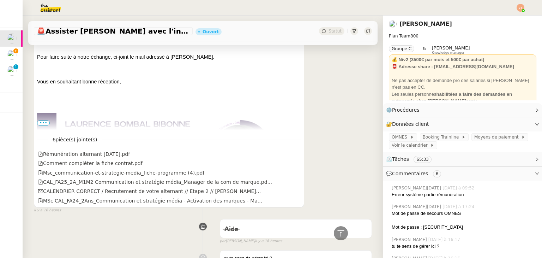
scroll to position [883, 0]
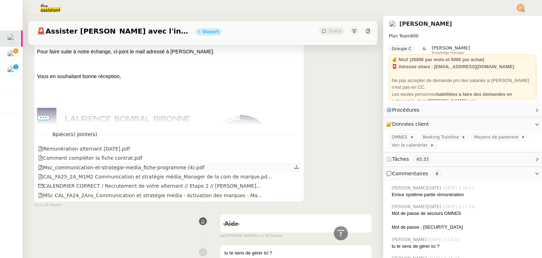
click at [294, 168] on icon at bounding box center [296, 166] width 5 height 5
click at [294, 177] on icon at bounding box center [296, 176] width 5 height 5
click at [295, 188] on icon at bounding box center [297, 185] width 5 height 5
click at [295, 196] on icon at bounding box center [297, 195] width 4 height 4
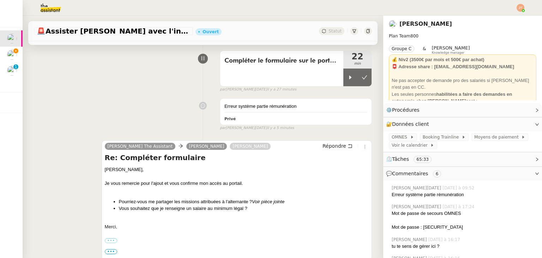
scroll to position [0, 0]
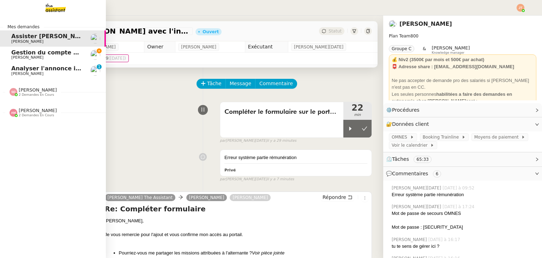
click at [29, 108] on span "[PERSON_NAME]" at bounding box center [38, 110] width 38 height 5
click at [38, 143] on span "Réponse aux commentaires avec [URL] - [DATE]" at bounding box center [88, 142] width 154 height 7
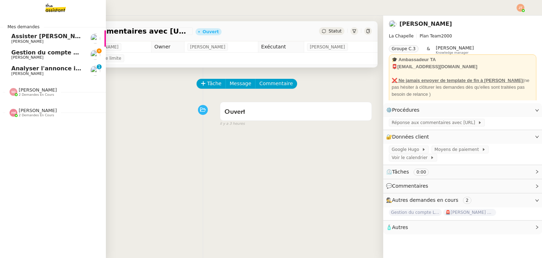
click at [38, 114] on span "2 demandes en cours" at bounding box center [36, 115] width 35 height 4
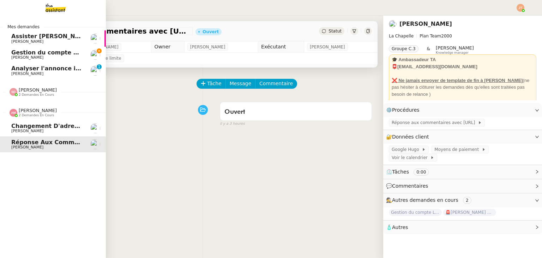
click at [43, 113] on span "[PERSON_NAME]" at bounding box center [38, 110] width 38 height 5
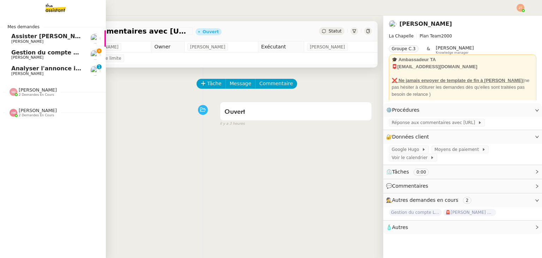
click at [39, 91] on span "[PERSON_NAME]" at bounding box center [38, 89] width 38 height 5
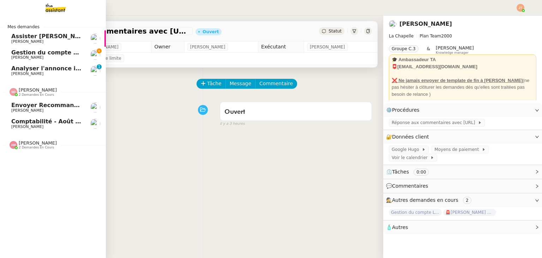
click at [39, 91] on span "[PERSON_NAME]" at bounding box center [38, 89] width 38 height 5
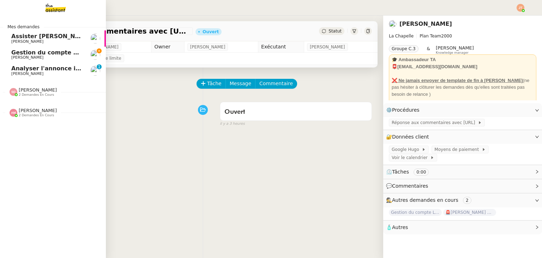
click at [61, 54] on span "Gestion du compte LinkedIn de [PERSON_NAME] (post + gestion messages) - [DATE]" at bounding box center [145, 52] width 268 height 7
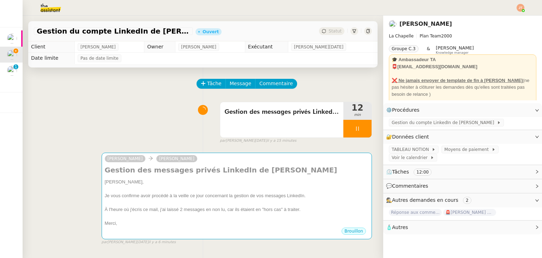
click at [53, 10] on img at bounding box center [45, 8] width 55 height 16
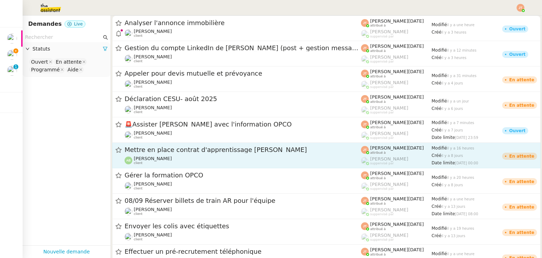
click at [161, 155] on div "Mettre en place contrat d'apprentissage Sophia Gilliers Augustin De Boisse clie…" at bounding box center [243, 154] width 237 height 19
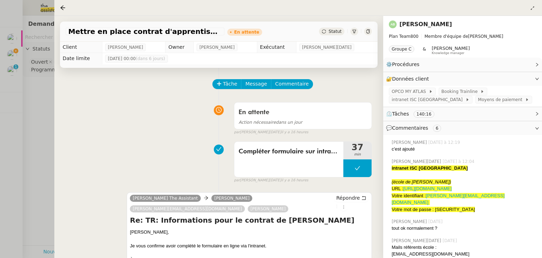
scroll to position [106, 0]
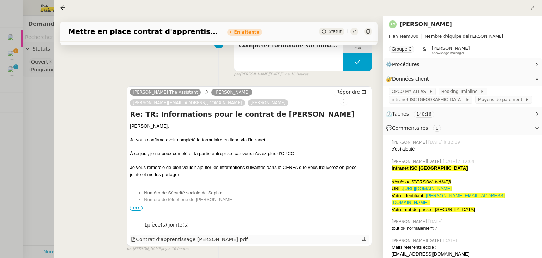
click at [362, 237] on icon at bounding box center [364, 239] width 4 height 4
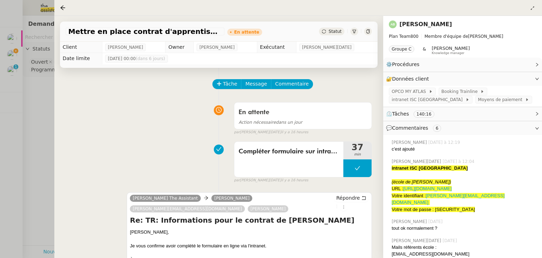
scroll to position [106, 0]
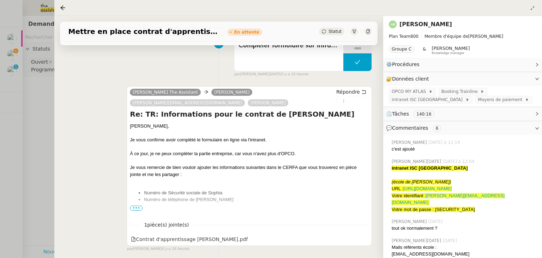
click at [14, 44] on div at bounding box center [271, 129] width 542 height 258
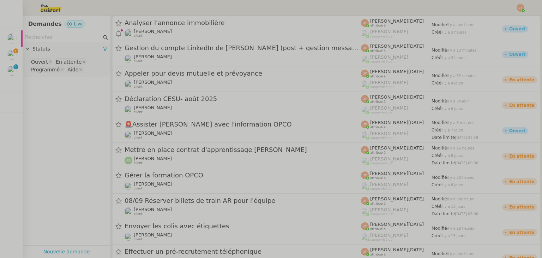
click at [16, 37] on span "Assister [PERSON_NAME] avec l'information OPCO" at bounding box center [8, 36] width 160 height 7
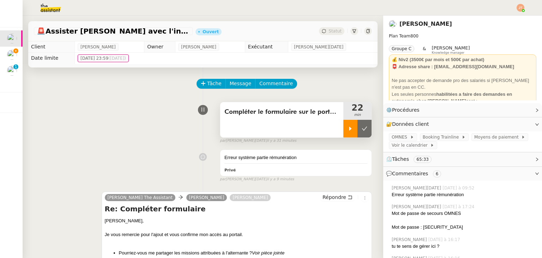
click at [344, 132] on div at bounding box center [351, 129] width 14 height 18
click at [273, 111] on span "Compléter le formulaire sur le portail OMNES" at bounding box center [282, 112] width 115 height 11
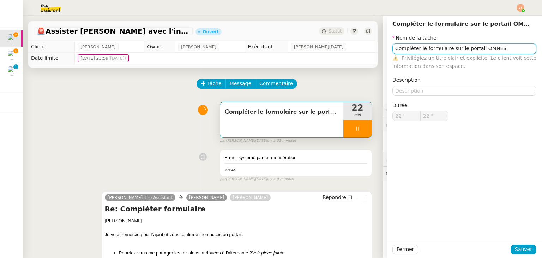
type input "23 ""
click at [494, 48] on input "Compléter le formulaire sur le portail OMNES" at bounding box center [465, 48] width 144 height 10
type input "Compléter le formulaire sur le portail OMNES"
type input "24 ""
type input "Compléter le formulaire sur le portail OMNES +"
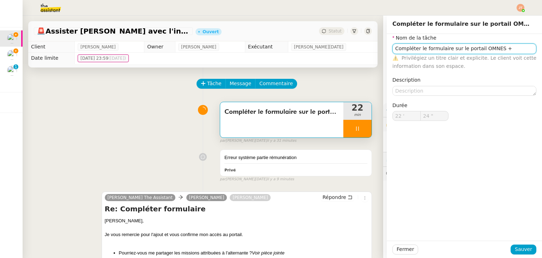
type input "25 ""
type input "Compléter le formulaire sur le portail OMNES + co"
type input "26 ""
type input "Compléter le formulaire sur le portail OMNES + contrar"
type input "27 ""
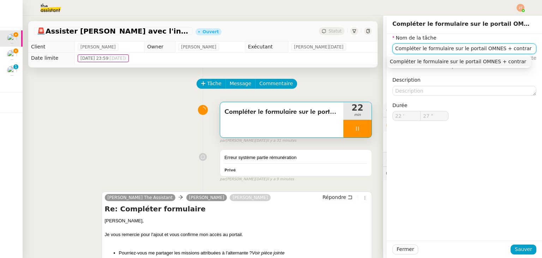
type input "Compléter le formulaire sur le portail OMNES + contra"
type input "28 ""
type input "Compléter le formulaire sur le portail OMNES + contrat"
type input "29 ""
type input "Compléter le formulaire sur le portail OMNES + contrat"
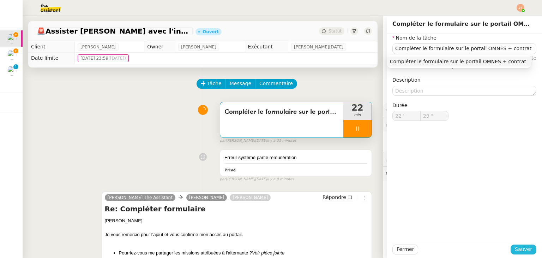
click at [522, 253] on span "Sauver" at bounding box center [523, 249] width 17 height 8
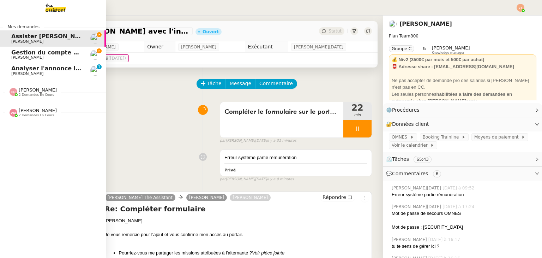
click at [31, 54] on span "Gestion du compte LinkedIn de [PERSON_NAME] (post + gestion messages) - [DATE]" at bounding box center [145, 52] width 268 height 7
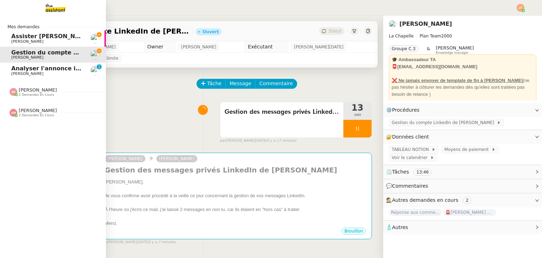
click at [22, 40] on span "[PERSON_NAME]" at bounding box center [27, 41] width 32 height 5
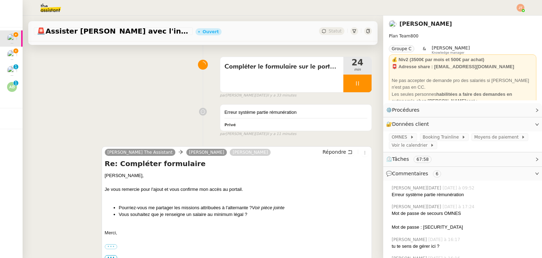
scroll to position [177, 0]
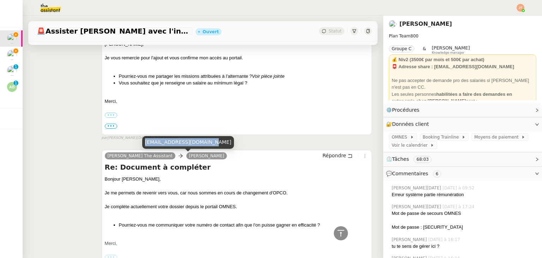
drag, startPoint x: 145, startPoint y: 142, endPoint x: 206, endPoint y: 144, distance: 60.8
click at [206, 144] on div "[EMAIL_ADDRESS][DOMAIN_NAME]" at bounding box center [188, 142] width 92 height 12
copy div "[EMAIL_ADDRESS][DOMAIN_NAME]"
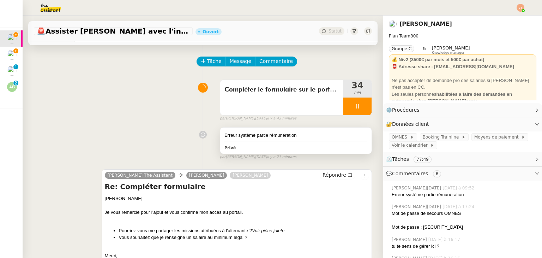
scroll to position [0, 0]
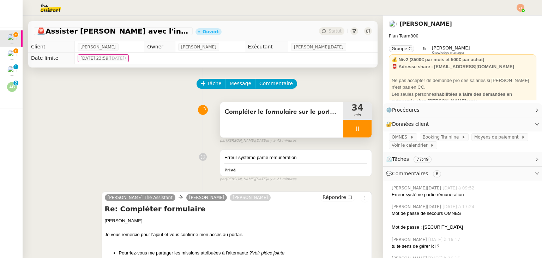
click at [344, 128] on div at bounding box center [358, 129] width 28 height 18
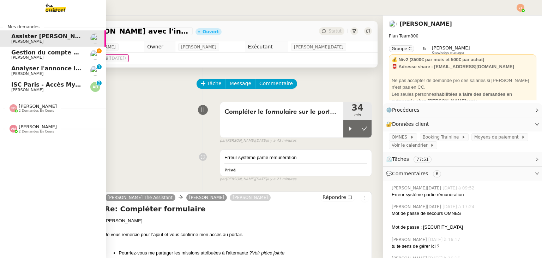
click at [51, 86] on span "ISC Paris - Accès MyIntranet pour la saisie des informations de la convention /…" at bounding box center [249, 84] width 477 height 7
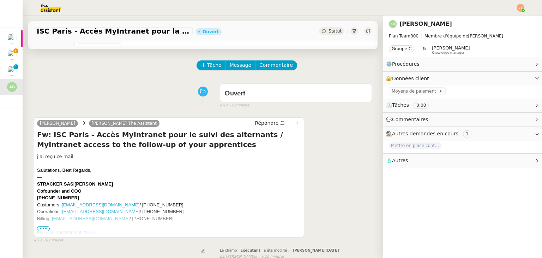
scroll to position [17, 0]
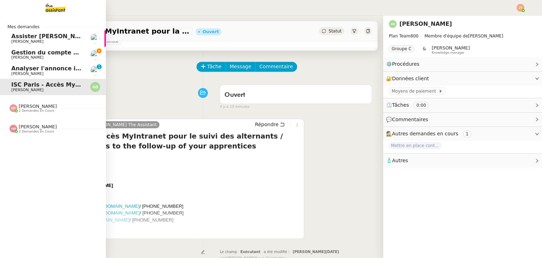
click at [24, 38] on span "Assister [PERSON_NAME] avec l'information OPCO" at bounding box center [91, 36] width 160 height 7
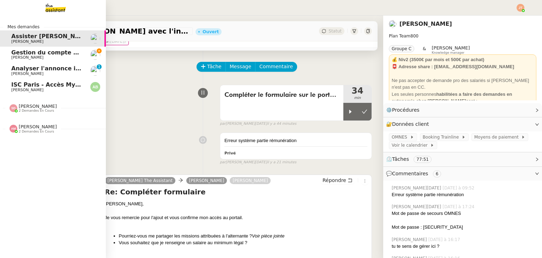
click at [48, 55] on span "Gestion du compte LinkedIn de [PERSON_NAME] (post + gestion messages) - [DATE]" at bounding box center [145, 52] width 268 height 7
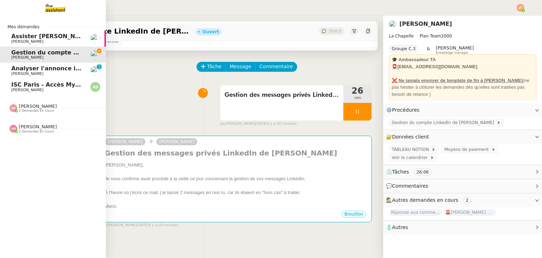
click at [59, 85] on span "ISC Paris - Accès MyIntranet pour la saisie des informations de la convention /…" at bounding box center [249, 84] width 477 height 7
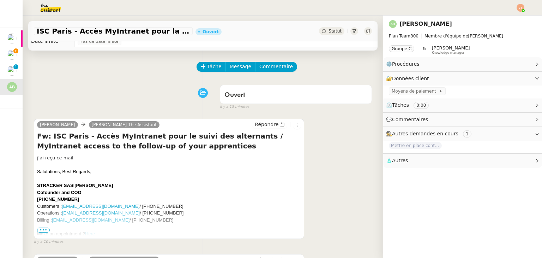
click at [131, 81] on div "Tâche Message Commentaire Veuillez patienter une erreur s'est produite 👌👌👌 mess…" at bounding box center [203, 220] width 361 height 341
click at [41, 229] on span "•••" at bounding box center [43, 229] width 13 height 5
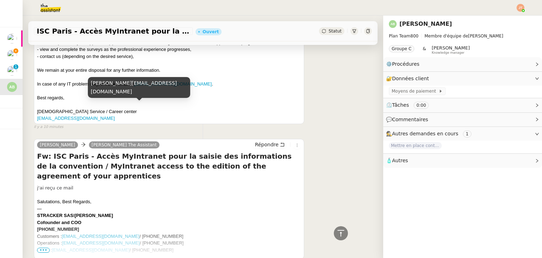
scroll to position [623, 0]
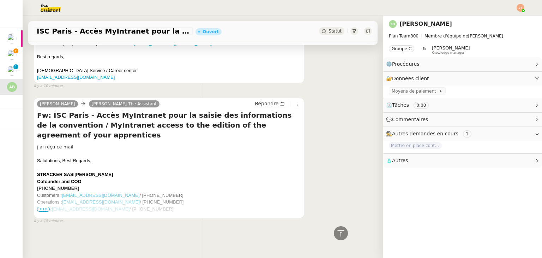
click at [45, 207] on span "•••" at bounding box center [43, 209] width 13 height 5
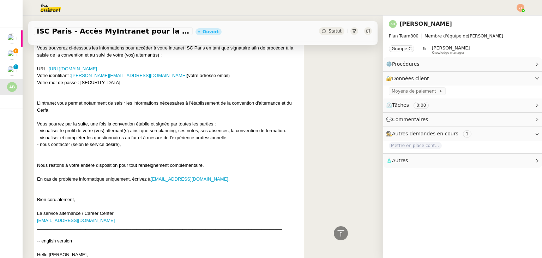
scroll to position [941, 0]
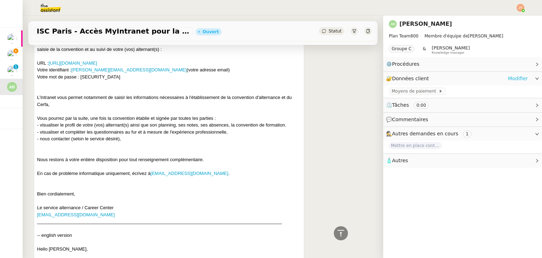
click at [512, 80] on link "Modifier" at bounding box center [518, 78] width 20 height 8
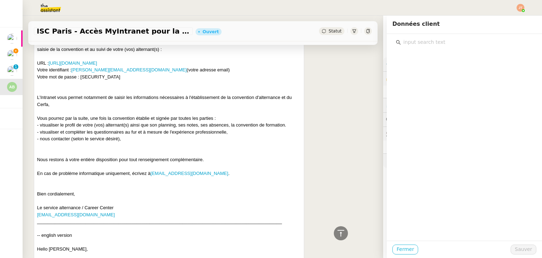
click at [405, 251] on span "Fermer" at bounding box center [405, 249] width 17 height 8
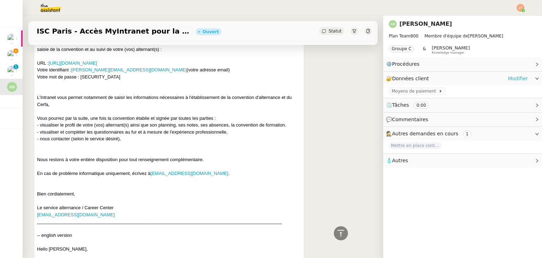
click at [513, 78] on link "Modifier" at bounding box center [518, 78] width 20 height 8
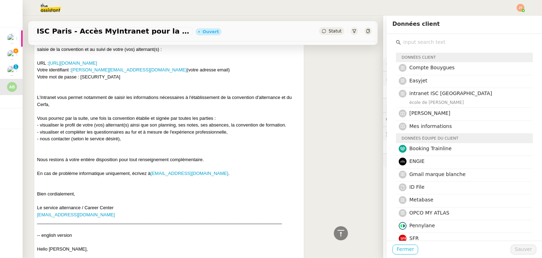
click at [404, 251] on span "Fermer" at bounding box center [405, 249] width 17 height 8
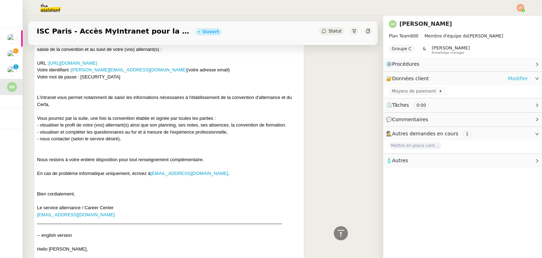
click at [508, 78] on link "Modifier" at bounding box center [518, 78] width 20 height 8
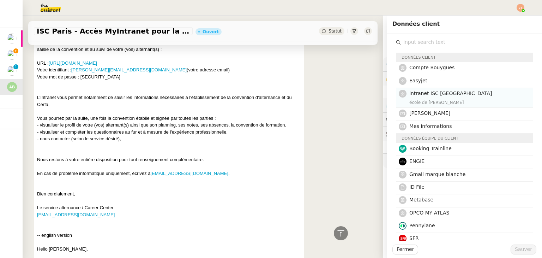
click at [431, 98] on div "intranet ISC Paris école de [PERSON_NAME]" at bounding box center [469, 97] width 119 height 17
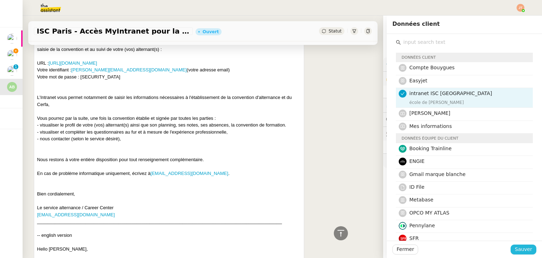
click at [520, 249] on span "Sauver" at bounding box center [523, 249] width 17 height 8
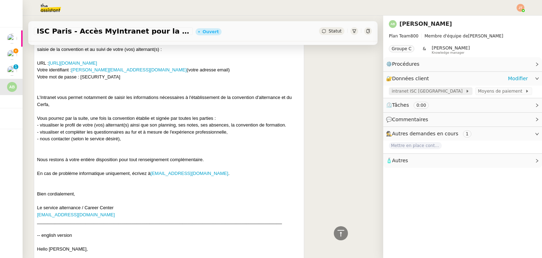
click at [407, 91] on span "intranet ISC [GEOGRAPHIC_DATA]" at bounding box center [429, 91] width 74 height 7
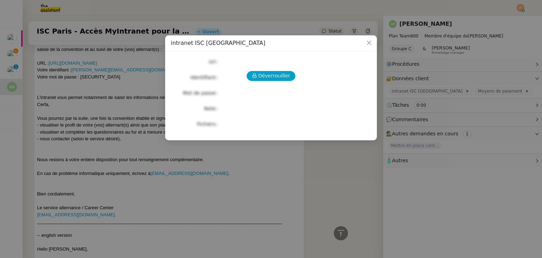
click at [281, 82] on div "Déverrouiller Url Identifiant Mot de passe Note Fichiers Upload" at bounding box center [271, 93] width 201 height 72
click at [278, 79] on span "Déverrouiller" at bounding box center [274, 76] width 32 height 8
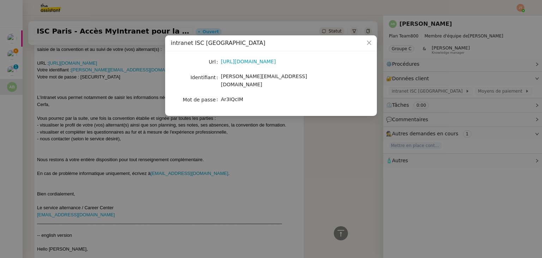
click at [294, 135] on nz-modal-container "intranet ISC Paris Url [URL][DOMAIN_NAME] Identifiant [PERSON_NAME][EMAIL_ADDRE…" at bounding box center [271, 129] width 542 height 258
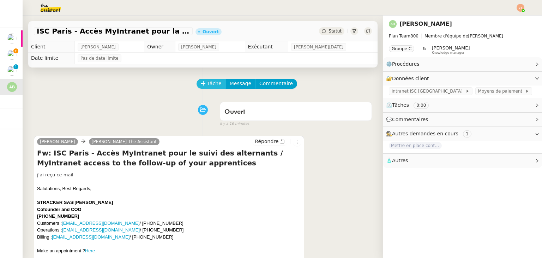
click at [207, 84] on span "Tâche" at bounding box center [214, 83] width 14 height 8
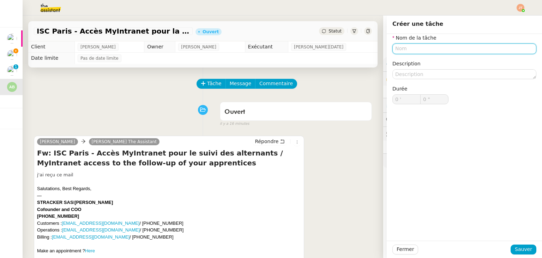
click at [400, 50] on input "text" at bounding box center [465, 48] width 144 height 10
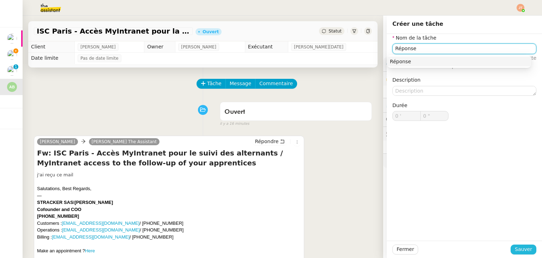
type input "Réponse"
click at [516, 246] on span "Sauver" at bounding box center [523, 249] width 17 height 8
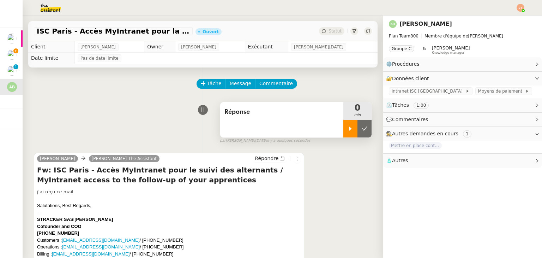
click at [344, 130] on div at bounding box center [351, 129] width 14 height 18
click at [265, 159] on span "Répondre" at bounding box center [267, 158] width 24 height 7
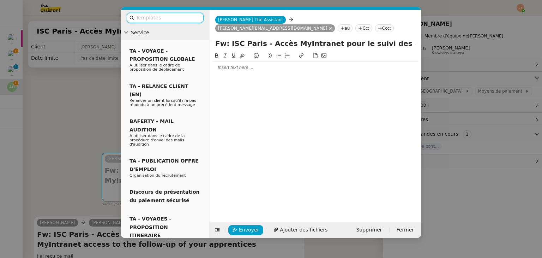
click at [237, 64] on div at bounding box center [316, 67] width 206 height 6
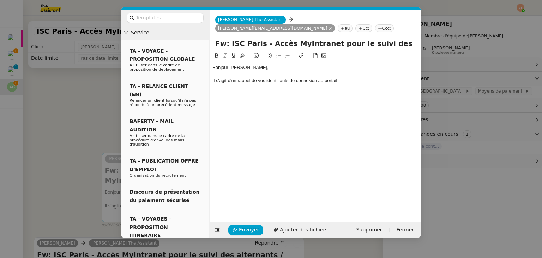
click at [70, 103] on nz-modal-container "Service TA - VOYAGE - PROPOSITION GLOBALE A utiliser dans le cadre de propositi…" at bounding box center [271, 129] width 542 height 258
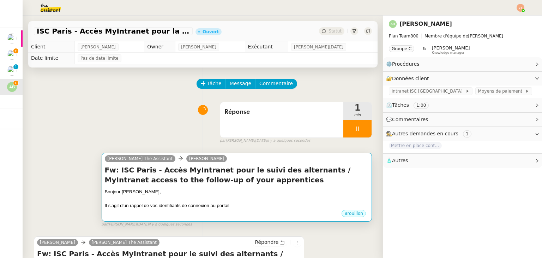
click at [231, 184] on h4 "Fw: ISC Paris - Accès MyIntranet pour le suivi des alternants / MyIntranet acce…" at bounding box center [237, 175] width 264 height 20
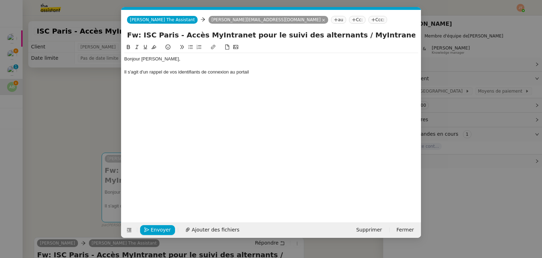
scroll to position [0, 15]
click at [257, 75] on div "Il s'agit d'un rappel de vos identifiants de connexion au portail" at bounding box center [271, 72] width 294 height 6
click at [60, 101] on nz-modal-container "Service TA - VOYAGE - PROPOSITION GLOBALE A utiliser dans le cadre de propositi…" at bounding box center [271, 129] width 542 height 258
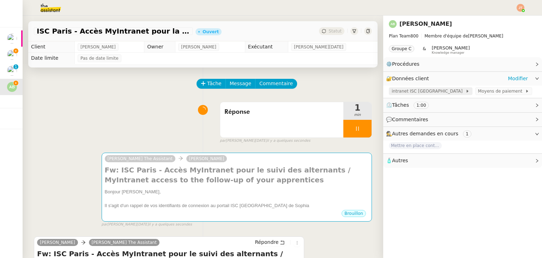
click at [414, 89] on span "intranet ISC [GEOGRAPHIC_DATA]" at bounding box center [429, 91] width 74 height 7
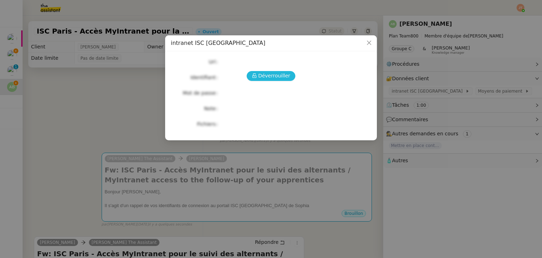
click at [267, 74] on span "Déverrouiller" at bounding box center [274, 76] width 32 height 8
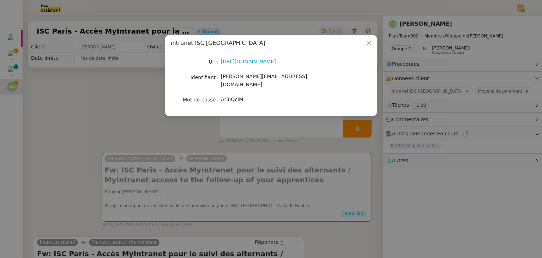
click at [147, 94] on nz-modal-container "intranet ISC Paris Url [URL][DOMAIN_NAME] Identifiant [PERSON_NAME][EMAIL_ADDRE…" at bounding box center [271, 129] width 542 height 258
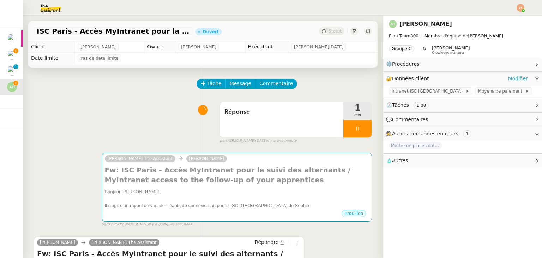
click at [511, 78] on link "Modifier" at bounding box center [518, 78] width 20 height 8
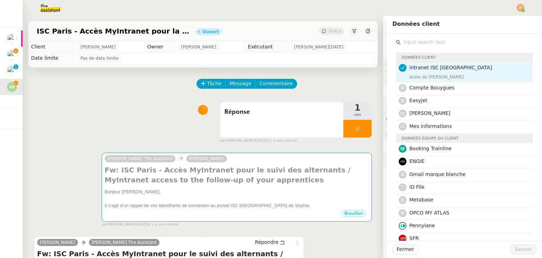
click at [145, 108] on div "Réponse 1 min false par [PERSON_NAME][DATE] il y a une minute" at bounding box center [203, 121] width 338 height 45
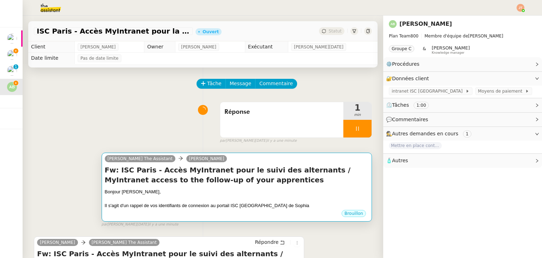
click at [252, 192] on div "Bonjour [PERSON_NAME]," at bounding box center [237, 191] width 264 height 7
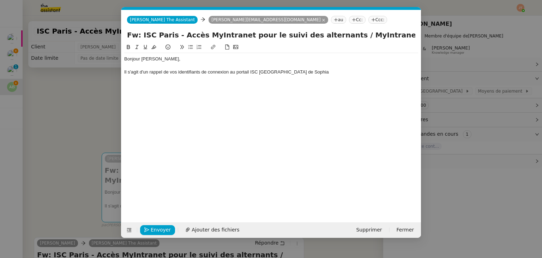
scroll to position [0, 15]
click at [300, 74] on div "Il s'agit d'un rappel de vos identifiants de connexion au portail ISC [GEOGRAPH…" at bounding box center [271, 72] width 294 height 6
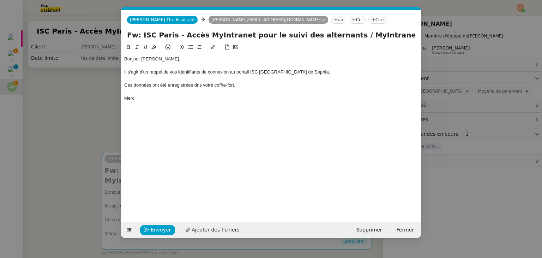
click at [197, 85] on div "Ces données ont été enregistrées dns votre coffre-fort." at bounding box center [271, 85] width 294 height 6
click at [174, 97] on div "Merci," at bounding box center [271, 98] width 294 height 6
click at [55, 113] on nz-modal-container "Service TA - VOYAGE - PROPOSITION GLOBALE A utiliser dans le cadre de propositi…" at bounding box center [271, 129] width 542 height 258
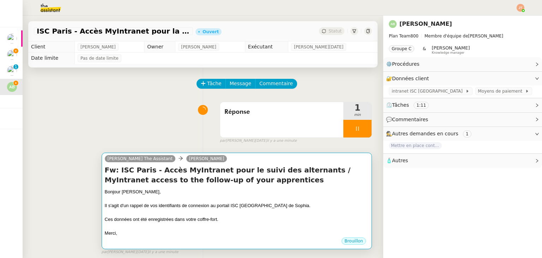
click at [206, 186] on div "Fw: ISC Paris - Accès MyIntranet pour le suivi des alternants / MyIntranet acce…" at bounding box center [237, 201] width 264 height 72
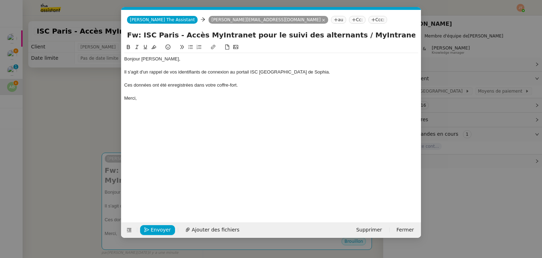
click at [75, 97] on nz-modal-container "Service TA - VOYAGE - PROPOSITION GLOBALE A utiliser dans le cadre de propositi…" at bounding box center [271, 129] width 542 height 258
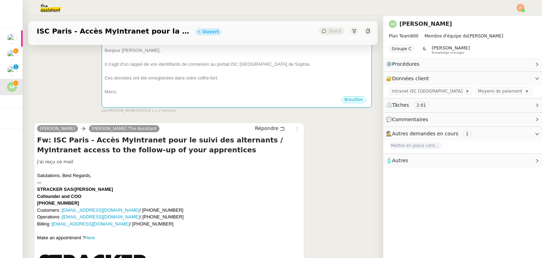
scroll to position [0, 0]
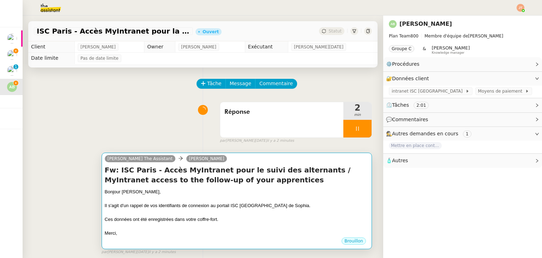
click at [208, 175] on h4 "Fw: ISC Paris - Accès MyIntranet pour le suivi des alternants / MyIntranet acce…" at bounding box center [237, 175] width 264 height 20
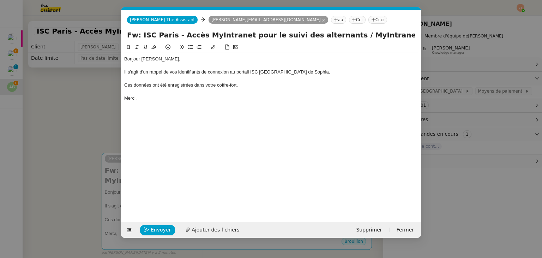
scroll to position [0, 15]
click at [157, 230] on span "Envoyer" at bounding box center [161, 230] width 20 height 8
click at [157, 230] on span "Confirmer l'envoi" at bounding box center [172, 230] width 42 height 8
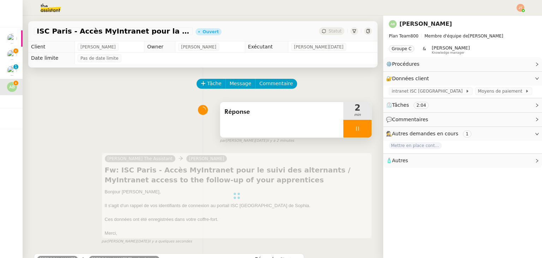
click at [344, 131] on div at bounding box center [358, 129] width 28 height 18
click at [362, 130] on icon at bounding box center [364, 128] width 5 height 4
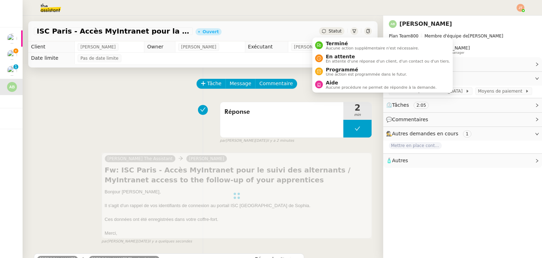
click at [329, 31] on span "Statut" at bounding box center [335, 31] width 13 height 5
click at [330, 48] on span "Aucune action supplémentaire n'est nécessaire." at bounding box center [372, 48] width 93 height 4
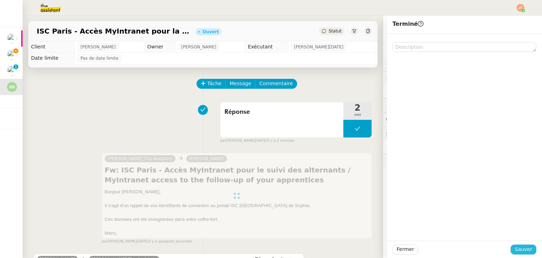
click at [517, 250] on span "Sauver" at bounding box center [523, 249] width 17 height 8
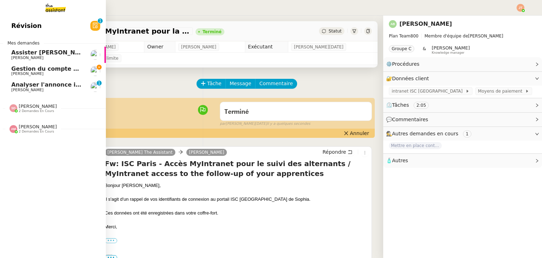
click at [31, 54] on span "Assister [PERSON_NAME] avec l'information OPCO" at bounding box center [91, 52] width 160 height 7
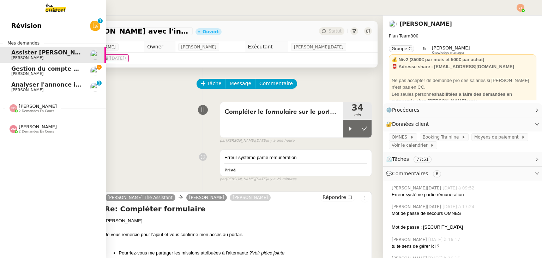
click at [33, 71] on span "Gestion du compte LinkedIn de [PERSON_NAME] (post + gestion messages) - [DATE]" at bounding box center [145, 68] width 268 height 7
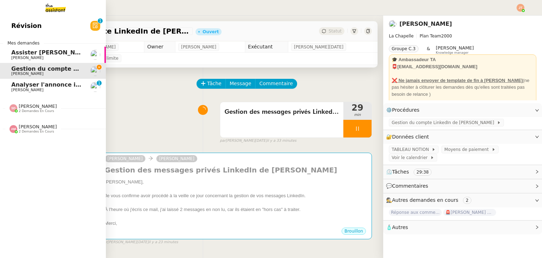
click at [50, 57] on span "[PERSON_NAME]" at bounding box center [46, 58] width 71 height 4
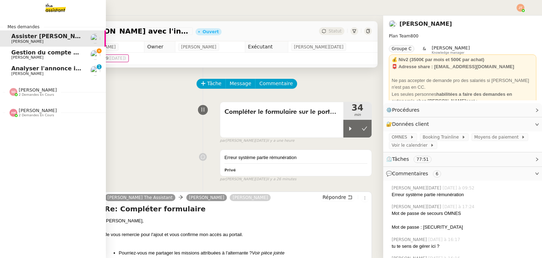
click at [36, 54] on span "Gestion du compte LinkedIn de [PERSON_NAME] (post + gestion messages) - [DATE]" at bounding box center [145, 52] width 268 height 7
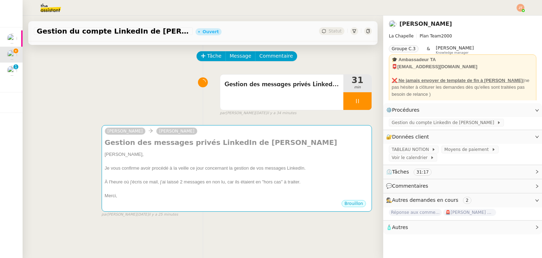
scroll to position [95, 0]
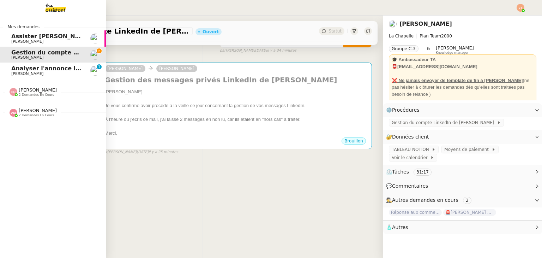
click at [28, 37] on span "Assister [PERSON_NAME] avec l'information OPCO" at bounding box center [91, 36] width 160 height 7
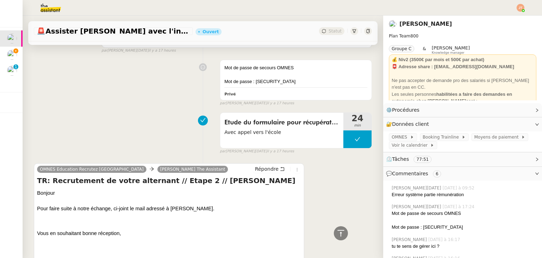
scroll to position [836, 0]
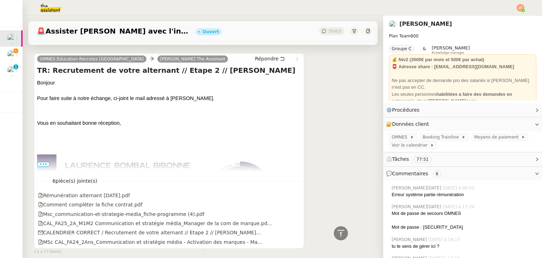
click at [43, 164] on span "•••" at bounding box center [43, 164] width 13 height 5
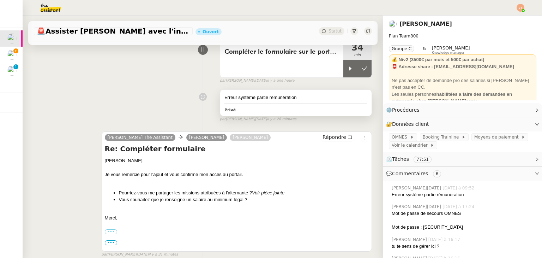
scroll to position [59, 0]
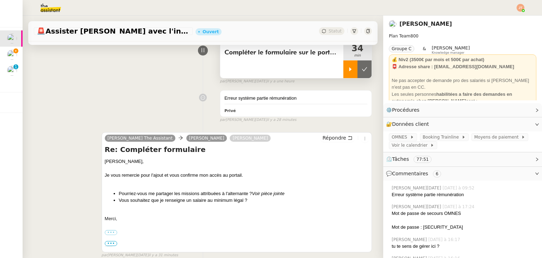
click at [348, 67] on icon at bounding box center [351, 69] width 6 height 6
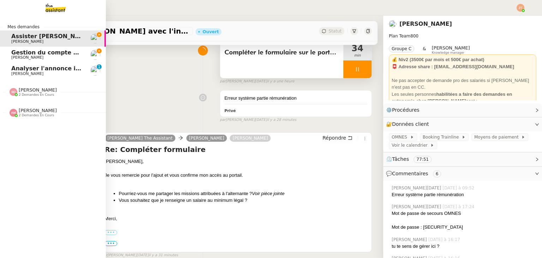
click at [29, 54] on span "Gestion du compte LinkedIn de [PERSON_NAME] (post + gestion messages) - [DATE]" at bounding box center [145, 52] width 268 height 7
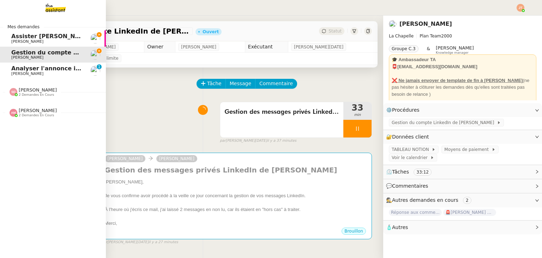
click at [37, 38] on span "Assister [PERSON_NAME] avec l'information OPCO" at bounding box center [91, 36] width 160 height 7
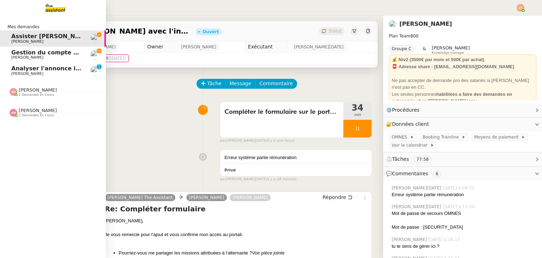
click at [52, 57] on span "[PERSON_NAME]" at bounding box center [46, 57] width 71 height 4
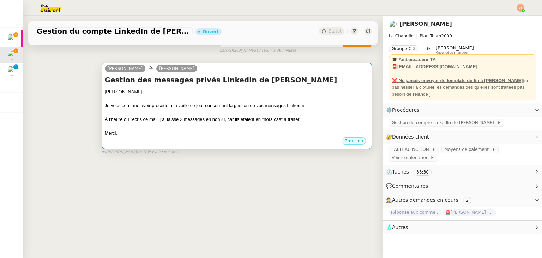
scroll to position [95, 0]
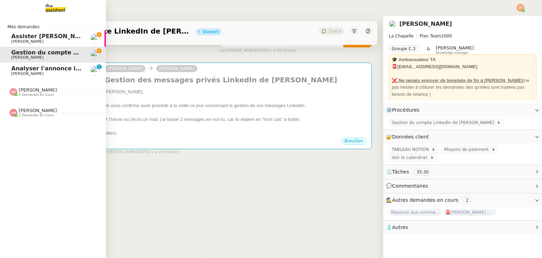
click at [42, 38] on span "Assister [PERSON_NAME] avec l'information OPCO" at bounding box center [91, 36] width 160 height 7
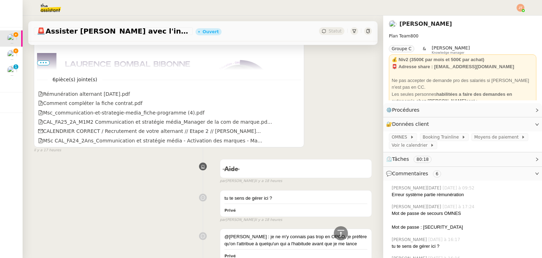
scroll to position [942, 0]
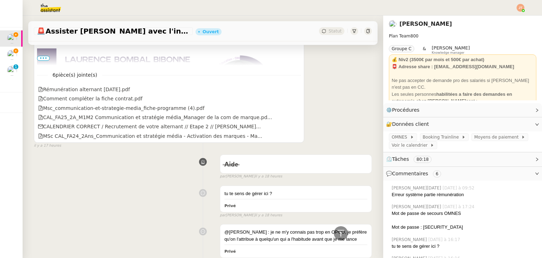
click at [38, 56] on img at bounding box center [157, 88] width 240 height 80
click at [44, 58] on span "•••" at bounding box center [43, 58] width 13 height 5
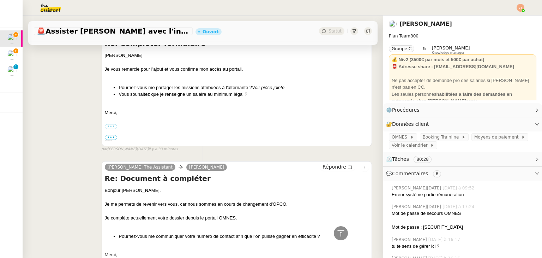
scroll to position [0, 0]
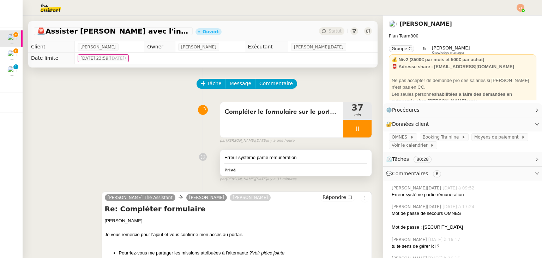
click at [250, 161] on div "Erreur système partie rémunération" at bounding box center [296, 157] width 143 height 7
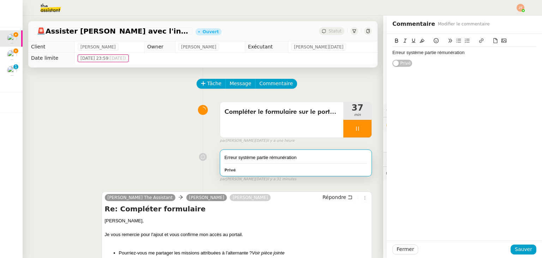
click at [467, 54] on div "Erreur système partie rémunération" at bounding box center [465, 52] width 144 height 6
click at [517, 246] on span "Sauver" at bounding box center [523, 249] width 17 height 8
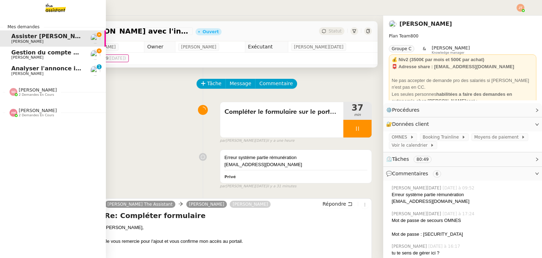
click at [25, 54] on span "Gestion du compte LinkedIn de [PERSON_NAME] (post + gestion messages) - [DATE]" at bounding box center [145, 52] width 268 height 7
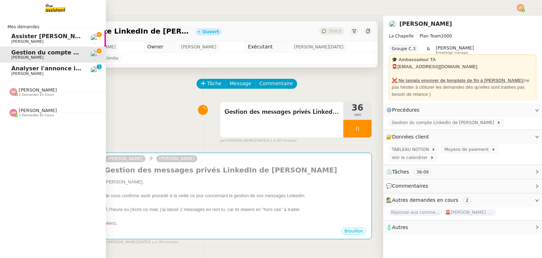
click at [53, 41] on span "[PERSON_NAME]" at bounding box center [46, 42] width 71 height 4
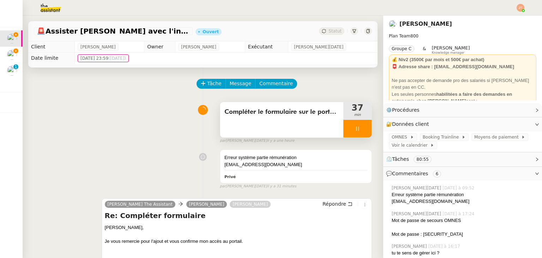
click at [344, 126] on div at bounding box center [358, 129] width 28 height 18
click at [358, 130] on button at bounding box center [365, 129] width 14 height 18
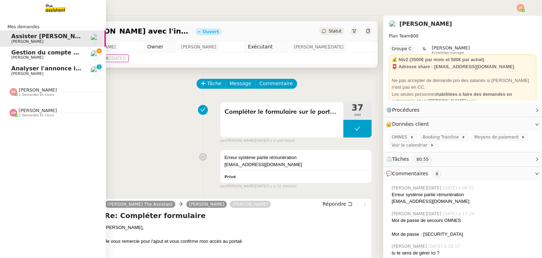
click at [34, 55] on span "Gestion du compte LinkedIn de [PERSON_NAME] (post + gestion messages) - [DATE]" at bounding box center [145, 52] width 268 height 7
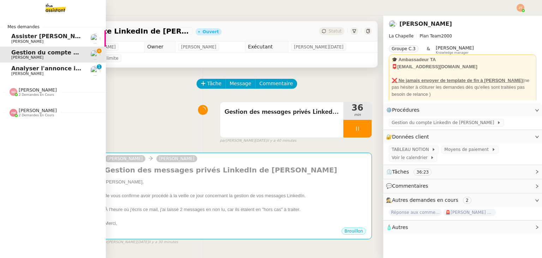
click at [27, 40] on span "[PERSON_NAME]" at bounding box center [27, 41] width 32 height 5
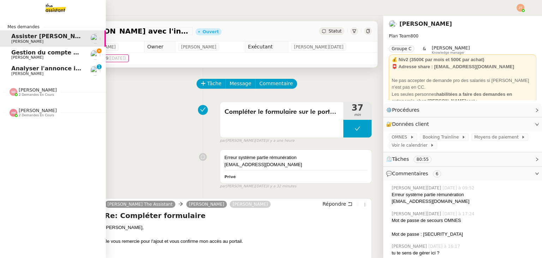
click at [32, 52] on span "Gestion du compte LinkedIn de [PERSON_NAME] (post + gestion messages) - [DATE]" at bounding box center [145, 52] width 268 height 7
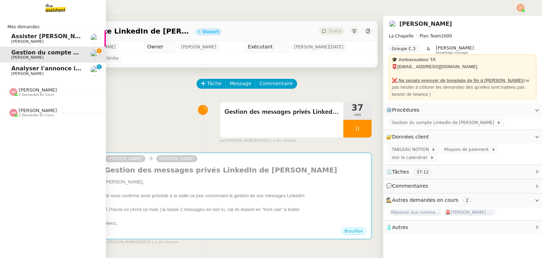
click at [43, 109] on span "[PERSON_NAME]" at bounding box center [38, 110] width 38 height 5
click at [49, 142] on span "Réponse aux commentaires avec [URL] - [DATE]" at bounding box center [88, 142] width 154 height 7
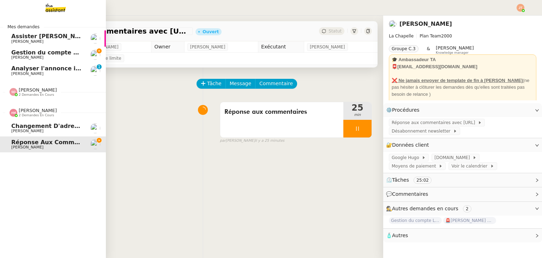
click at [41, 114] on span "2 demandes en cours" at bounding box center [36, 115] width 35 height 4
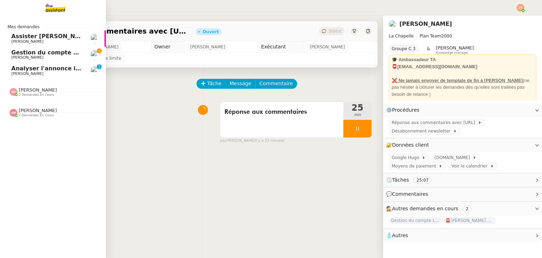
click at [59, 57] on span "[PERSON_NAME]" at bounding box center [46, 57] width 71 height 4
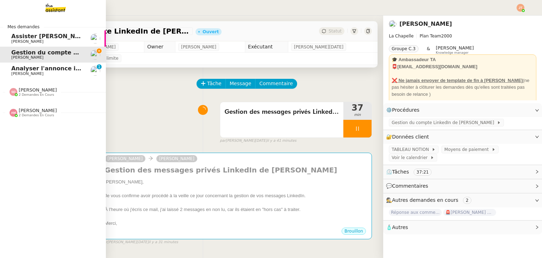
click at [23, 113] on span "2 demandes en cours" at bounding box center [36, 115] width 35 height 4
click at [50, 145] on span "[PERSON_NAME]" at bounding box center [46, 147] width 71 height 4
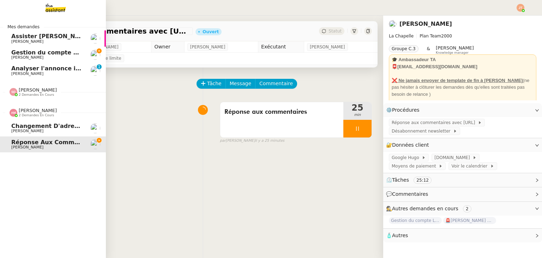
click at [34, 115] on span "2 demandes en cours" at bounding box center [36, 115] width 35 height 4
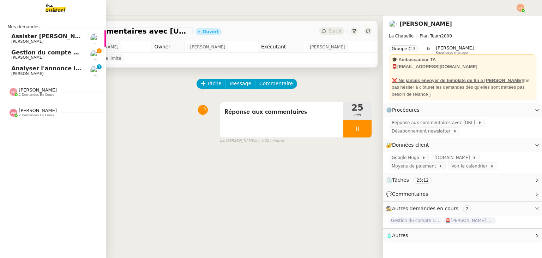
click at [52, 56] on span "[PERSON_NAME]" at bounding box center [46, 57] width 71 height 4
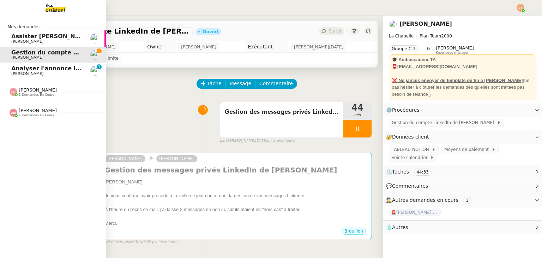
click at [29, 115] on span "1 demandes en cours" at bounding box center [36, 115] width 35 height 4
click at [39, 111] on span "[PERSON_NAME]" at bounding box center [38, 110] width 38 height 5
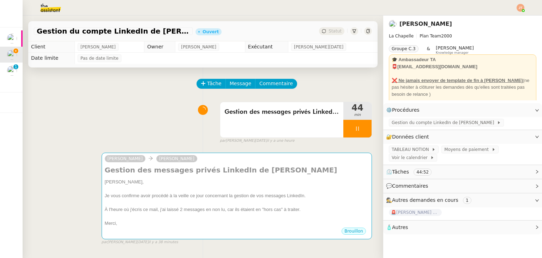
click at [48, 6] on img at bounding box center [45, 8] width 55 height 16
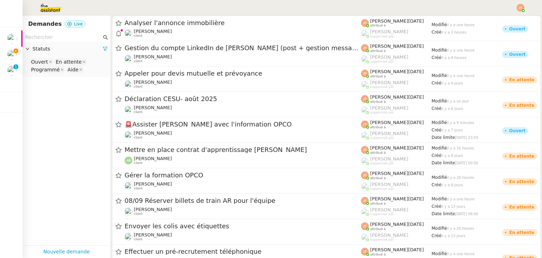
click at [60, 39] on input "text" at bounding box center [63, 37] width 77 height 8
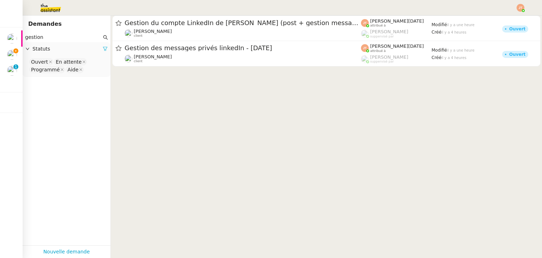
type input "gestion"
click at [103, 49] on icon at bounding box center [105, 48] width 5 height 5
click at [59, 53] on div "Statuts" at bounding box center [67, 49] width 88 height 14
click at [56, 61] on nz-select-top-control "Please select" at bounding box center [66, 62] width 77 height 9
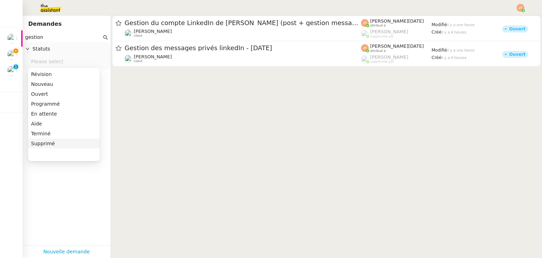
click at [44, 144] on div "Supprimé" at bounding box center [64, 143] width 66 height 6
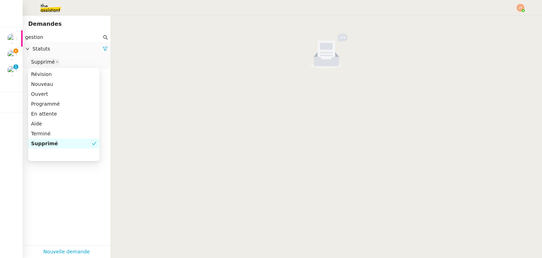
click at [47, 146] on div "Supprimé" at bounding box center [61, 143] width 61 height 6
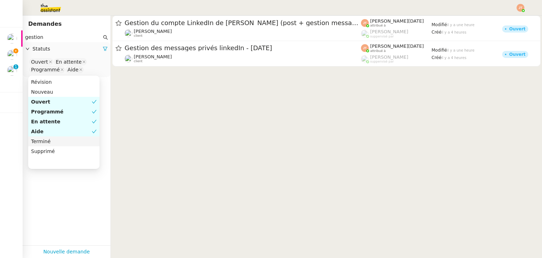
click at [47, 143] on div "Terminé" at bounding box center [64, 141] width 66 height 6
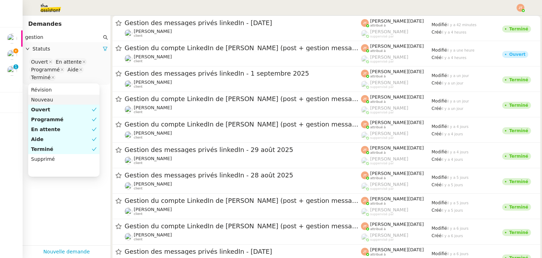
click at [44, 111] on div "Ouvert" at bounding box center [61, 109] width 61 height 6
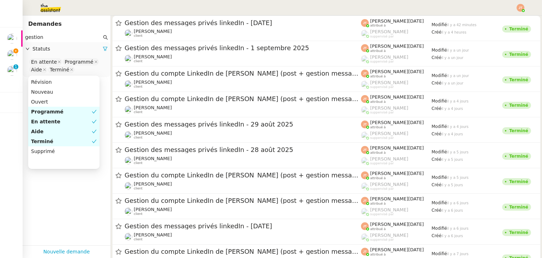
click at [45, 111] on div "Programmé" at bounding box center [61, 111] width 61 height 6
click at [45, 120] on div "En attente" at bounding box center [61, 121] width 61 height 6
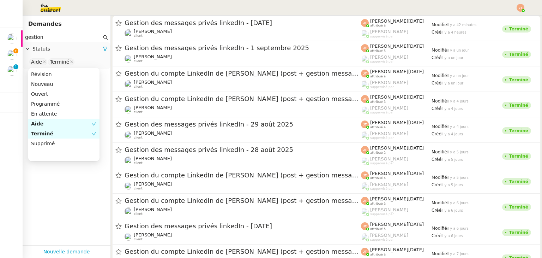
click at [45, 122] on div "Aide" at bounding box center [61, 123] width 61 height 6
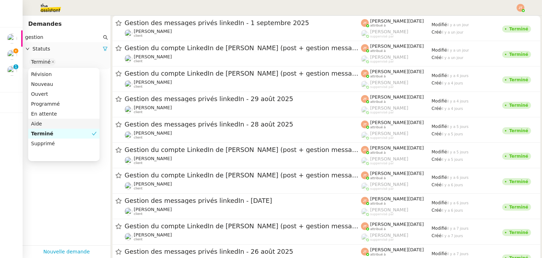
click at [89, 5] on div at bounding box center [271, 8] width 507 height 16
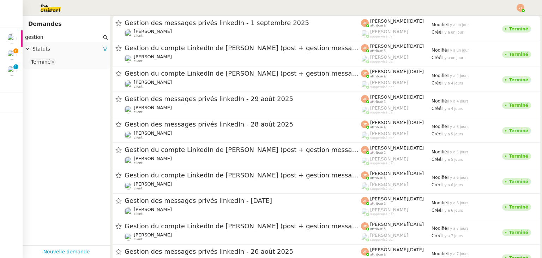
click at [520, 9] on img at bounding box center [521, 8] width 8 height 8
click at [499, 19] on span "Suivi" at bounding box center [496, 20] width 12 height 6
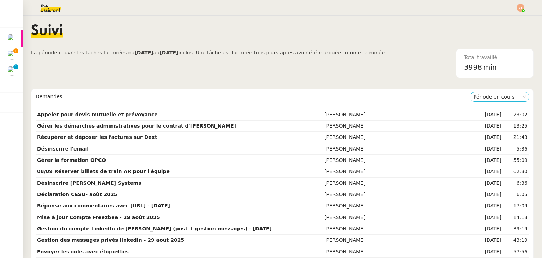
click at [508, 99] on nz-select-item "Période en cours" at bounding box center [500, 96] width 53 height 9
click at [500, 98] on nz-select-item "Période en cours" at bounding box center [500, 96] width 53 height 9
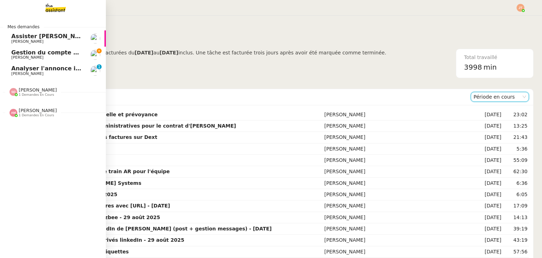
click at [30, 52] on span "Gestion du compte LinkedIn de [PERSON_NAME] (post + gestion messages) - [DATE]" at bounding box center [145, 52] width 268 height 7
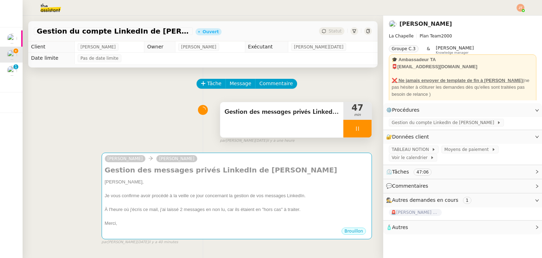
click at [355, 127] on icon at bounding box center [358, 129] width 6 height 6
click at [362, 127] on icon at bounding box center [365, 129] width 6 height 6
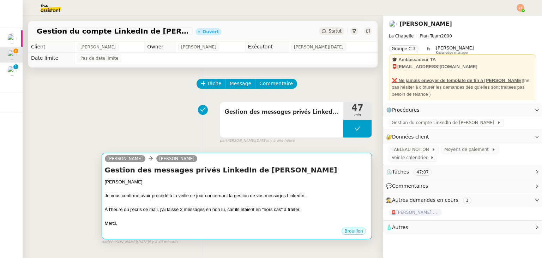
click at [265, 180] on div "[PERSON_NAME]," at bounding box center [237, 181] width 264 height 7
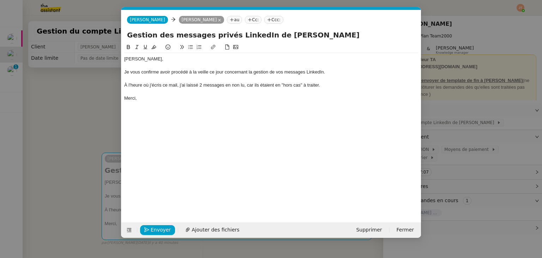
scroll to position [0, 15]
click at [162, 226] on span "Envoyer" at bounding box center [161, 230] width 20 height 8
click at [162, 226] on span "Confirmer l'envoi" at bounding box center [172, 230] width 42 height 8
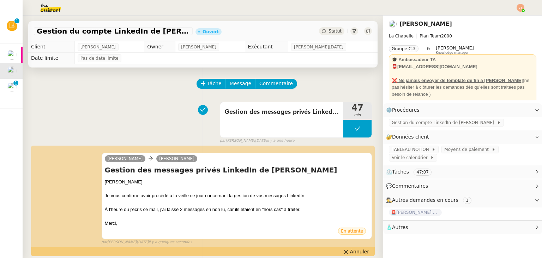
click at [328, 35] on div "Statut" at bounding box center [331, 31] width 25 height 8
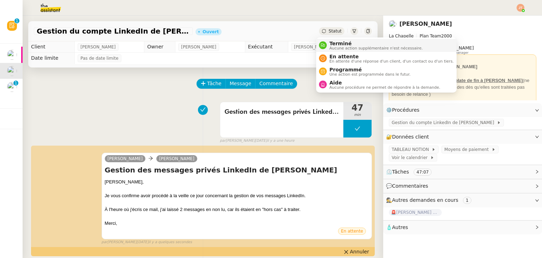
click at [330, 47] on span "Aucune action supplémentaire n'est nécessaire." at bounding box center [376, 48] width 93 height 4
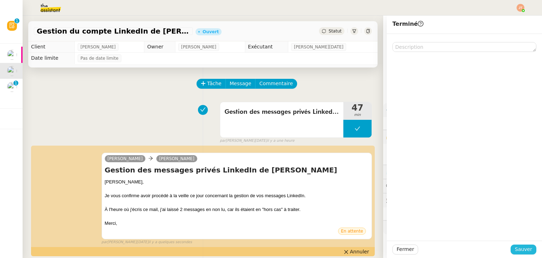
click at [521, 249] on span "Sauver" at bounding box center [523, 249] width 17 height 8
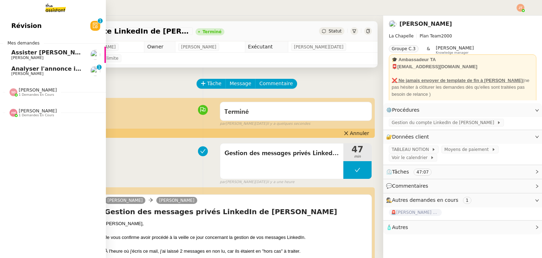
click at [60, 55] on span "Assister [PERSON_NAME] avec l'information OPCO" at bounding box center [91, 52] width 160 height 7
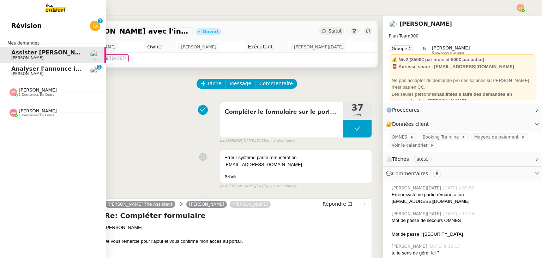
click at [45, 68] on span "Analyser l'annonce immobilière" at bounding box center [61, 68] width 100 height 7
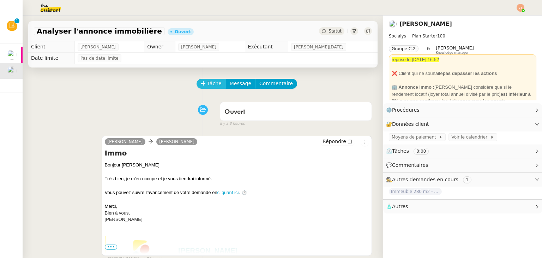
click at [207, 86] on span "Tâche" at bounding box center [214, 83] width 14 height 8
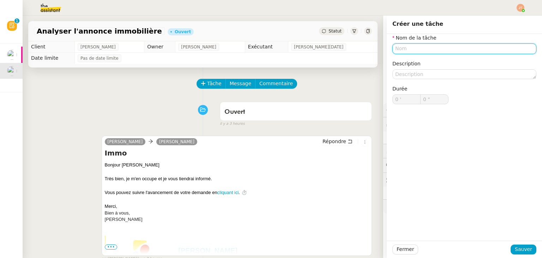
click at [411, 50] on input "text" at bounding box center [465, 48] width 144 height 10
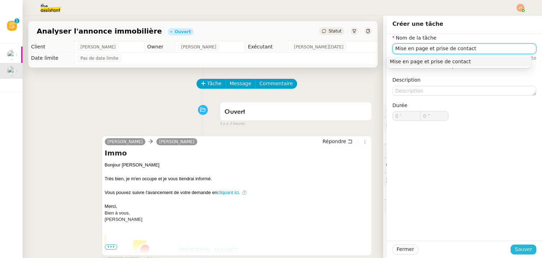
type input "Mise en page et prise de contact"
click at [521, 248] on span "Sauver" at bounding box center [523, 249] width 17 height 8
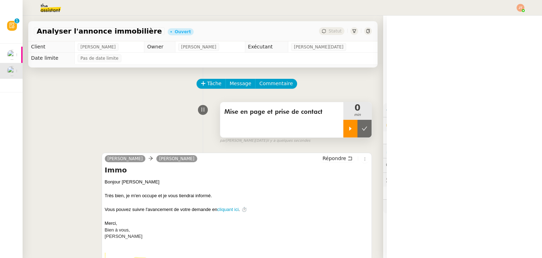
click at [344, 134] on div at bounding box center [351, 129] width 14 height 18
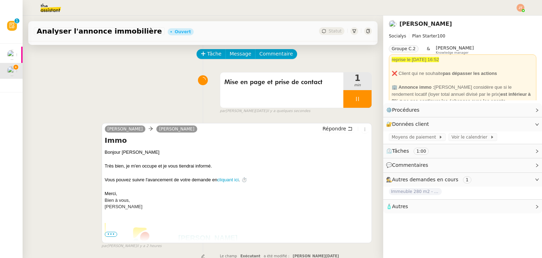
scroll to position [141, 0]
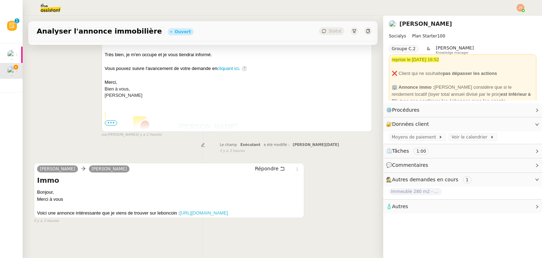
click at [180, 215] on link "[URL][DOMAIN_NAME]" at bounding box center [204, 212] width 48 height 5
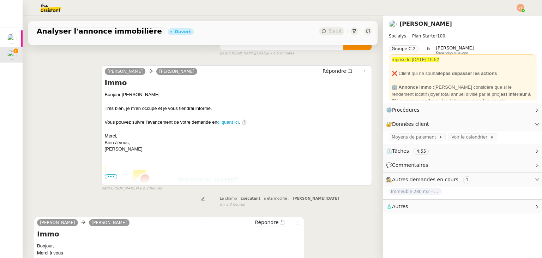
scroll to position [0, 0]
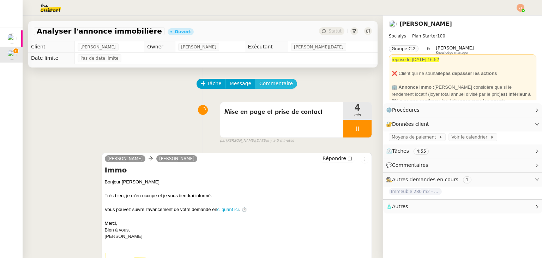
click at [259, 82] on span "Commentaire" at bounding box center [276, 83] width 34 height 8
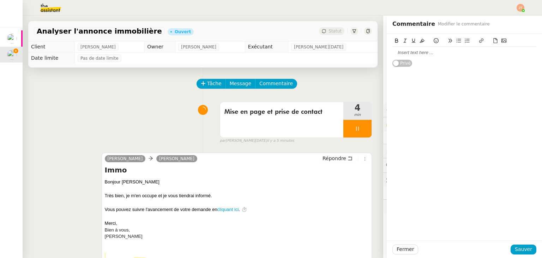
click at [404, 55] on div at bounding box center [465, 52] width 144 height 6
drag, startPoint x: 485, startPoint y: 55, endPoint x: 388, endPoint y: 44, distance: 97.0
click at [387, 53] on div "Immeuble 450m2 - [GEOGRAPHIC_DATA] 13003 - 880 000€ Privé" at bounding box center [464, 50] width 155 height 33
drag, startPoint x: 390, startPoint y: 39, endPoint x: 402, endPoint y: 47, distance: 14.9
click at [395, 39] on icon at bounding box center [396, 40] width 3 height 4
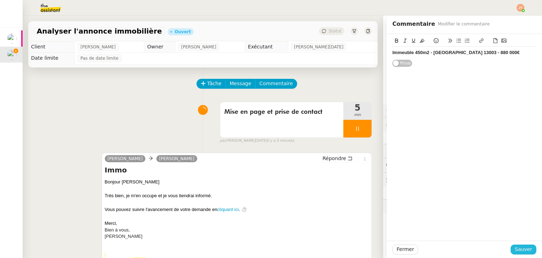
click at [523, 247] on span "Sauver" at bounding box center [523, 249] width 17 height 8
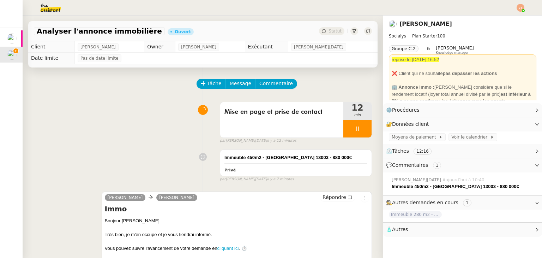
click at [51, 8] on img at bounding box center [45, 8] width 55 height 16
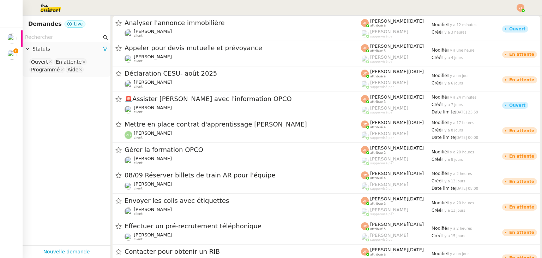
click at [71, 35] on input "text" at bounding box center [63, 37] width 77 height 8
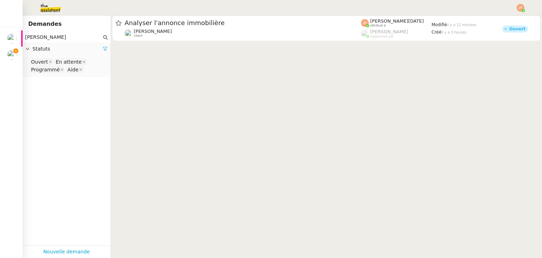
type input "[PERSON_NAME]"
click at [103, 50] on icon at bounding box center [105, 48] width 5 height 5
click at [58, 55] on div "Statuts" at bounding box center [67, 49] width 88 height 14
click at [56, 64] on nz-select-top-control "Please select" at bounding box center [66, 62] width 77 height 9
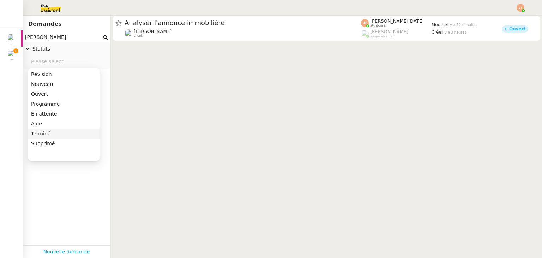
click at [45, 135] on div "Terminé" at bounding box center [64, 133] width 66 height 6
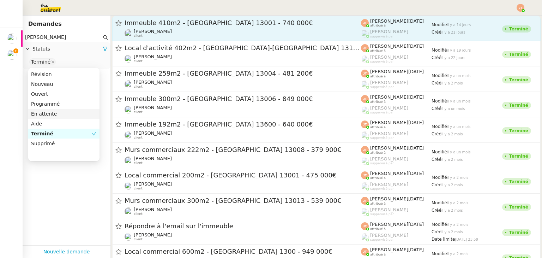
click at [175, 32] on div "[PERSON_NAME] client" at bounding box center [243, 33] width 237 height 9
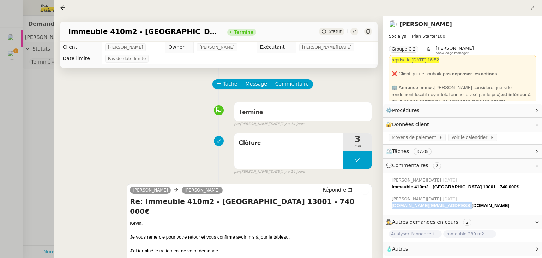
drag, startPoint x: 459, startPoint y: 206, endPoint x: 392, endPoint y: 207, distance: 67.1
click at [392, 207] on strong "[DOMAIN_NAME][EMAIL_ADDRESS][DOMAIN_NAME]" at bounding box center [451, 205] width 118 height 5
copy strong "[DOMAIN_NAME][EMAIL_ADDRESS][DOMAIN_NAME]"
click at [33, 108] on div at bounding box center [271, 129] width 542 height 258
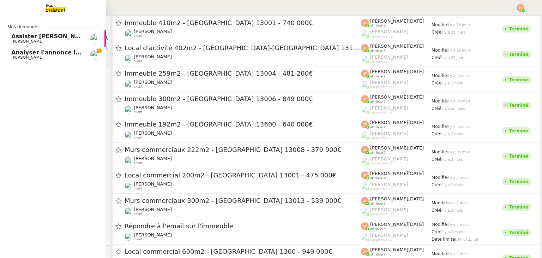
click at [19, 54] on span "Analyser l'annonce immobilière" at bounding box center [61, 52] width 100 height 7
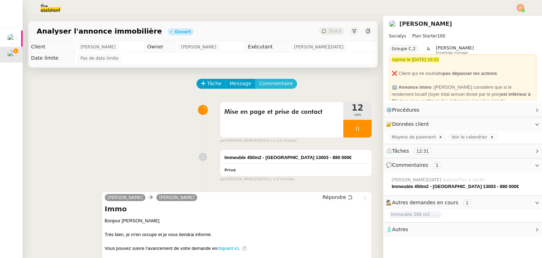
click at [270, 89] on button "Commentaire" at bounding box center [276, 84] width 42 height 10
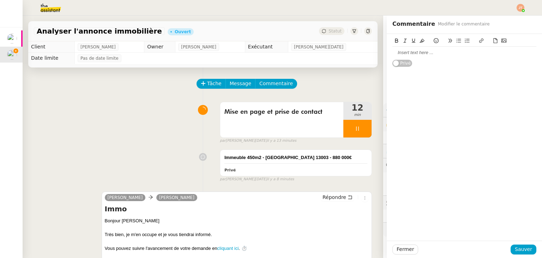
click at [412, 53] on div at bounding box center [465, 52] width 144 height 6
click at [516, 247] on span "Sauver" at bounding box center [523, 249] width 17 height 8
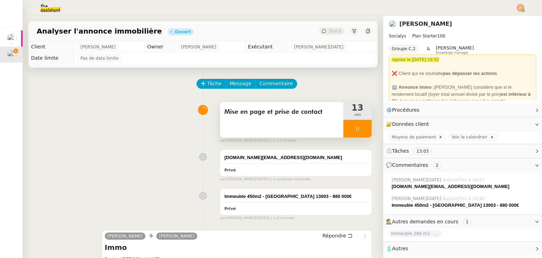
click at [355, 130] on icon at bounding box center [358, 129] width 6 height 6
click at [362, 131] on icon at bounding box center [365, 129] width 6 height 6
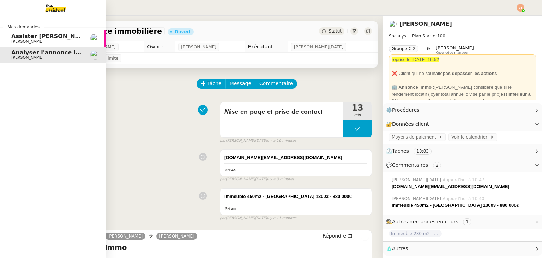
click at [28, 36] on span "Assister [PERSON_NAME] avec l'information OPCO" at bounding box center [91, 36] width 160 height 7
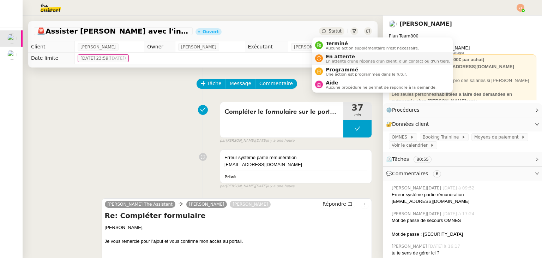
click at [323, 56] on div "En attente En attente d'une réponse d'un client, d'un contact ou d'un tiers." at bounding box center [386, 59] width 127 height 10
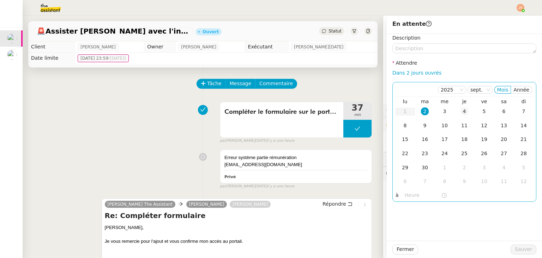
click at [461, 115] on td "4" at bounding box center [465, 112] width 20 height 14
click at [407, 194] on input "text" at bounding box center [423, 195] width 36 height 8
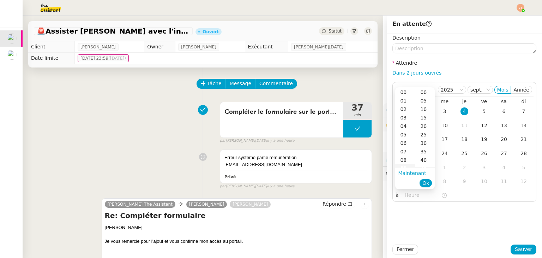
click at [403, 165] on div "09" at bounding box center [405, 168] width 20 height 8
click at [424, 93] on div "00" at bounding box center [425, 92] width 19 height 8
type input "09:00"
click at [425, 183] on span "Ok" at bounding box center [426, 182] width 7 height 7
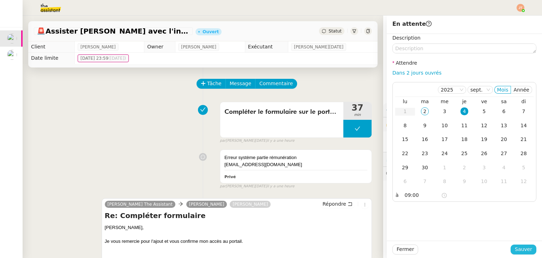
click at [522, 249] on span "Sauver" at bounding box center [523, 249] width 17 height 8
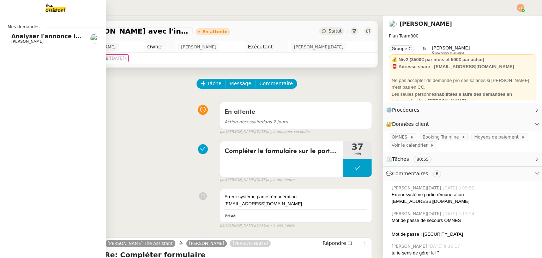
click at [30, 37] on span "Analyser l'annonce immobilière" at bounding box center [61, 36] width 100 height 7
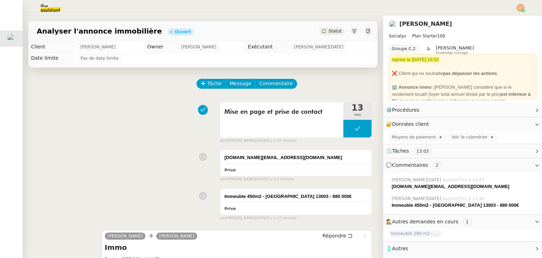
click at [78, 178] on div "[DOMAIN_NAME][EMAIL_ADDRESS][DOMAIN_NAME] Privé false par [PERSON_NAME][DATE] i…" at bounding box center [203, 164] width 338 height 36
click at [140, 126] on div "Mise en page et prise de contact 13 min false par [PERSON_NAME][DATE] il y a 33…" at bounding box center [203, 121] width 338 height 45
click at [100, 110] on div "Mise en page et prise de contact 13 min false par [PERSON_NAME][DATE] il y a 33…" at bounding box center [203, 121] width 338 height 45
click at [156, 117] on div "Mise en page et prise de contact 13 min false par [PERSON_NAME][DATE] il y a 34…" at bounding box center [203, 121] width 338 height 45
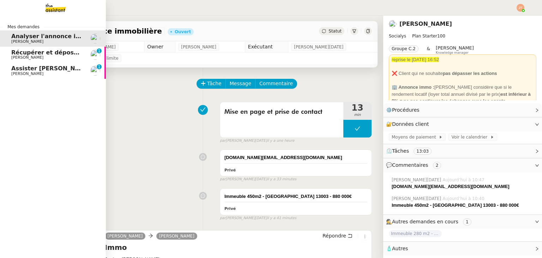
click at [35, 72] on span "[PERSON_NAME]" at bounding box center [27, 73] width 32 height 5
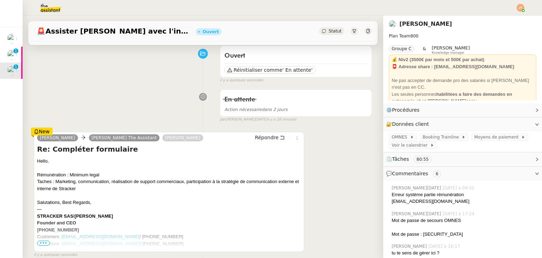
scroll to position [71, 0]
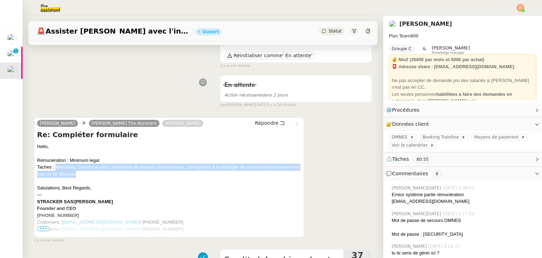
drag, startPoint x: 56, startPoint y: 167, endPoint x: 84, endPoint y: 174, distance: 28.4
click at [84, 174] on div "Taches : Marketing, communication, réalisation de support commerciaux, particip…" at bounding box center [169, 170] width 264 height 14
copy div "Marketing, communication, réalisation de support commerciaux, participation à l…"
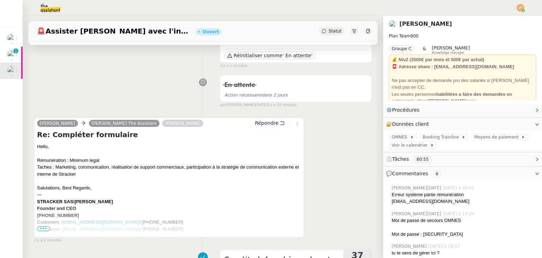
click at [118, 157] on div "Rémunération : Minimum legal" at bounding box center [169, 160] width 264 height 7
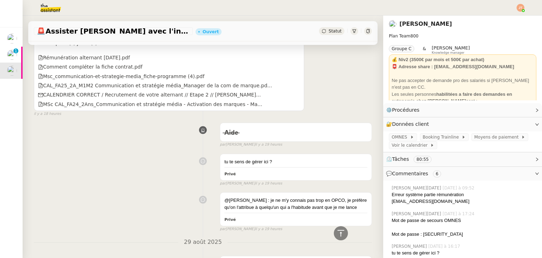
scroll to position [1094, 0]
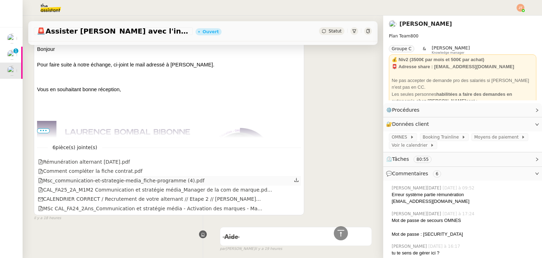
click at [295, 182] on icon at bounding box center [297, 180] width 4 height 4
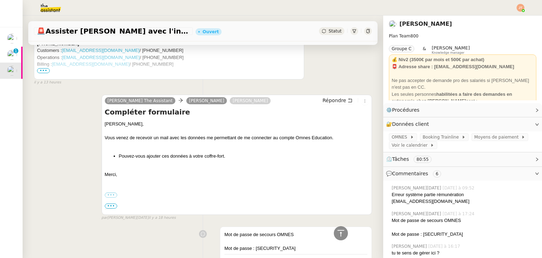
scroll to position [777, 0]
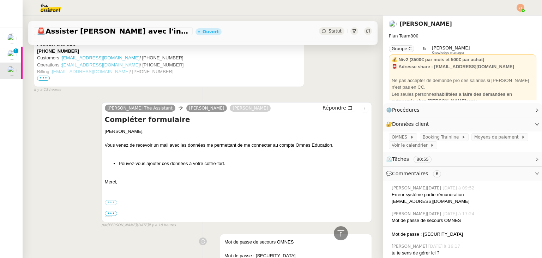
click at [59, 118] on div "[PERSON_NAME] The Assistant [PERSON_NAME] [PERSON_NAME] Répondre Compléter form…" at bounding box center [203, 162] width 338 height 132
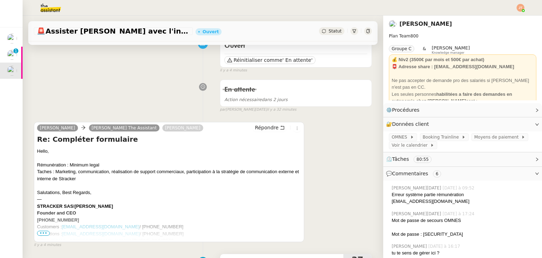
scroll to position [177, 0]
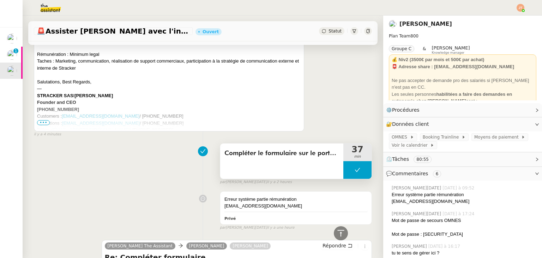
click at [355, 173] on icon at bounding box center [358, 170] width 6 height 6
click at [344, 172] on div at bounding box center [351, 170] width 14 height 18
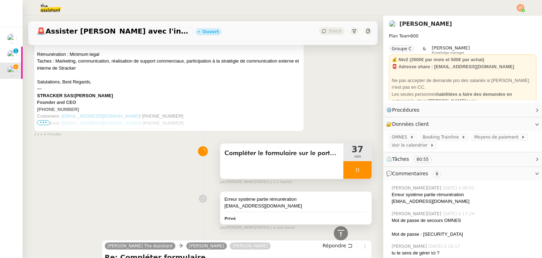
click at [250, 199] on div "Erreur système partie rémunération" at bounding box center [296, 199] width 143 height 7
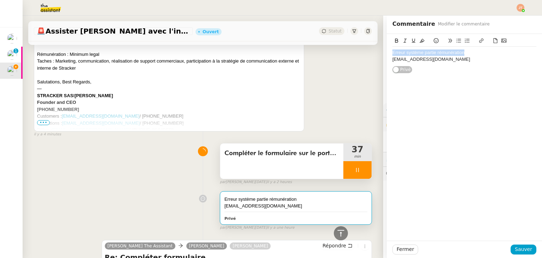
drag, startPoint x: 467, startPoint y: 54, endPoint x: 368, endPoint y: 53, distance: 99.2
click at [368, 53] on app-ticket "🚨 [PERSON_NAME] avec l'information OPCO Ouvert Statut Client [PERSON_NAME] Owne…" at bounding box center [283, 137] width 520 height 242
click at [393, 58] on div "[EMAIL_ADDRESS][DOMAIN_NAME]" at bounding box center [465, 59] width 144 height 6
click at [515, 250] on span "Sauver" at bounding box center [523, 249] width 17 height 8
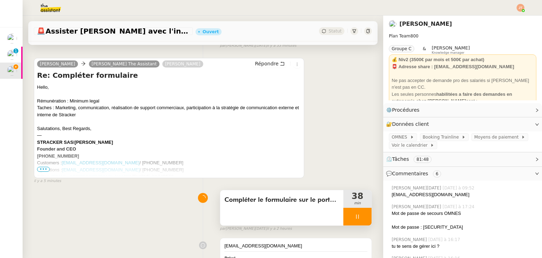
scroll to position [141, 0]
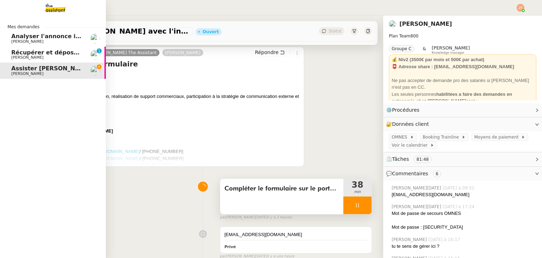
click at [20, 53] on span "Récupérer et déposer les factures sur Dext" at bounding box center [79, 52] width 137 height 7
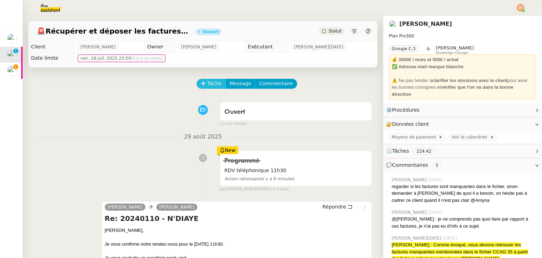
click at [209, 84] on span "Tâche" at bounding box center [214, 83] width 14 height 8
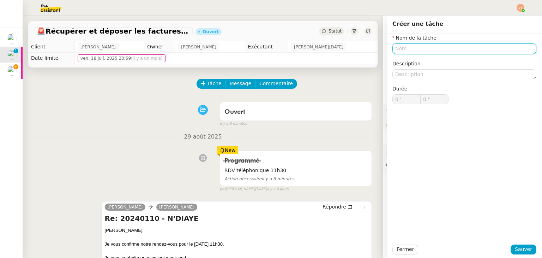
click at [414, 51] on input "text" at bounding box center [465, 48] width 144 height 10
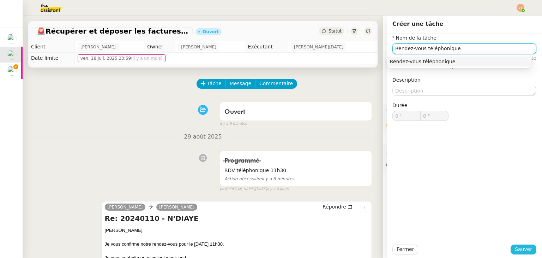
type input "Rendez-vous téléphonique"
click at [522, 253] on button "Sauver" at bounding box center [524, 249] width 26 height 10
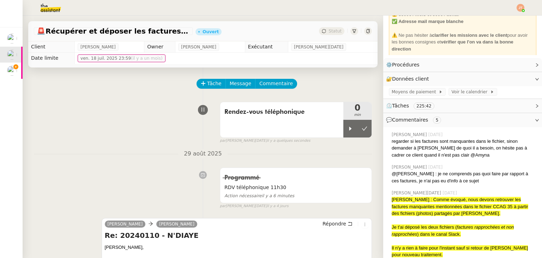
scroll to position [35, 0]
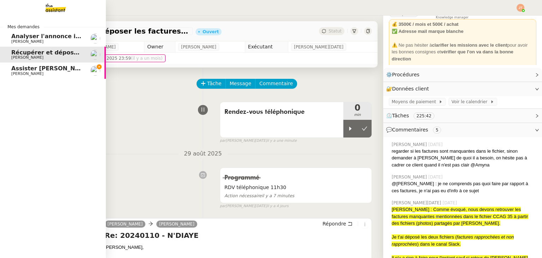
click at [25, 71] on span "Assister [PERSON_NAME] avec l'information OPCO" at bounding box center [91, 68] width 160 height 7
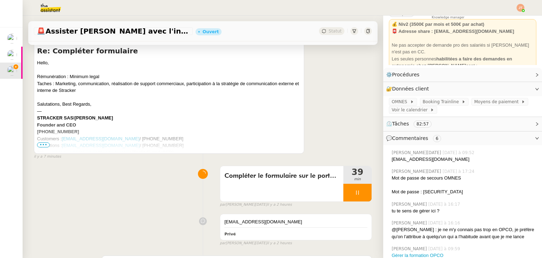
scroll to position [154, 0]
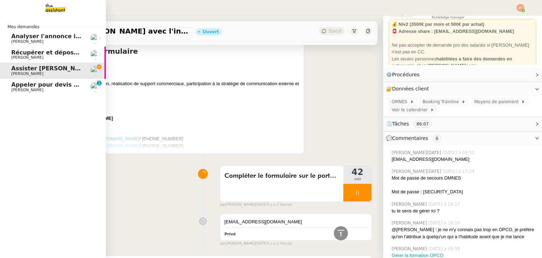
click at [36, 84] on span "Appeler pour devis mutuelle et prévoyance" at bounding box center [80, 84] width 138 height 7
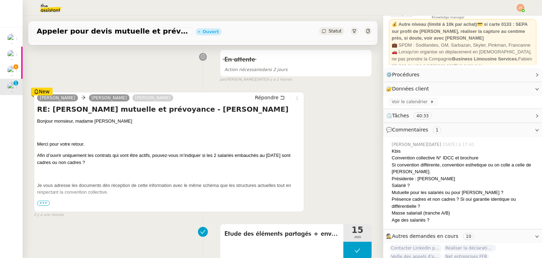
scroll to position [106, 0]
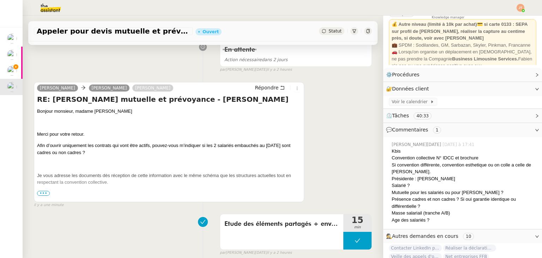
click at [47, 193] on span "•••" at bounding box center [43, 193] width 13 height 5
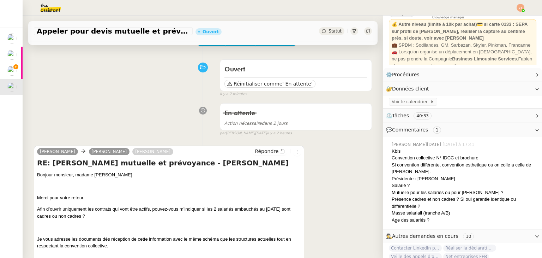
scroll to position [0, 0]
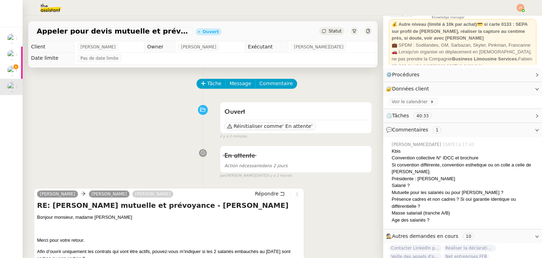
click at [329, 29] on span "Statut" at bounding box center [335, 31] width 13 height 5
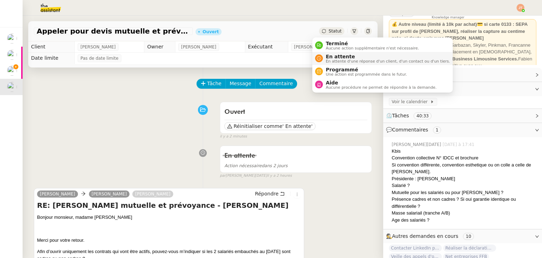
click at [329, 61] on span "En attente d'une réponse d'un client, d'un contact ou d'un tiers." at bounding box center [388, 61] width 124 height 4
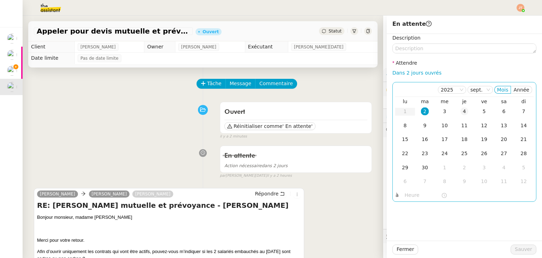
click at [461, 112] on div "4" at bounding box center [465, 111] width 8 height 8
click at [405, 192] on input "text" at bounding box center [423, 195] width 36 height 8
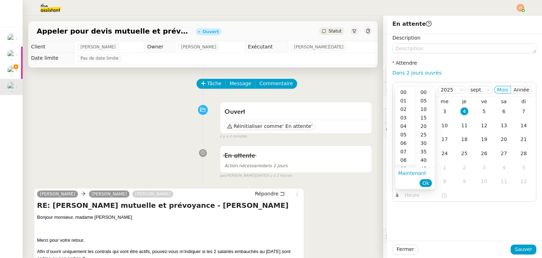
click at [405, 165] on div "09" at bounding box center [405, 168] width 20 height 8
click at [424, 92] on div "00" at bounding box center [425, 92] width 19 height 8
type input "09:00"
click at [425, 182] on span "Ok" at bounding box center [426, 182] width 7 height 7
click at [525, 250] on span "Sauver" at bounding box center [523, 249] width 17 height 8
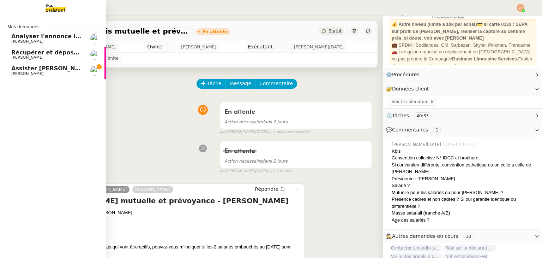
click at [25, 71] on span "Assister [PERSON_NAME] avec l'information OPCO" at bounding box center [91, 68] width 160 height 7
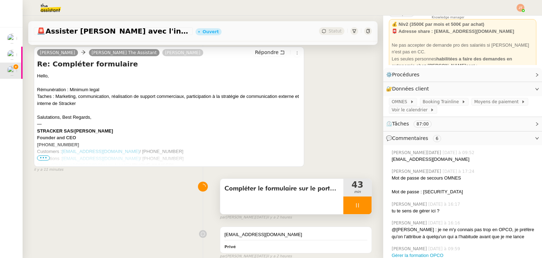
scroll to position [154, 0]
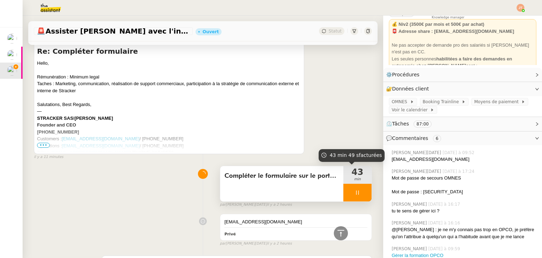
click at [344, 196] on div at bounding box center [358, 193] width 28 height 18
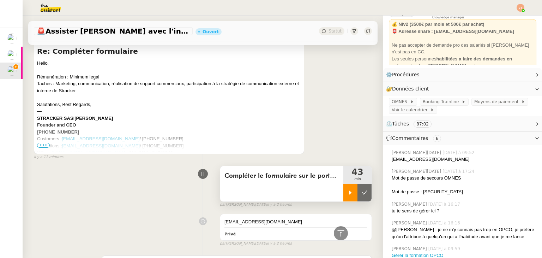
click at [362, 195] on icon at bounding box center [365, 193] width 6 height 6
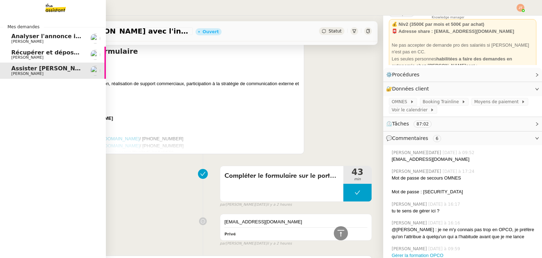
click at [24, 54] on span "Récupérer et déposer les factures sur Dext" at bounding box center [79, 52] width 137 height 7
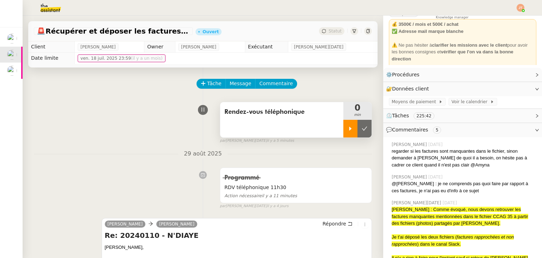
click at [348, 129] on icon at bounding box center [351, 129] width 6 height 6
click at [508, 89] on link "Modifier" at bounding box center [518, 89] width 20 height 8
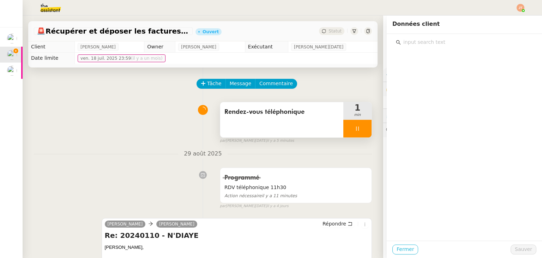
click at [397, 249] on span "Fermer" at bounding box center [405, 249] width 17 height 8
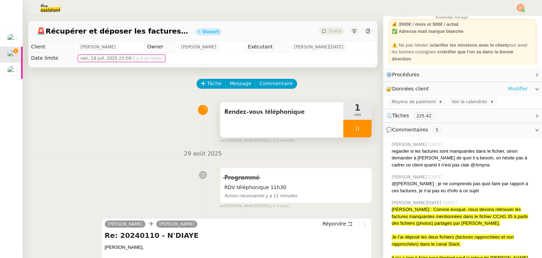
click at [509, 87] on link "Modifier" at bounding box center [518, 89] width 20 height 8
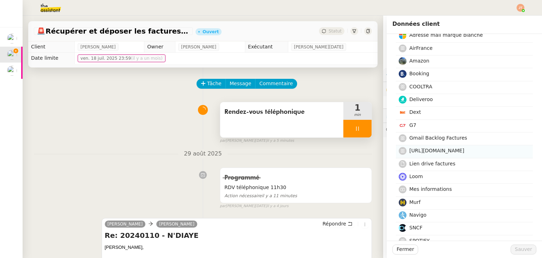
scroll to position [35, 0]
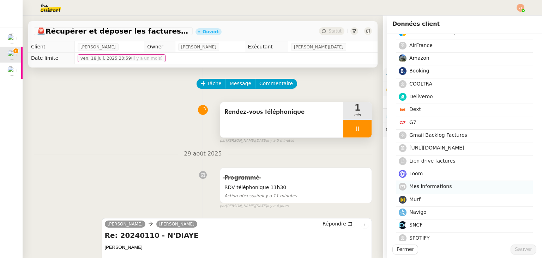
click at [416, 185] on span "Mes informations" at bounding box center [431, 186] width 43 height 6
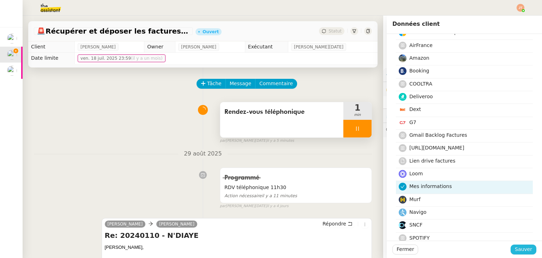
click at [521, 246] on span "Sauver" at bounding box center [523, 249] width 17 height 8
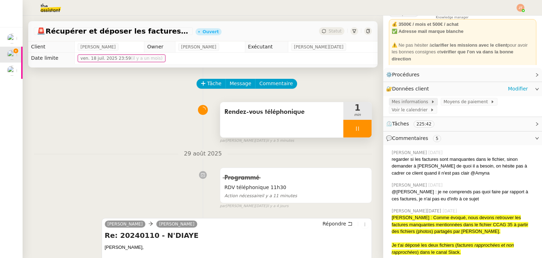
click at [414, 103] on span "Mes informations" at bounding box center [411, 101] width 39 height 7
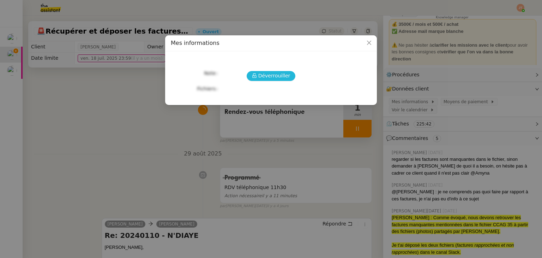
click at [271, 78] on span "Déverrouiller" at bounding box center [274, 76] width 32 height 8
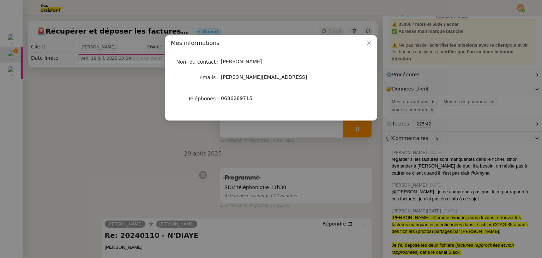
click at [103, 88] on nz-modal-container "Mes informations Nom du contact [PERSON_NAME] Emails [PERSON_NAME][EMAIL_ADDRES…" at bounding box center [271, 129] width 542 height 258
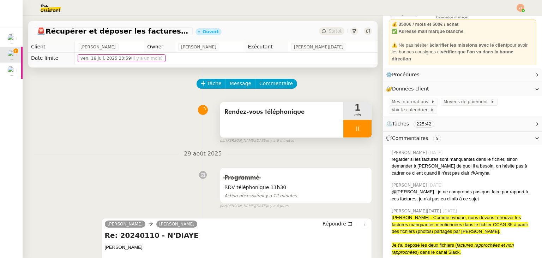
click at [355, 126] on icon at bounding box center [358, 129] width 6 height 6
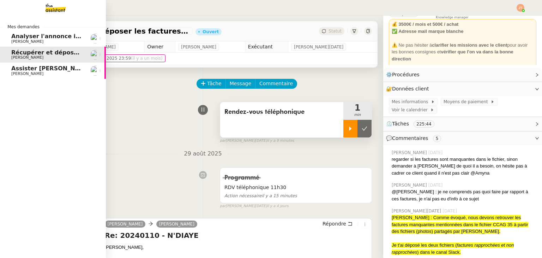
drag, startPoint x: 34, startPoint y: 69, endPoint x: 64, endPoint y: 71, distance: 29.3
click at [34, 69] on span "Assister [PERSON_NAME] avec l'information OPCO" at bounding box center [91, 68] width 160 height 7
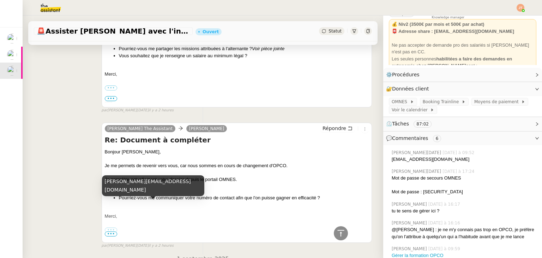
scroll to position [424, 0]
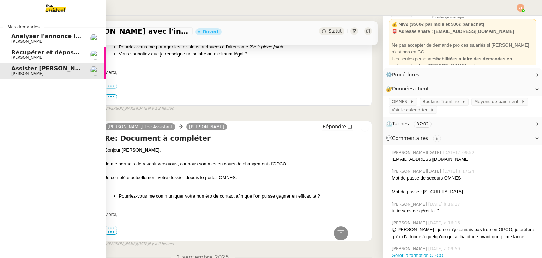
click at [25, 50] on span "Récupérer et déposer les factures sur Dext" at bounding box center [79, 52] width 137 height 7
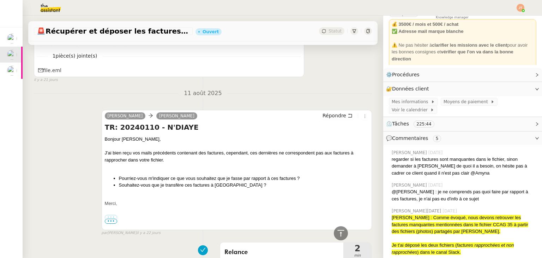
scroll to position [1624, 0]
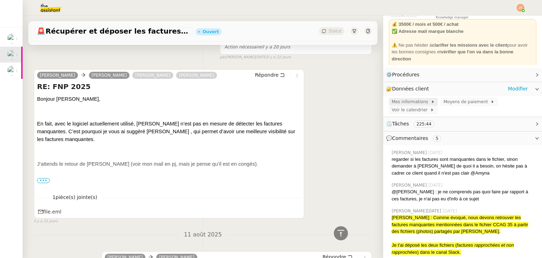
click at [411, 103] on span "Mes informations" at bounding box center [411, 101] width 39 height 7
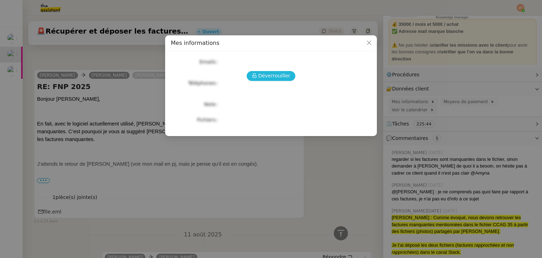
click at [276, 78] on span "Déverrouiller" at bounding box center [274, 76] width 32 height 8
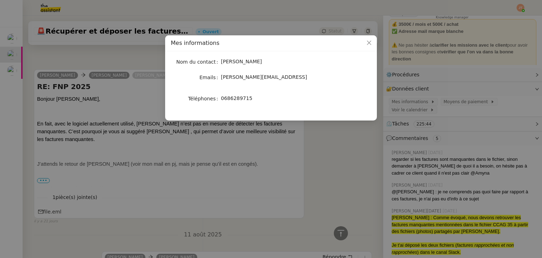
click at [276, 219] on nz-modal-container "Mes informations Nom du contact [PERSON_NAME] Emails [PERSON_NAME][EMAIL_ADDRES…" at bounding box center [271, 129] width 542 height 258
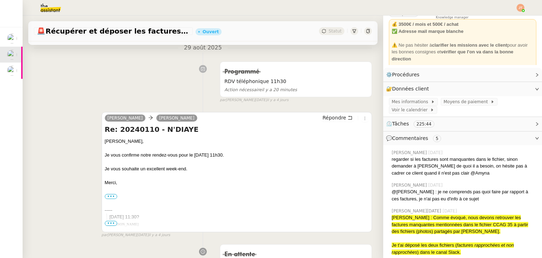
scroll to position [0, 0]
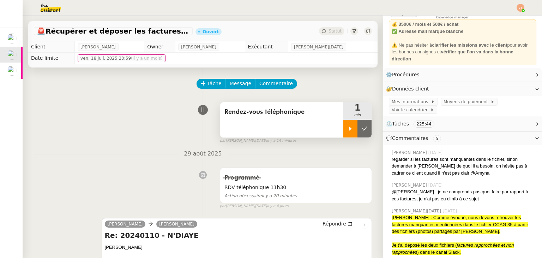
drag, startPoint x: 340, startPoint y: 130, endPoint x: 346, endPoint y: 124, distance: 8.5
click at [348, 130] on icon at bounding box center [351, 129] width 6 height 6
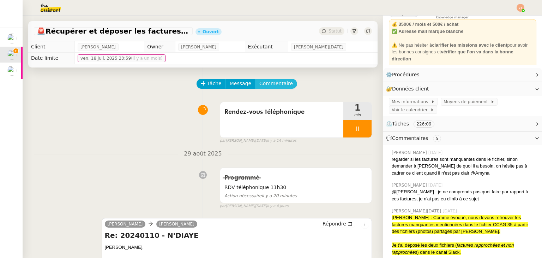
click at [263, 87] on span "Commentaire" at bounding box center [276, 83] width 34 height 8
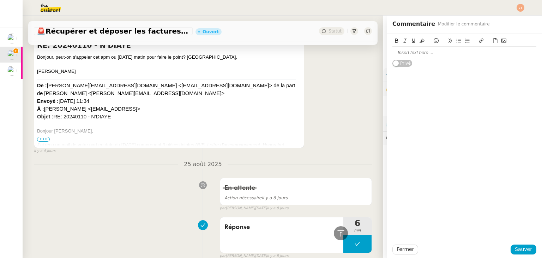
scroll to position [847, 0]
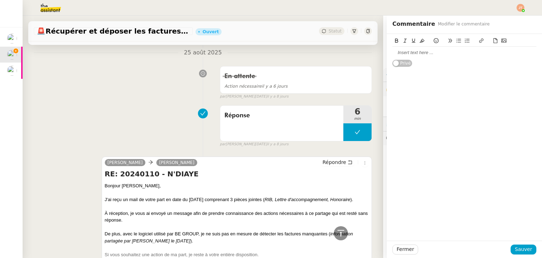
click at [394, 51] on div at bounding box center [465, 52] width 144 height 6
click at [515, 248] on span "Sauver" at bounding box center [523, 249] width 17 height 8
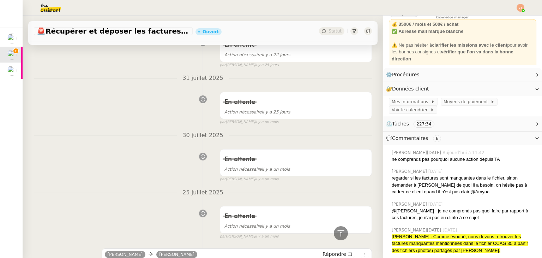
scroll to position [2298, 0]
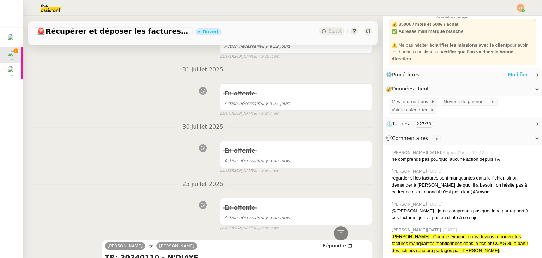
click at [509, 74] on link "Modifier" at bounding box center [518, 75] width 20 height 8
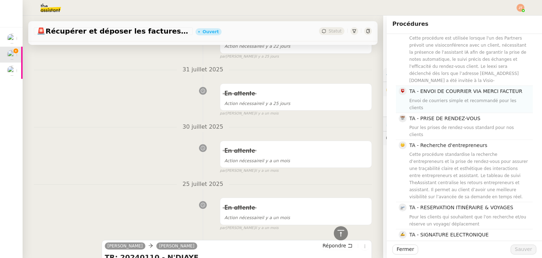
scroll to position [169, 0]
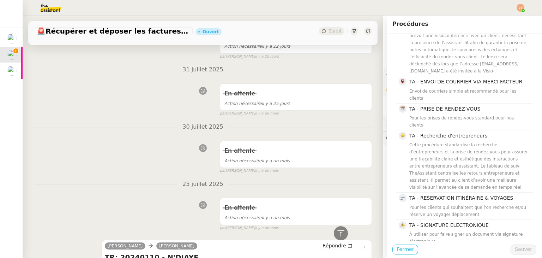
click at [403, 249] on span "Fermer" at bounding box center [405, 249] width 17 height 8
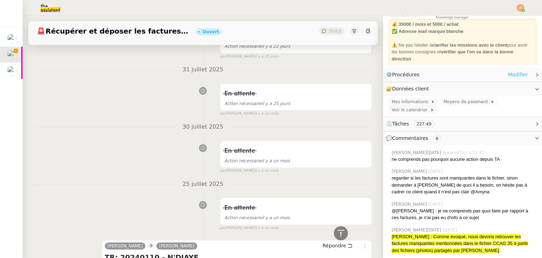
click at [518, 73] on link "Modifier" at bounding box center [518, 75] width 20 height 8
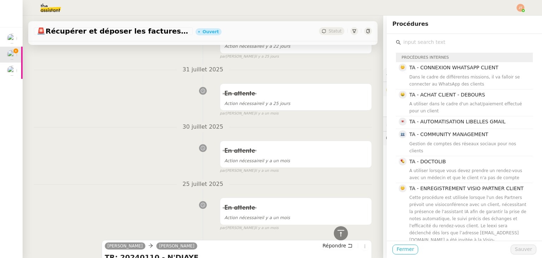
click at [400, 252] on span "Fermer" at bounding box center [405, 249] width 17 height 8
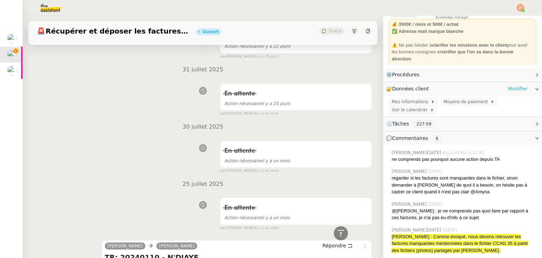
click at [508, 90] on link "Modifier" at bounding box center [518, 89] width 20 height 8
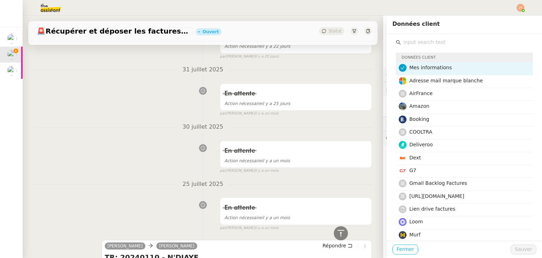
click at [399, 251] on span "Fermer" at bounding box center [405, 249] width 17 height 8
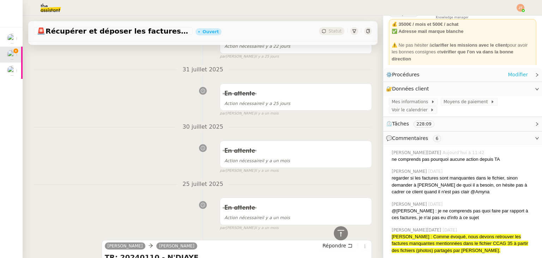
click at [511, 74] on link "Modifier" at bounding box center [518, 75] width 20 height 8
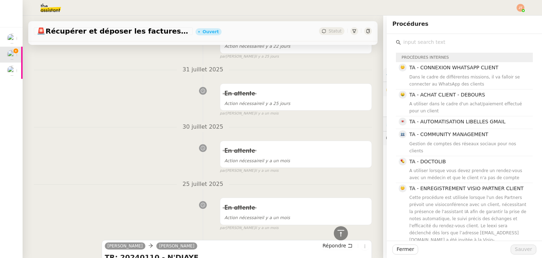
click at [165, 109] on div "En attente Action nécessaire [DATE] false par [PERSON_NAME] [DATE]" at bounding box center [203, 98] width 338 height 36
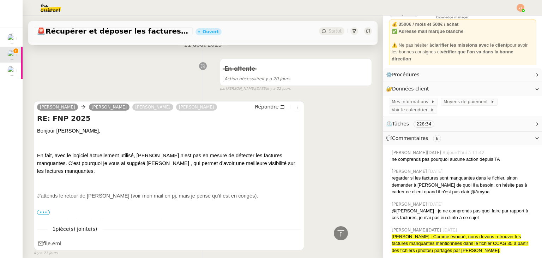
scroll to position [1627, 0]
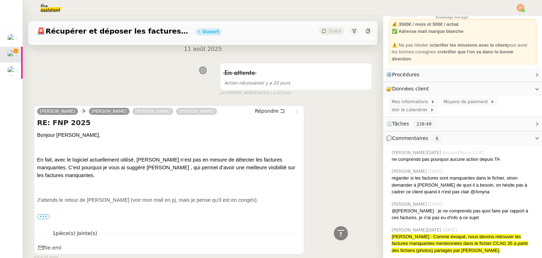
click at [44, 216] on span "•••" at bounding box center [43, 216] width 13 height 5
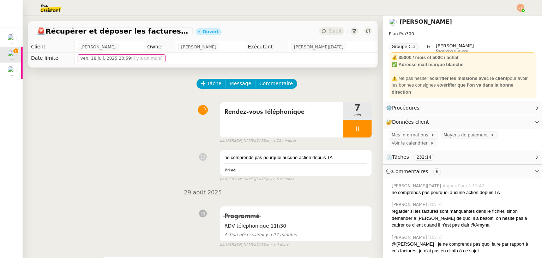
scroll to position [0, 0]
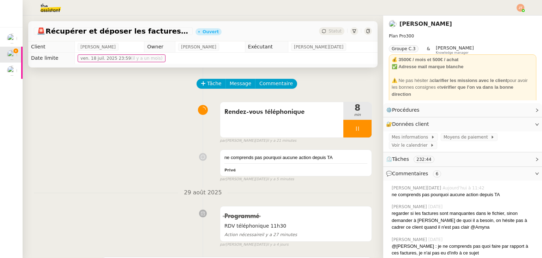
click at [264, 157] on div "ne comprends pas pourquoi aucune action depuis TA" at bounding box center [296, 157] width 143 height 7
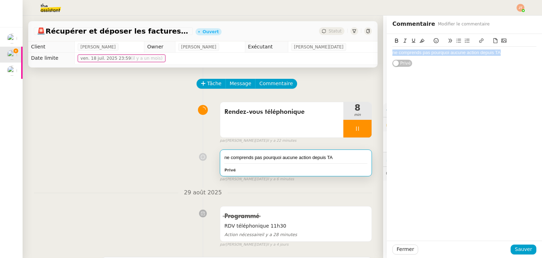
drag, startPoint x: 502, startPoint y: 52, endPoint x: 380, endPoint y: 53, distance: 122.2
click at [380, 53] on app-ticket "🚨 Récupérer et déposer les factures sur Dext Ouvert Statut Client [PERSON_NAME]…" at bounding box center [283, 137] width 520 height 242
click at [393, 51] on div "ne comprends pas pourquoi aucune action depuis TA" at bounding box center [465, 52] width 144 height 6
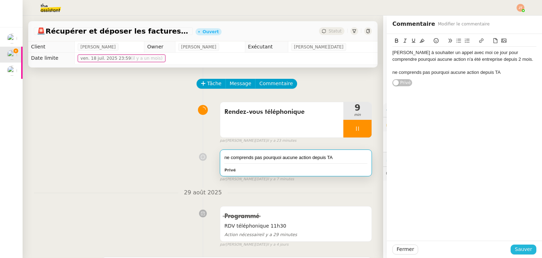
click at [516, 247] on span "Sauver" at bounding box center [523, 249] width 17 height 8
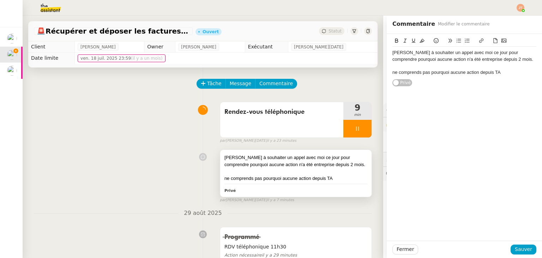
click at [317, 166] on div "[PERSON_NAME] à souhaiter un appel avec moi ce jour pour comprendre pourquoi au…" at bounding box center [296, 161] width 143 height 14
click at [428, 52] on div "[PERSON_NAME] à souhaiter un appel avec moi ce jour pour comprendre pourquoi au…" at bounding box center [465, 55] width 144 height 13
click at [500, 62] on div "[PERSON_NAME] à souhaité un appel avec moi ce jour pour comprendre pourquoi auc…" at bounding box center [465, 55] width 144 height 13
click at [411, 52] on div "[PERSON_NAME] à souhaité un appel avec moi ce jour pour comprendre pourquoi auc…" at bounding box center [465, 55] width 144 height 13
click at [0, 0] on lt-span "a souhaité" at bounding box center [0, 0] width 0 height 0
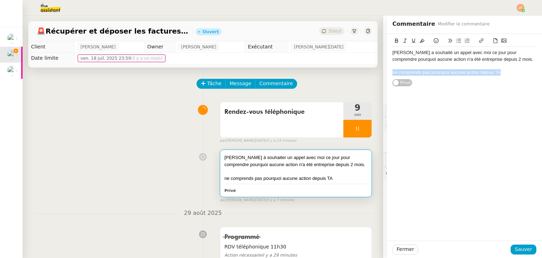
drag, startPoint x: 496, startPoint y: 72, endPoint x: 377, endPoint y: 79, distance: 119.1
click at [377, 79] on app-ticket "🚨 Récupérer et déposer les factures sur Dext Ouvert Statut Client [PERSON_NAME]…" at bounding box center [283, 137] width 520 height 242
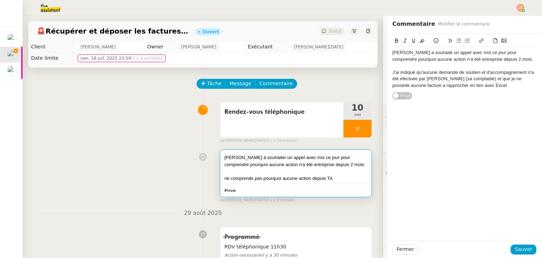
click at [402, 85] on div "J'ai indiqué qu'aucune demande de soutien et d'accompagnement n'a été efectuée …" at bounding box center [465, 78] width 144 height 19
drag, startPoint x: 505, startPoint y: 83, endPoint x: 435, endPoint y: 85, distance: 69.9
click at [435, 85] on div "J'ai indiqué qu'aucune demande de soutien et d'accompagnement n'a été efectuée …" at bounding box center [465, 82] width 144 height 26
click at [403, 79] on div "J'ai indiqué qu'aucune demande de soutien et d'accompagnement n'a été efectuée …" at bounding box center [465, 78] width 144 height 19
click at [0, 0] on lt-span "effectuée" at bounding box center [0, 0] width 0 height 0
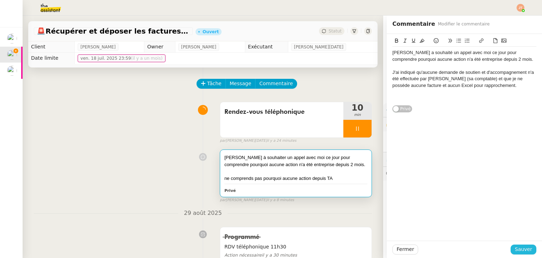
click at [517, 248] on span "Sauver" at bounding box center [523, 249] width 17 height 8
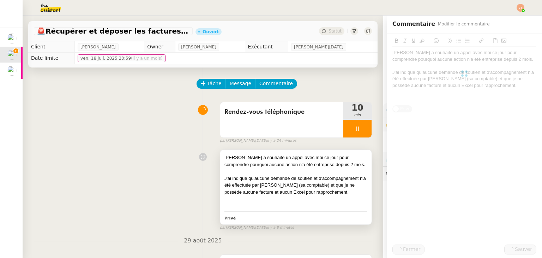
click at [329, 174] on div at bounding box center [296, 171] width 143 height 7
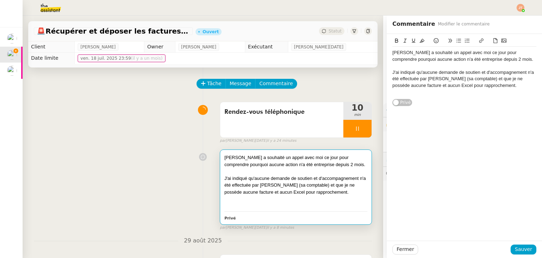
click at [481, 88] on div "J'ai indiqué qu'aucune demande de soutien et d'accompagnement n'a été effectuée…" at bounding box center [465, 78] width 144 height 19
click at [457, 96] on div "[PERSON_NAME] a souhaité un appel avec moi ce jour pour comprendre pourquoi auc…" at bounding box center [465, 72] width 144 height 51
click at [429, 100] on div "J'ai à nouveau préciser que je reste à sa plus grande disposition pour venir en…" at bounding box center [465, 101] width 144 height 13
click at [0, 0] on lt-strong "é" at bounding box center [0, 0] width 0 height 0
click at [446, 109] on div "[PERSON_NAME] a souhaité un appel avec moi ce jour pour comprendre pourquoi auc…" at bounding box center [465, 79] width 144 height 64
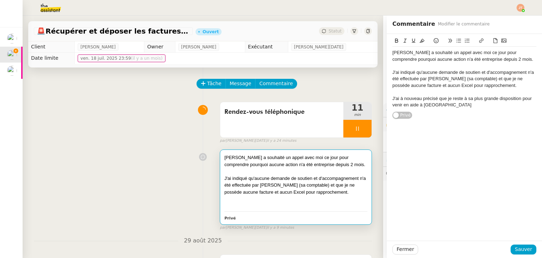
click at [442, 106] on div "J'ai à nouveau précisé que je reste à sa plus grande disposition pour venir en …" at bounding box center [465, 101] width 144 height 13
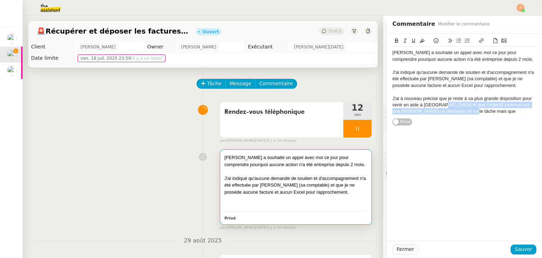
drag, startPoint x: 466, startPoint y: 113, endPoint x: 438, endPoint y: 103, distance: 29.9
click at [438, 103] on div "J'ai à nouveau précisé que je reste à sa plus grande disposition pour venir en …" at bounding box center [465, 104] width 144 height 19
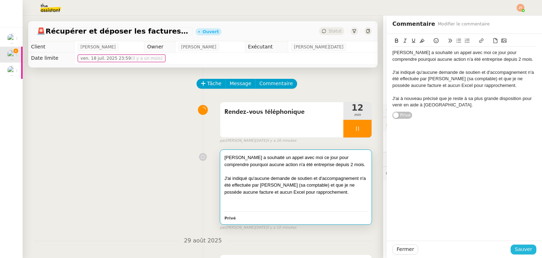
click at [522, 247] on span "Sauver" at bounding box center [523, 249] width 17 height 8
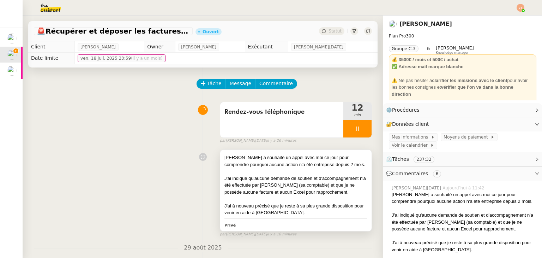
click at [253, 189] on div "J'ai indiqué qu'aucune demande de soutien et d'accompagnement n'a été effectuée…" at bounding box center [296, 185] width 143 height 21
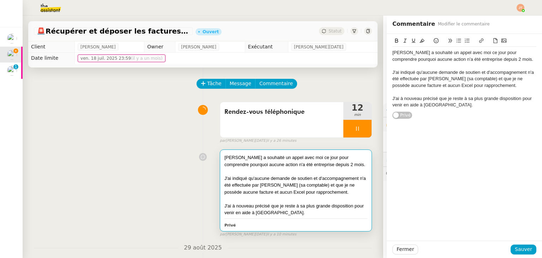
click at [483, 84] on div "J'ai indiqué qu'aucune demande de soutien et d'accompagnement n'a été effectuée…" at bounding box center [465, 78] width 144 height 19
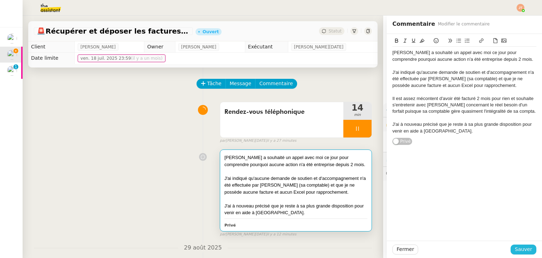
click at [518, 246] on span "Sauver" at bounding box center [523, 249] width 17 height 8
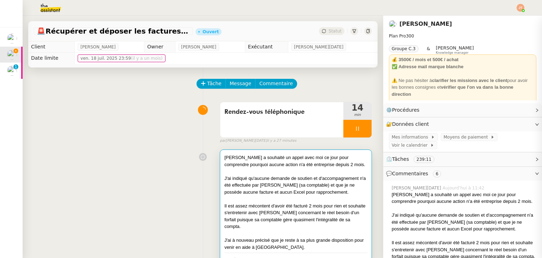
click at [307, 196] on div "J'ai indiqué qu'aucune demande de soutien et d'accompagnement n'a été effectuée…" at bounding box center [296, 185] width 143 height 21
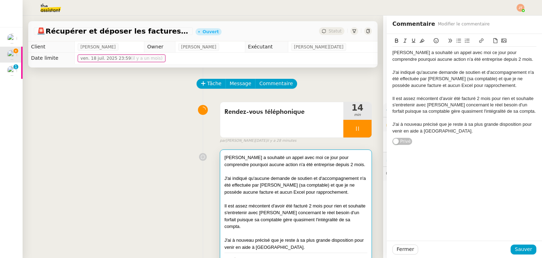
click at [440, 130] on div "J'ai à nouveau précisé que je reste à sa plus grande disposition pour venir en …" at bounding box center [465, 127] width 144 height 13
click at [515, 250] on span "Sauver" at bounding box center [523, 249] width 17 height 8
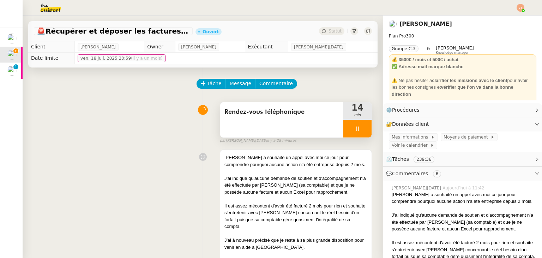
click at [344, 131] on div at bounding box center [358, 129] width 28 height 18
click at [348, 129] on div at bounding box center [351, 129] width 14 height 18
click at [260, 112] on span "Rendez-vous téléphonique" at bounding box center [282, 112] width 115 height 11
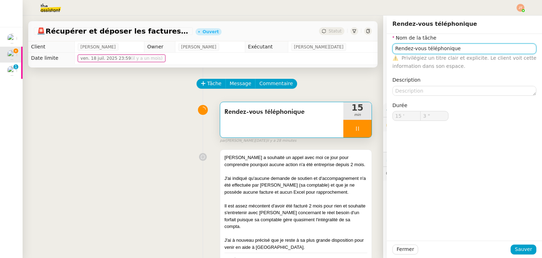
click at [461, 53] on input "Rendez-vous téléphonique" at bounding box center [465, 48] width 144 height 10
type input "4 ""
type input "Rendez-vous téléphonique +"
type input "5 ""
type input "Rendez-vous téléphonique + rapport"
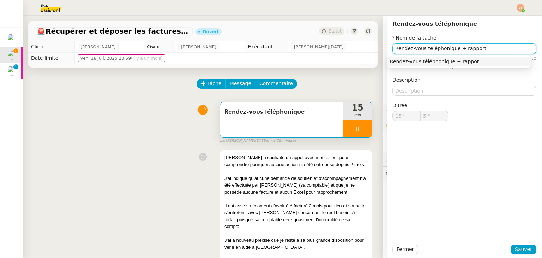
type input "6 ""
type input "Rendez-vous téléphonique + rapport"
type input "8 ""
type input "Rendez-vous téléphonique + rapport"
click at [520, 249] on span "Sauver" at bounding box center [523, 249] width 17 height 8
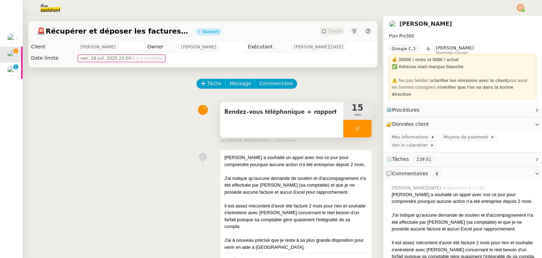
click at [355, 127] on icon at bounding box center [358, 129] width 6 height 6
click at [358, 129] on button at bounding box center [365, 129] width 14 height 18
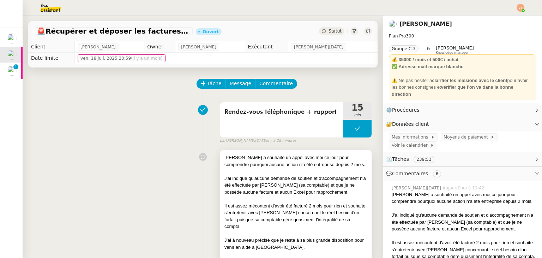
click at [264, 163] on div "[PERSON_NAME] a souhaité un appel avec moi ce jour pour comprendre pourquoi auc…" at bounding box center [296, 161] width 143 height 14
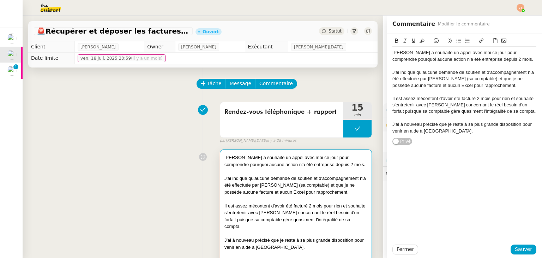
click at [393, 51] on div "[PERSON_NAME] a souhaité un appel avec moi ce jour pour comprendre pourquoi auc…" at bounding box center [465, 55] width 144 height 13
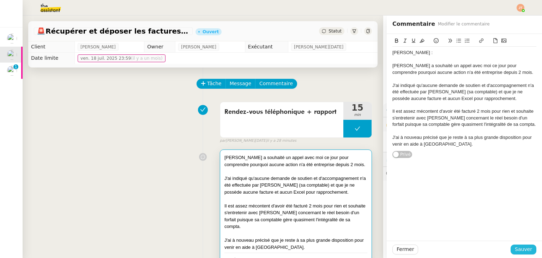
click at [520, 249] on span "Sauver" at bounding box center [523, 249] width 17 height 8
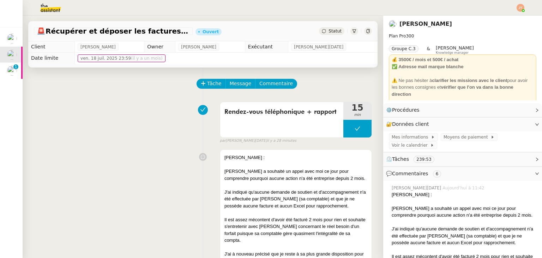
click at [329, 33] on span "Statut" at bounding box center [335, 31] width 13 height 5
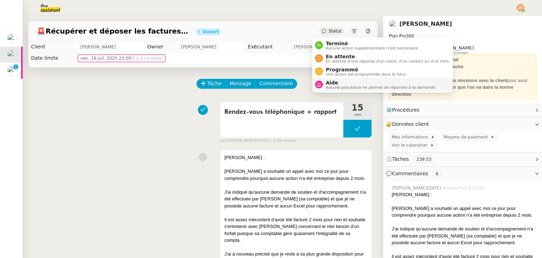
click at [332, 84] on span "Aide" at bounding box center [381, 83] width 111 height 6
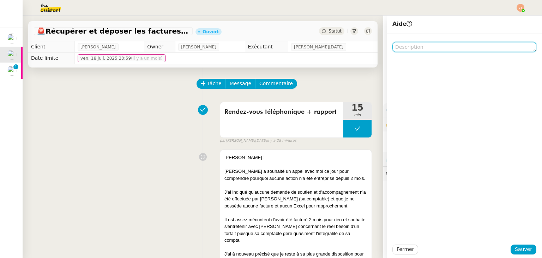
click at [413, 47] on textarea at bounding box center [465, 47] width 144 height 10
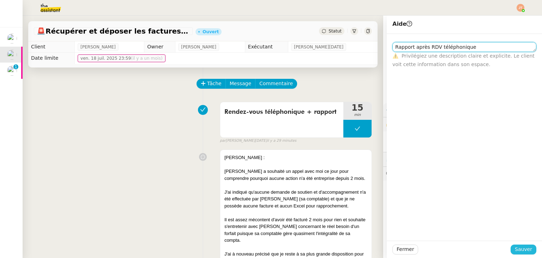
type textarea "Rapport après RDV téléphonique"
click at [520, 251] on span "Sauver" at bounding box center [523, 249] width 17 height 8
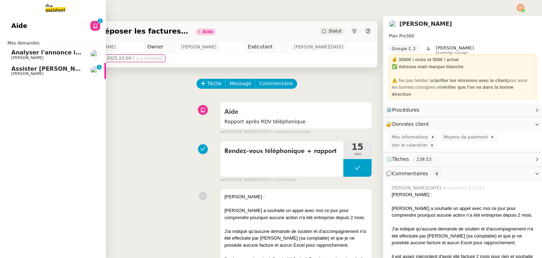
click at [46, 70] on span "Assister [PERSON_NAME] avec l'information OPCO" at bounding box center [91, 68] width 160 height 7
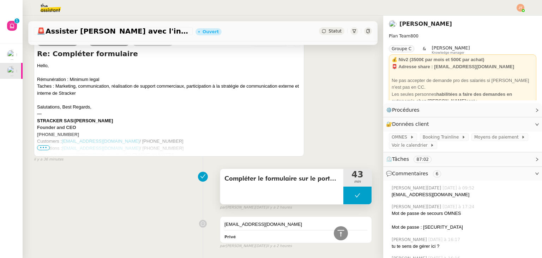
scroll to position [282, 0]
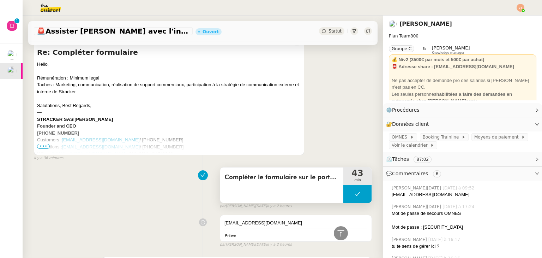
click at [355, 195] on icon at bounding box center [358, 194] width 6 height 6
click at [345, 196] on div at bounding box center [351, 194] width 14 height 18
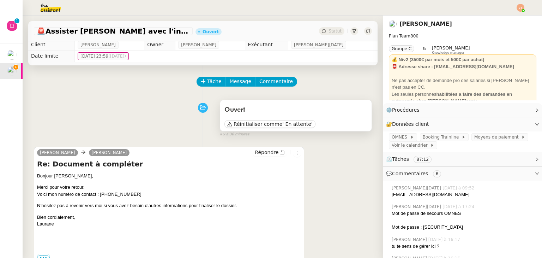
scroll to position [0, 0]
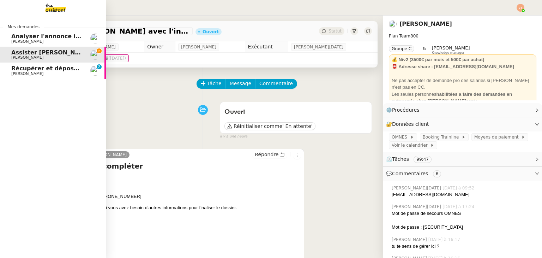
click at [23, 53] on span "Assister [PERSON_NAME] avec l'information OPCO" at bounding box center [91, 52] width 160 height 7
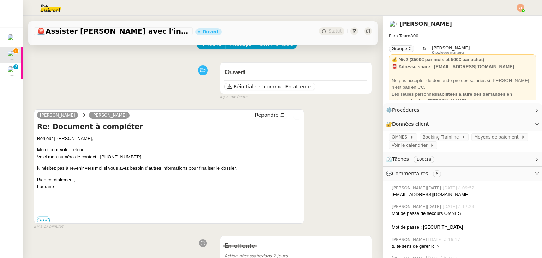
scroll to position [141, 0]
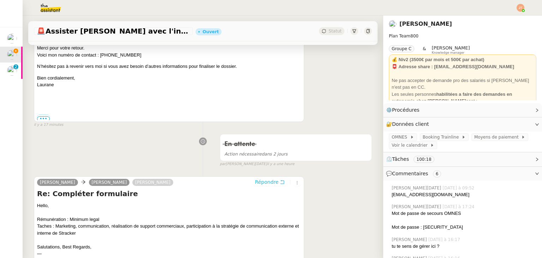
click at [261, 182] on span "Répondre" at bounding box center [267, 181] width 24 height 7
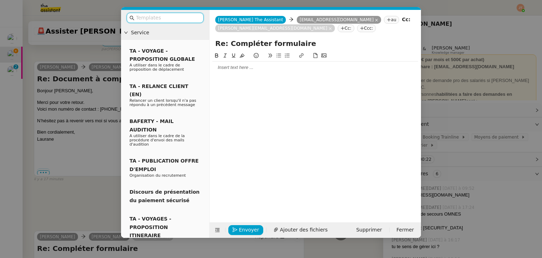
scroll to position [195, 0]
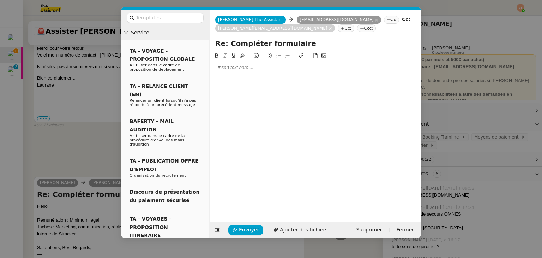
click at [219, 70] on div at bounding box center [316, 67] width 206 height 6
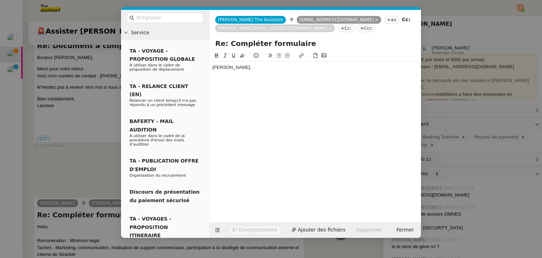
scroll to position [216, 0]
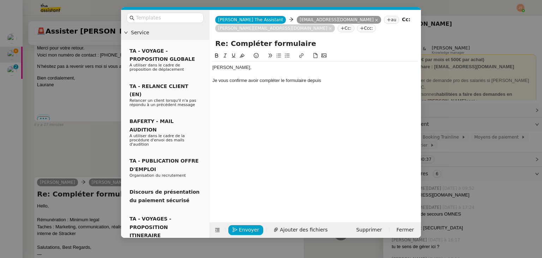
click at [77, 148] on nz-modal-container "Service TA - VOYAGE - PROPOSITION GLOBALE A utiliser dans le cadre de propositi…" at bounding box center [271, 129] width 542 height 258
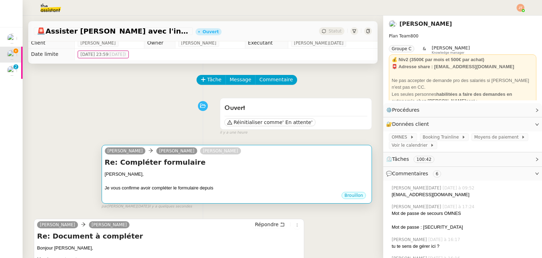
scroll to position [0, 0]
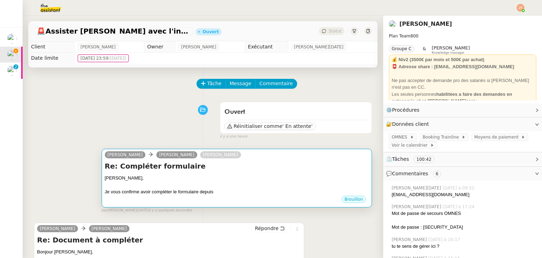
click at [197, 181] on div "[PERSON_NAME]," at bounding box center [237, 177] width 264 height 7
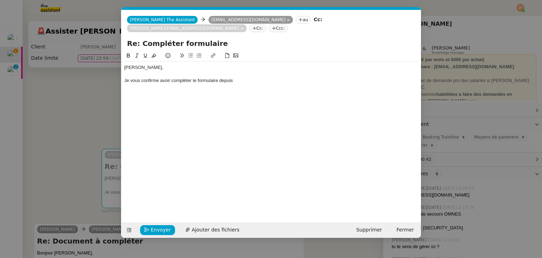
scroll to position [0, 15]
click at [241, 77] on div "Je vous confirme avoir compléter le formulaire depuis" at bounding box center [271, 80] width 294 height 6
click at [179, 71] on div at bounding box center [271, 74] width 294 height 6
click at [180, 77] on div "Je vous confirme avoir compléter le formulaire depuis le portail" at bounding box center [271, 80] width 294 height 6
click at [0, 0] on lt-strong "é" at bounding box center [0, 0] width 0 height 0
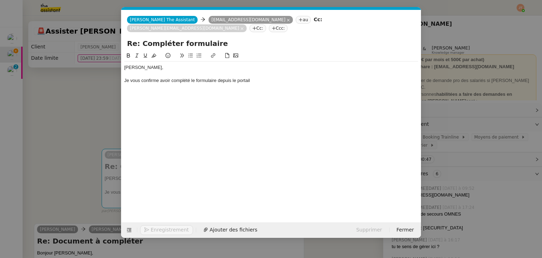
click at [264, 77] on div "Je vous confirme avoir complété le formulaire depuis le portail" at bounding box center [271, 80] width 294 height 6
click at [108, 100] on nz-modal-container "Service TA - VOYAGE - PROPOSITION GLOBALE A utiliser dans le cadre de propositi…" at bounding box center [271, 129] width 542 height 258
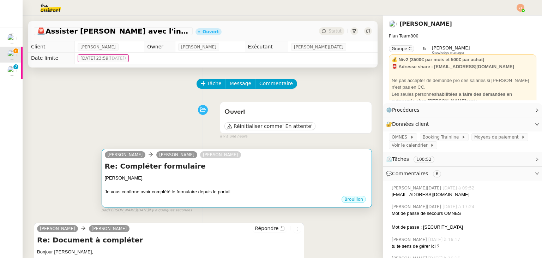
click at [268, 178] on div "[PERSON_NAME]," at bounding box center [237, 177] width 264 height 7
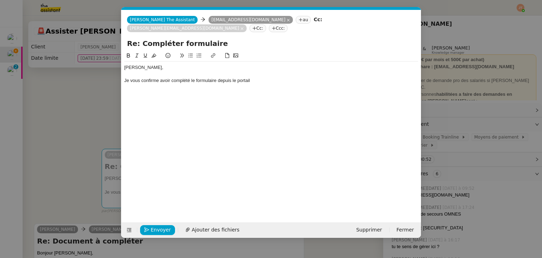
click at [262, 77] on div "Je vous confirme avoir complété le formulaire depuis le portail" at bounding box center [271, 80] width 294 height 6
click at [297, 77] on div "Je vous confirme avoir complété le formulaire depuis le portail OMNES sans avoi…" at bounding box center [271, 80] width 294 height 6
click at [0, 0] on lt-em "mentionné" at bounding box center [0, 0] width 0 height 0
click at [345, 77] on div "Je vous confirme avoir complété le formulaire depuis le portail OMNES sans avoi…" at bounding box center [271, 80] width 294 height 6
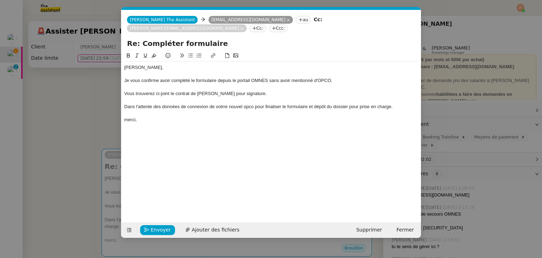
click at [224, 103] on div "Dans l'attente des données de connexion de votrre nouvel opco pour finaliser le…" at bounding box center [271, 106] width 294 height 6
click at [0, 0] on lt-span "votre" at bounding box center [0, 0] width 0 height 0
click at [133, 117] on div "merci," at bounding box center [271, 120] width 294 height 6
click at [0, 0] on lt-span "M erci" at bounding box center [0, 0] width 0 height 0
click at [249, 103] on div "Dans l'attente des données de connexion de votre nouvel opco pour finaliser le …" at bounding box center [271, 106] width 294 height 6
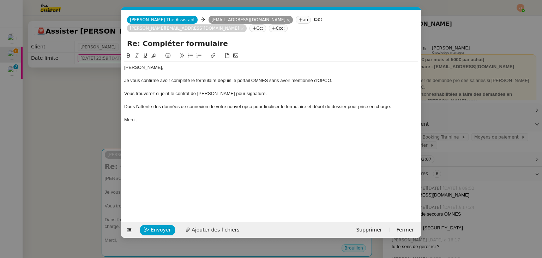
click at [257, 103] on div "Dans l'attente des données de connexion de votre nouvel opco pour finaliser le …" at bounding box center [271, 106] width 294 height 6
click at [252, 103] on div "Dans l'attente des données de connexion de votre nouvel opco pour finaliser le …" at bounding box center [271, 106] width 294 height 6
click at [201, 230] on span "Ajouter des fichiers" at bounding box center [216, 230] width 48 height 8
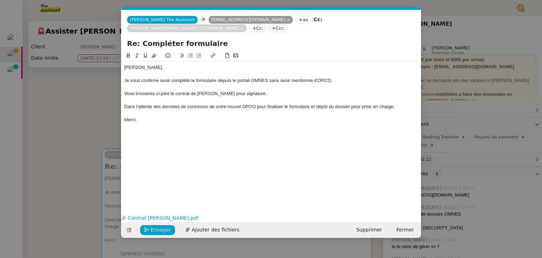
click at [310, 103] on div "Dans l'attente des données de connexion de votre nouvel OPCO pour finaliser le …" at bounding box center [271, 106] width 294 height 6
click at [217, 117] on div "Merci," at bounding box center [271, 120] width 294 height 6
click at [413, 103] on div "Dans l'attente des données de connexion de votre nouvel OPCO pour finaliser le …" at bounding box center [271, 106] width 294 height 6
click at [159, 228] on span "Envoyer" at bounding box center [161, 230] width 20 height 8
click at [159, 228] on span "Confirmer l'envoi" at bounding box center [172, 230] width 42 height 8
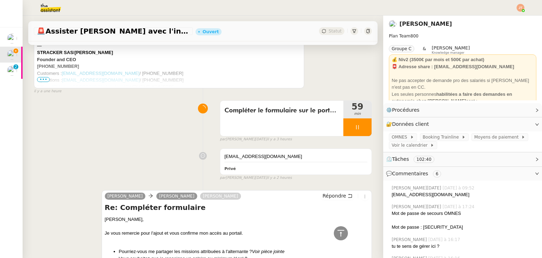
scroll to position [494, 0]
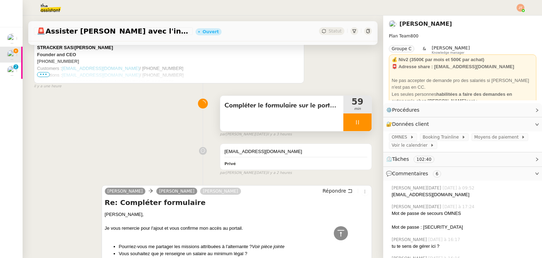
click at [356, 122] on icon at bounding box center [357, 122] width 2 height 4
click at [359, 122] on button at bounding box center [365, 122] width 14 height 18
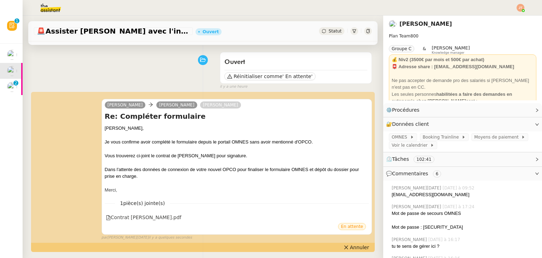
scroll to position [0, 0]
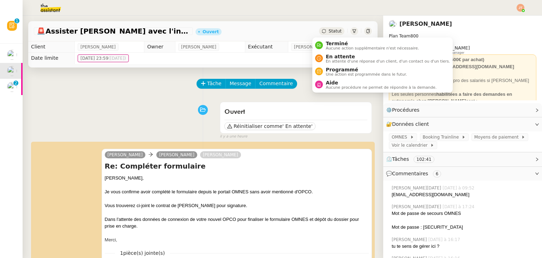
click at [329, 32] on span "Statut" at bounding box center [335, 31] width 13 height 5
click at [333, 54] on span "En attente" at bounding box center [388, 57] width 124 height 6
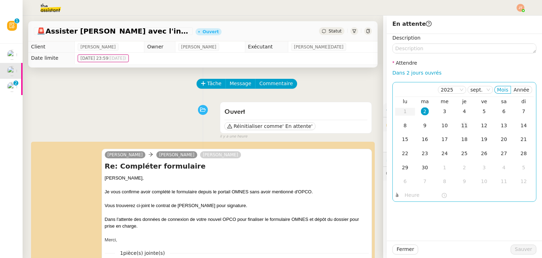
drag, startPoint x: 462, startPoint y: 113, endPoint x: 452, endPoint y: 125, distance: 16.3
click at [461, 113] on div "4" at bounding box center [465, 111] width 8 height 8
click at [405, 194] on input "text" at bounding box center [423, 195] width 36 height 8
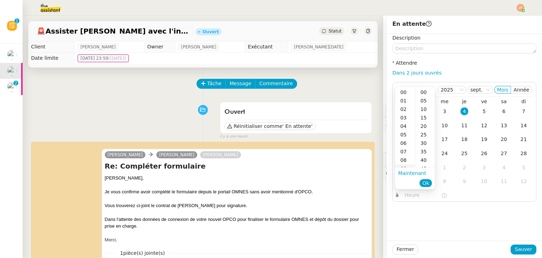
click at [405, 165] on div "09" at bounding box center [405, 168] width 20 height 8
drag, startPoint x: 424, startPoint y: 94, endPoint x: 426, endPoint y: 114, distance: 20.7
click at [423, 94] on div "00" at bounding box center [425, 92] width 19 height 8
type input "09:00"
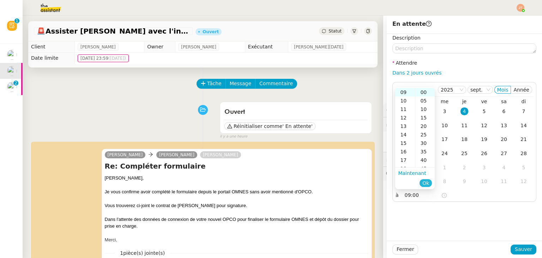
click at [429, 182] on span "Ok" at bounding box center [426, 182] width 7 height 7
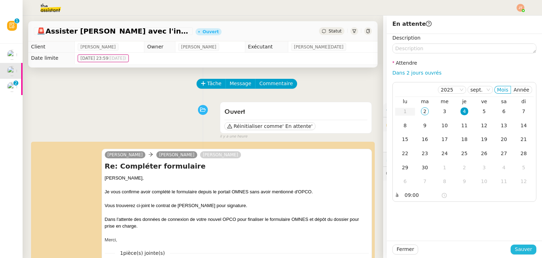
click at [515, 246] on span "Sauver" at bounding box center [523, 249] width 17 height 8
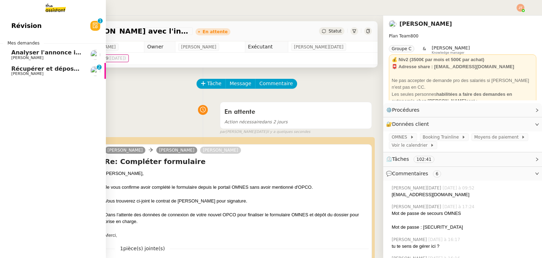
click at [43, 73] on span "[PERSON_NAME]" at bounding box center [46, 74] width 71 height 4
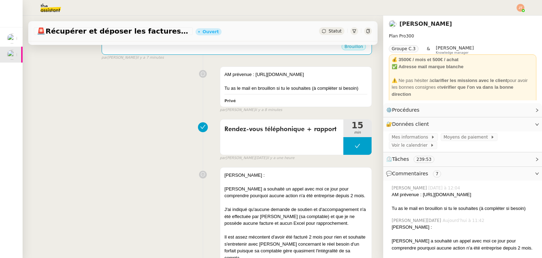
scroll to position [212, 0]
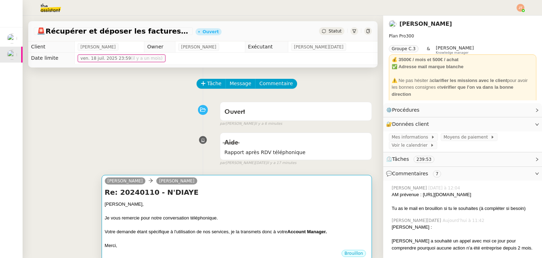
scroll to position [71, 0]
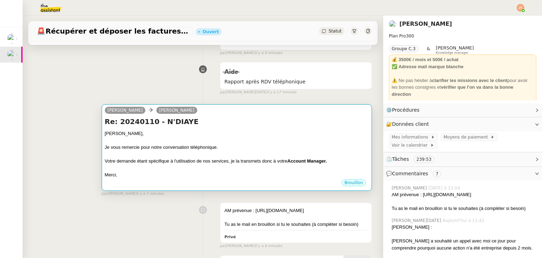
click at [163, 160] on div "Votre demande étant spécifique à l'utilisation de nos services, je la transmets…" at bounding box center [237, 160] width 264 height 7
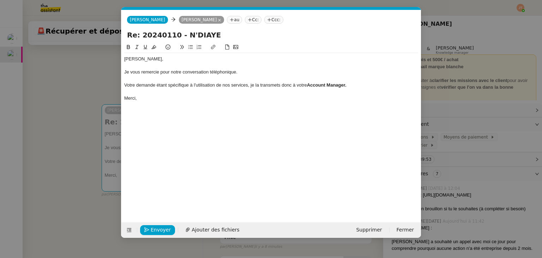
scroll to position [0, 15]
click at [356, 85] on div "Votre demande étant spécifique à l'utilisation de nos services, je la transmets…" at bounding box center [271, 85] width 294 height 6
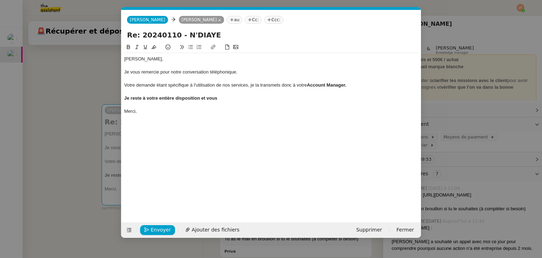
click at [240, 73] on div "Je vous remercie pour notre conversation téléphonique." at bounding box center [271, 72] width 294 height 6
drag, startPoint x: 227, startPoint y: 101, endPoint x: 202, endPoint y: 99, distance: 25.8
click at [202, 99] on div "Je reste à votre entière disposition et vous" at bounding box center [271, 98] width 294 height 6
drag, startPoint x: 202, startPoint y: 99, endPoint x: 133, endPoint y: 78, distance: 72.4
click at [118, 99] on nz-modal-container "Service TA - VOYAGE - PROPOSITION GLOBALE A utiliser dans le cadre de propositi…" at bounding box center [271, 129] width 542 height 258
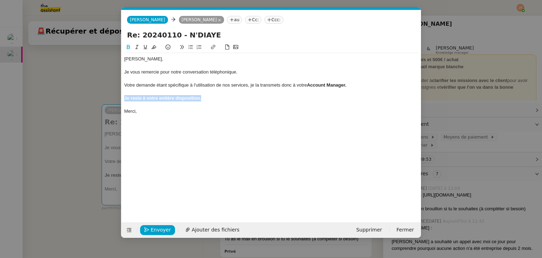
click at [128, 50] on button at bounding box center [128, 47] width 8 height 8
click at [150, 112] on div "Merci," at bounding box center [271, 111] width 294 height 6
click at [58, 117] on nz-modal-container "Service TA - VOYAGE - PROPOSITION GLOBALE A utiliser dans le cadre de propositi…" at bounding box center [271, 129] width 542 height 258
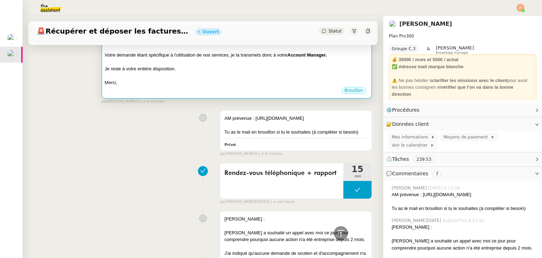
scroll to position [141, 0]
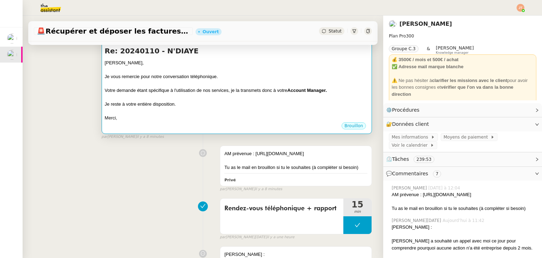
click at [230, 116] on div "Merci," at bounding box center [237, 117] width 264 height 7
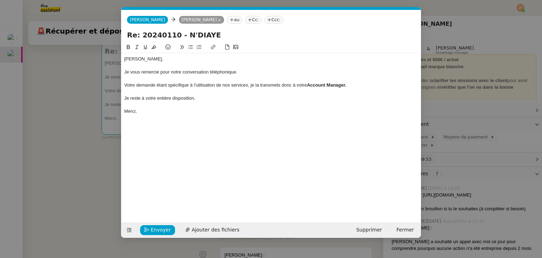
scroll to position [0, 15]
click at [160, 228] on span "Envoyer" at bounding box center [161, 230] width 20 height 8
click at [171, 228] on span "Confirmer l'envoi" at bounding box center [172, 230] width 42 height 8
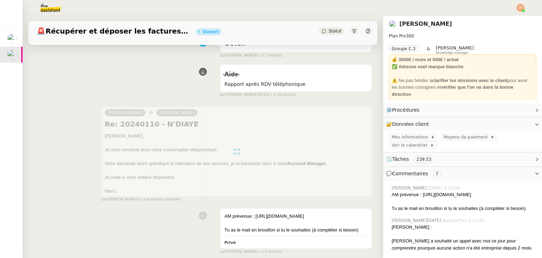
scroll to position [35, 0]
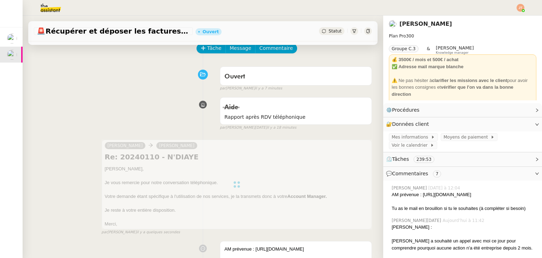
click at [329, 32] on span "Statut" at bounding box center [335, 31] width 13 height 5
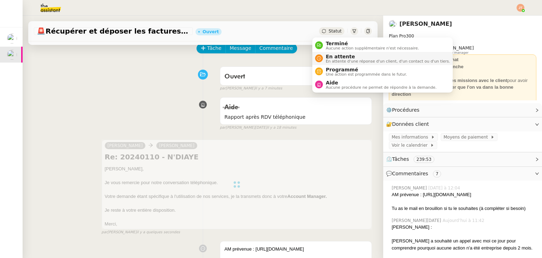
click at [337, 58] on span "En attente" at bounding box center [388, 57] width 124 height 6
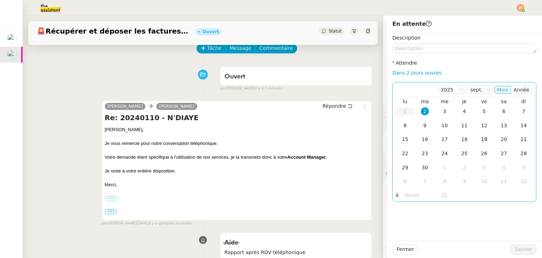
click at [480, 139] on div "19" at bounding box center [484, 139] width 8 height 8
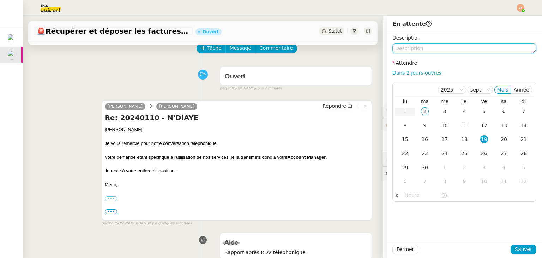
click at [414, 50] on textarea at bounding box center [465, 48] width 144 height 10
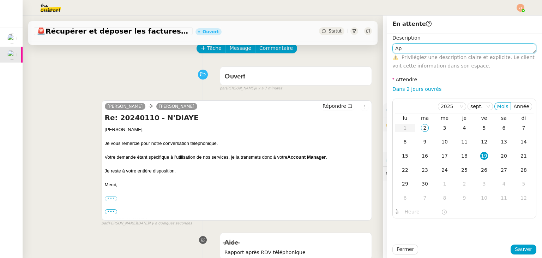
type textarea "A"
type textarea "RDV avec AM"
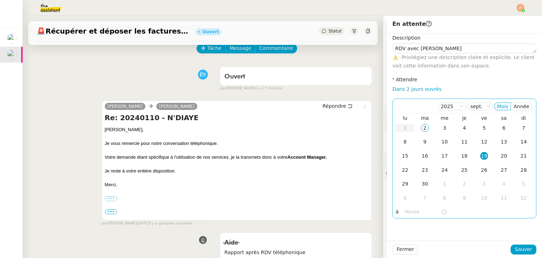
click at [410, 209] on input "text" at bounding box center [423, 212] width 36 height 8
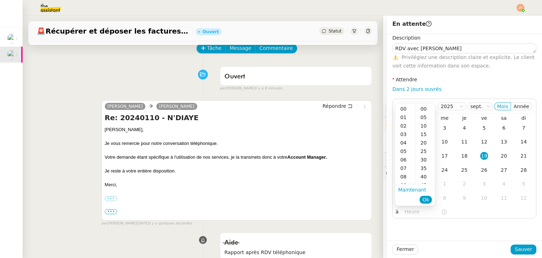
click at [407, 184] on ul "Maintenant Ok" at bounding box center [415, 194] width 40 height 21
click at [405, 183] on div "09" at bounding box center [405, 185] width 20 height 8
click at [424, 108] on div "00" at bounding box center [425, 109] width 19 height 8
type input "09:00"
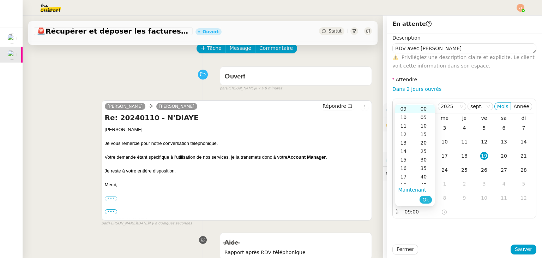
click at [428, 201] on span "Ok" at bounding box center [426, 199] width 7 height 7
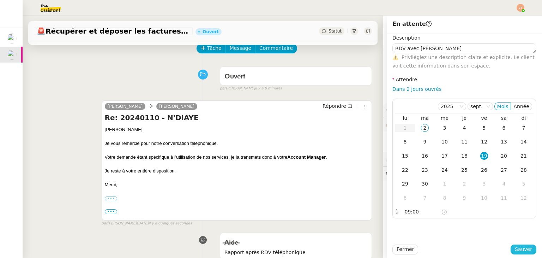
click at [527, 247] on span "Sauver" at bounding box center [523, 249] width 17 height 8
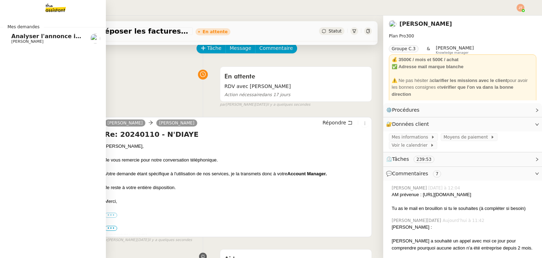
click at [42, 38] on span "Analyser l'annonce immobilière" at bounding box center [61, 36] width 100 height 7
